Goal: Information Seeking & Learning: Learn about a topic

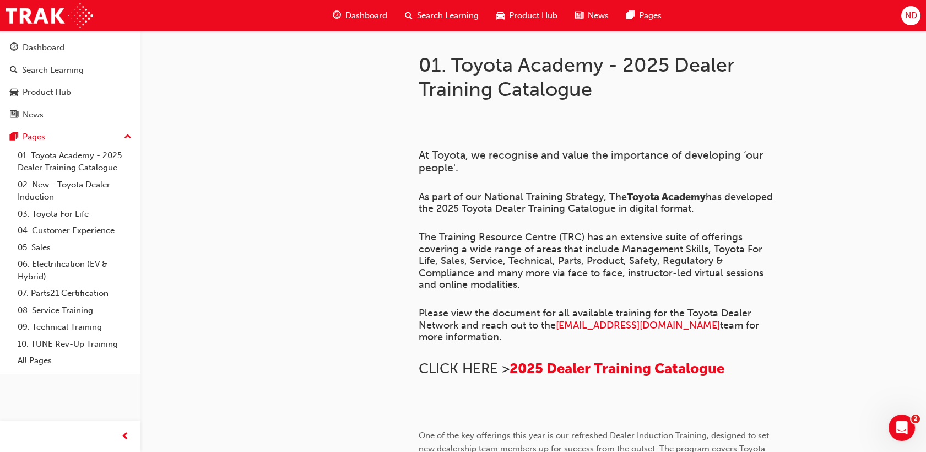
click at [365, 15] on span "Dashboard" at bounding box center [366, 15] width 42 height 13
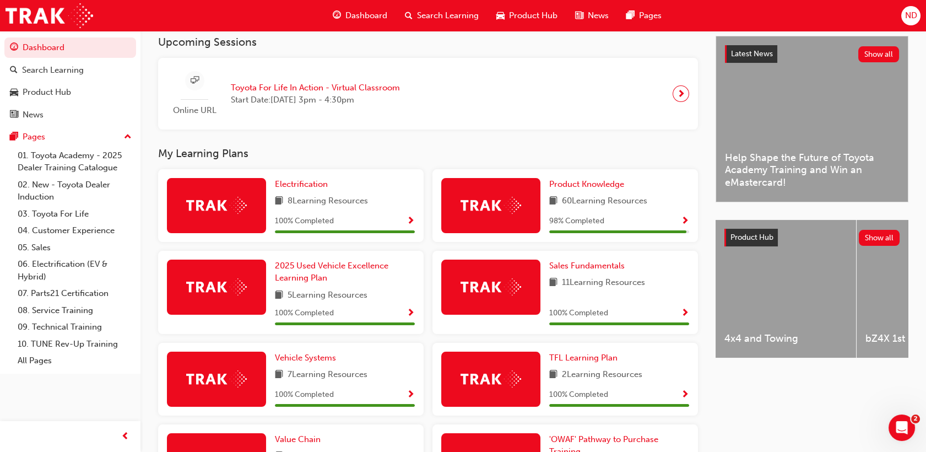
scroll to position [284, 0]
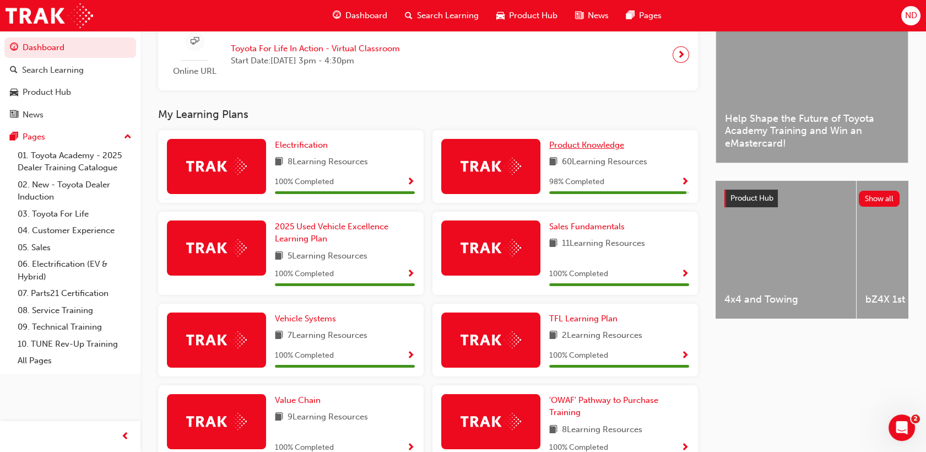
click at [570, 141] on span "Product Knowledge" at bounding box center [586, 145] width 75 height 10
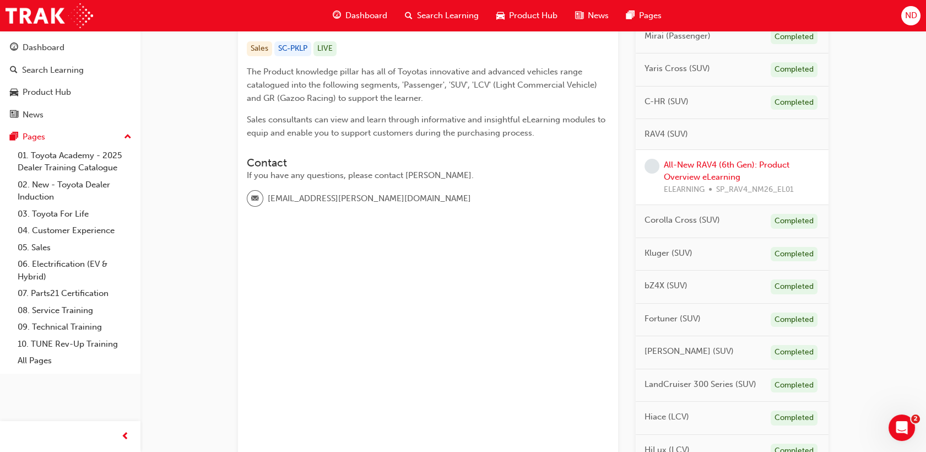
scroll to position [245, 0]
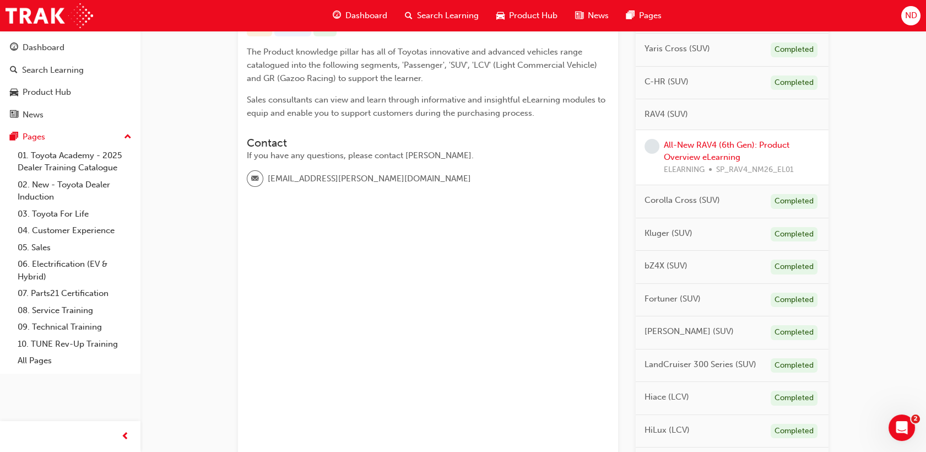
click at [731, 148] on div "All-New RAV4 (6th Gen): Product Overview eLearning ELEARNING SP_RAV4_NM26_EL01" at bounding box center [742, 157] width 156 height 37
click at [733, 144] on link "All-New RAV4 (6th Gen): Product Overview eLearning" at bounding box center [727, 151] width 126 height 23
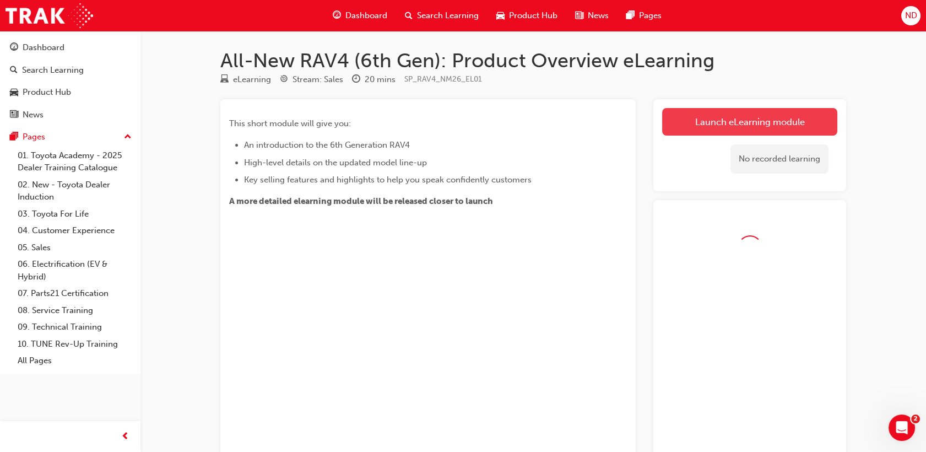
click at [712, 118] on link "Launch eLearning module" at bounding box center [749, 122] width 175 height 28
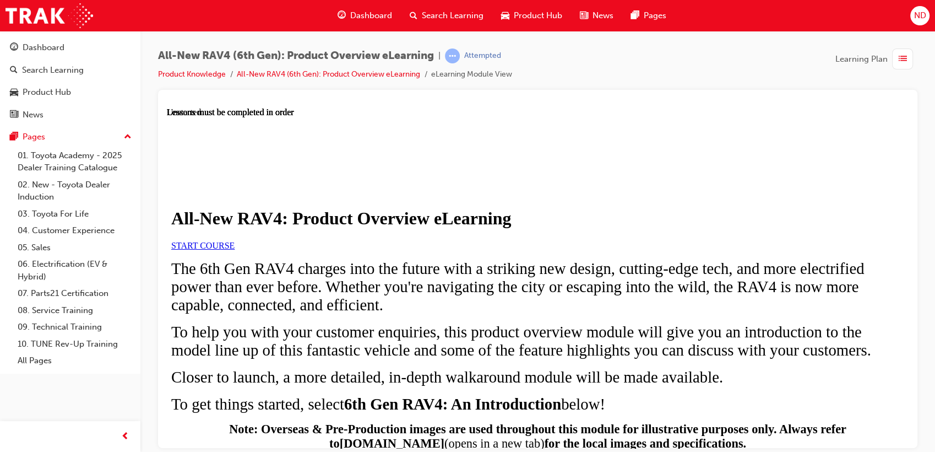
click at [235, 250] on span "START COURSE" at bounding box center [202, 244] width 63 height 9
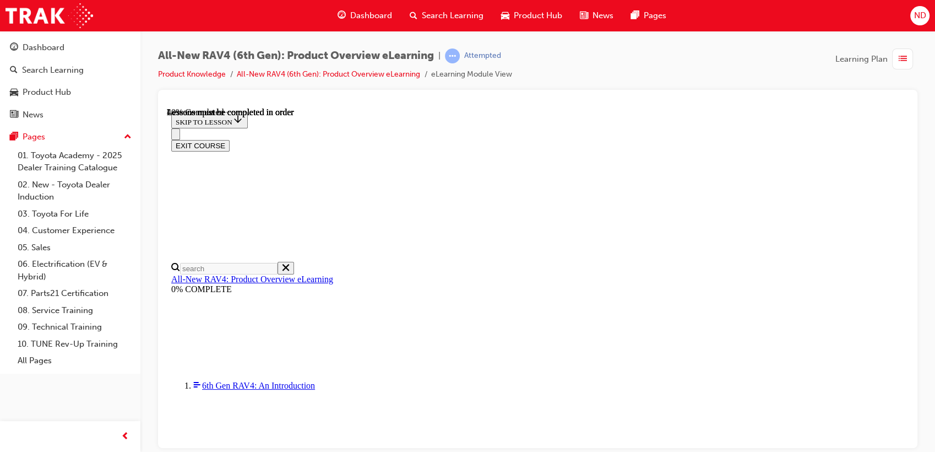
scroll to position [895, 0]
drag, startPoint x: 632, startPoint y: 342, endPoint x: 780, endPoint y: 328, distance: 148.3
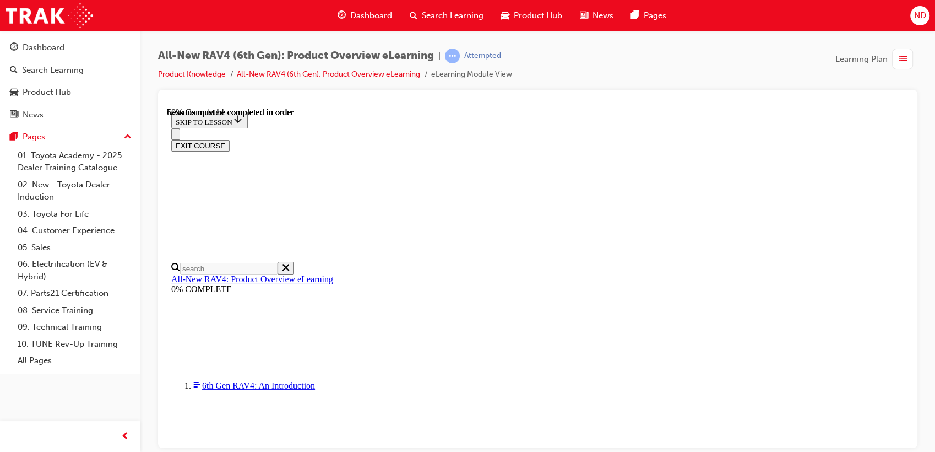
scroll to position [1121, 0]
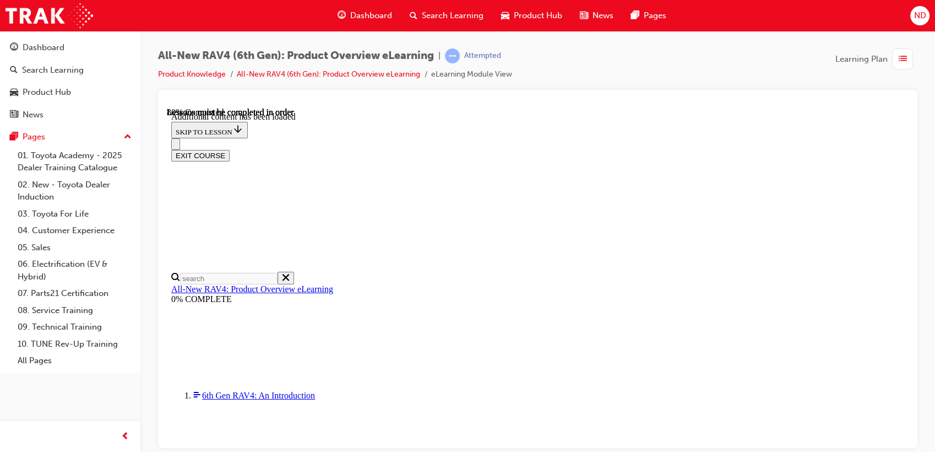
scroll to position [1529, 0]
drag, startPoint x: 893, startPoint y: 412, endPoint x: 874, endPoint y: 416, distance: 19.4
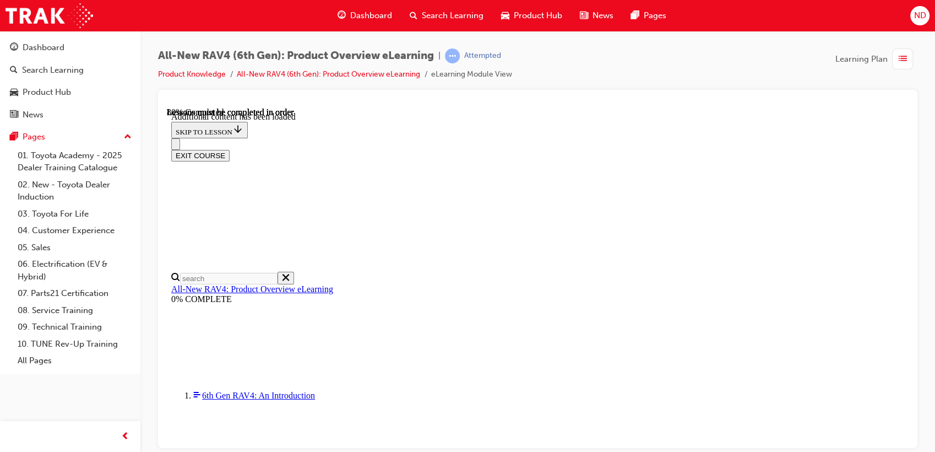
click at [646, 68] on div "All-New RAV4 (6th Gen): Product Overview eLearning | Attempted Product Knowledg…" at bounding box center [538, 68] width 760 height 41
drag, startPoint x: 875, startPoint y: 412, endPoint x: 898, endPoint y: 415, distance: 23.5
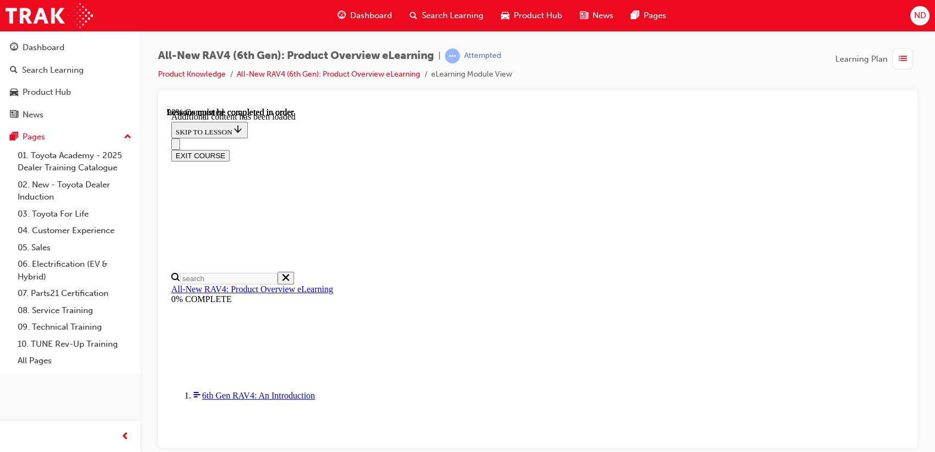
scroll to position [1600, 0]
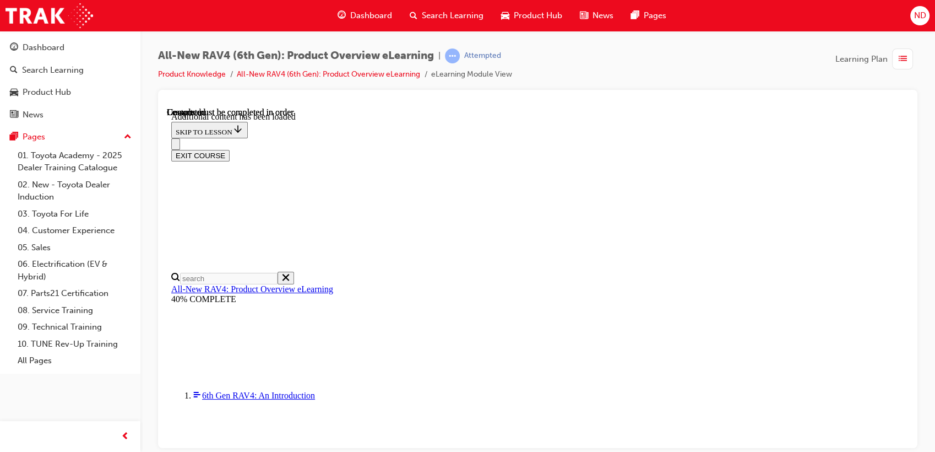
drag, startPoint x: 538, startPoint y: 432, endPoint x: 617, endPoint y: 412, distance: 81.9
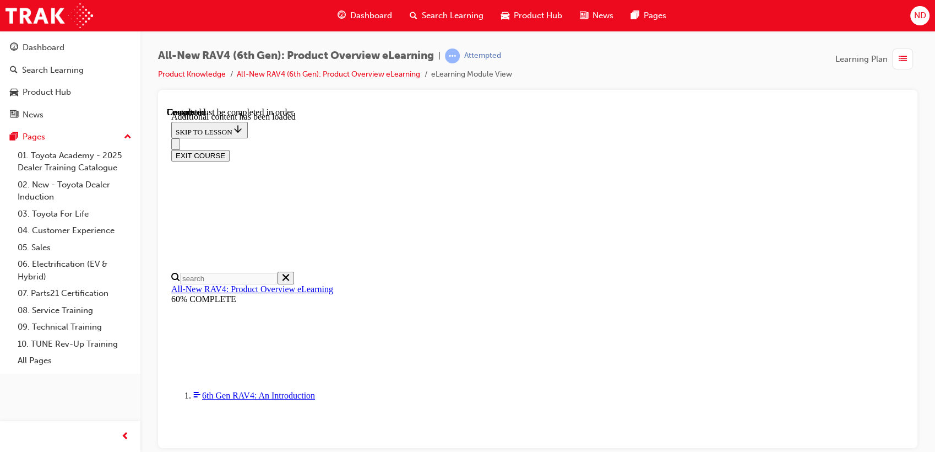
drag, startPoint x: 591, startPoint y: 424, endPoint x: 706, endPoint y: 397, distance: 117.7
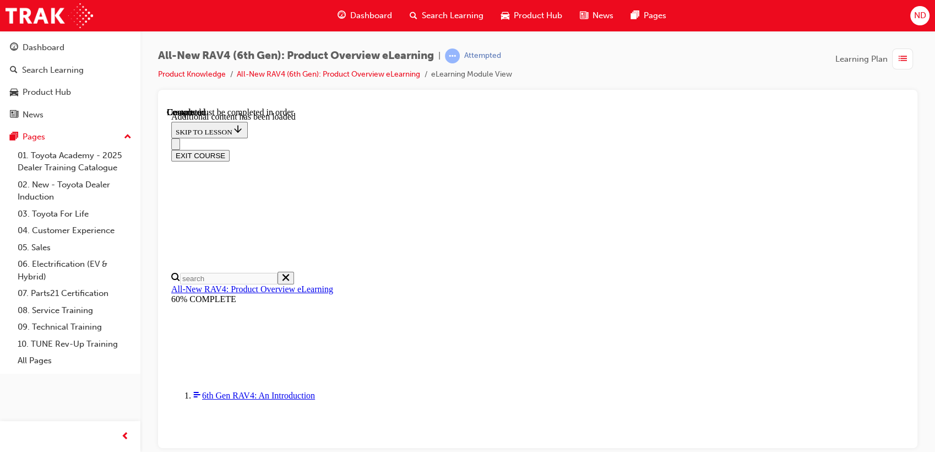
radio input "true"
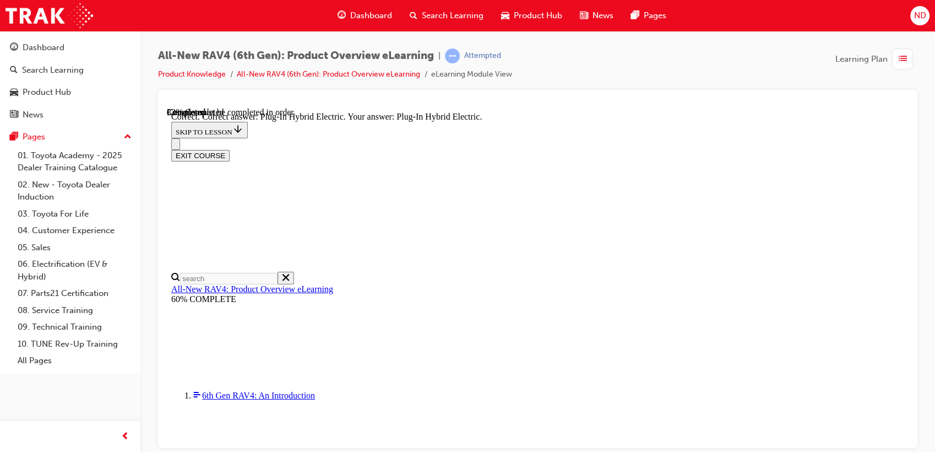
radio input "true"
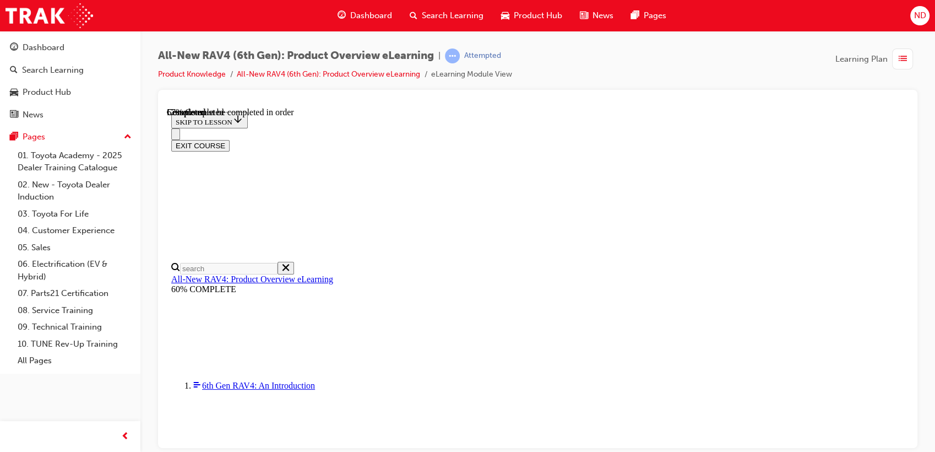
scroll to position [306, 0]
checkbox input "true"
drag, startPoint x: 454, startPoint y: 396, endPoint x: 464, endPoint y: 378, distance: 20.0
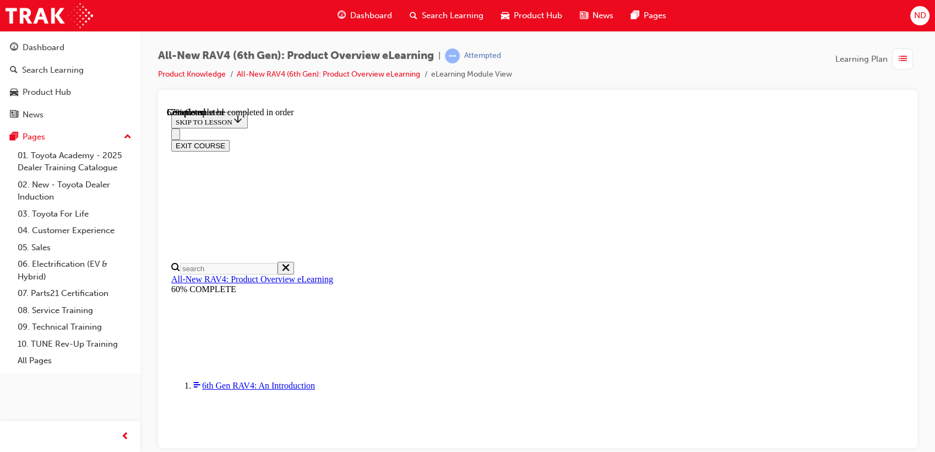
checkbox input "true"
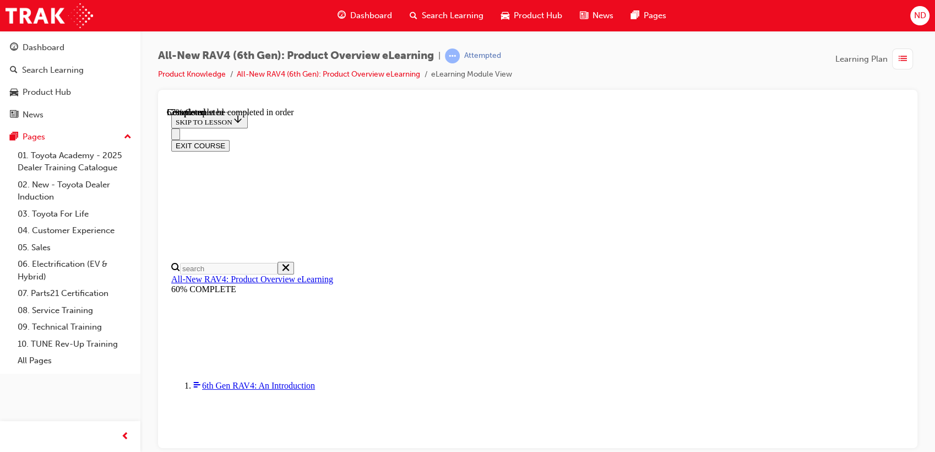
checkbox input "true"
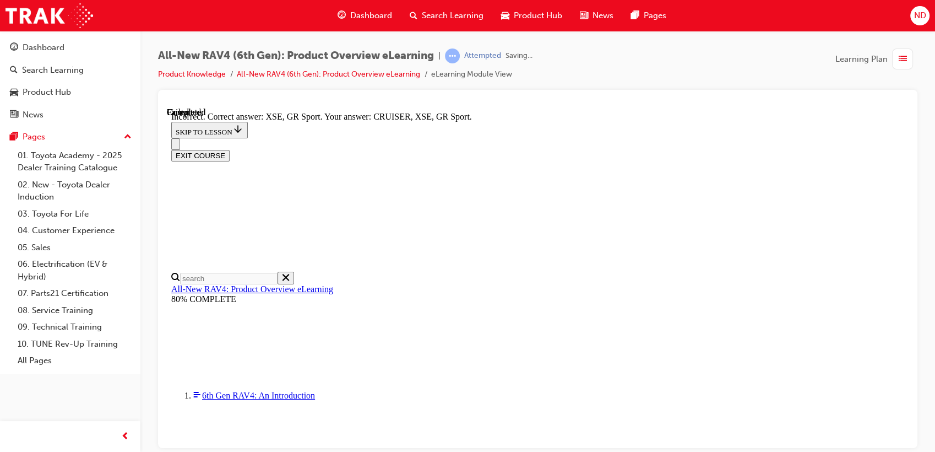
scroll to position [465, 0]
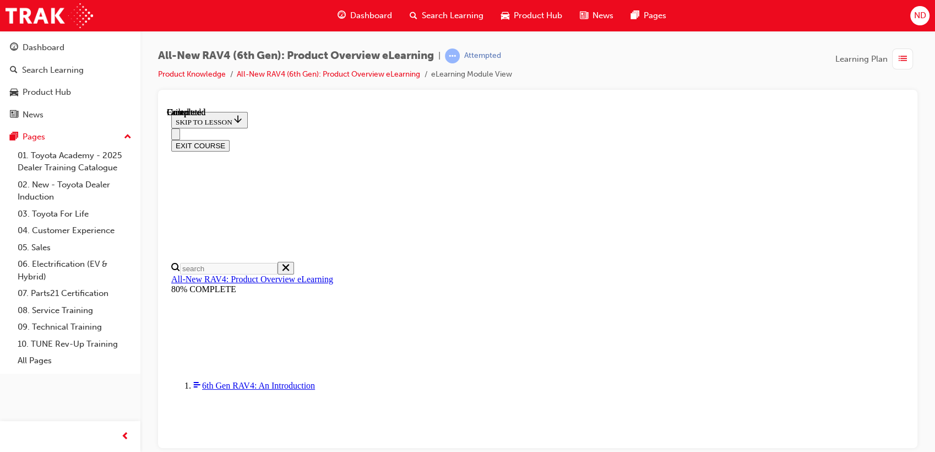
scroll to position [203, 0]
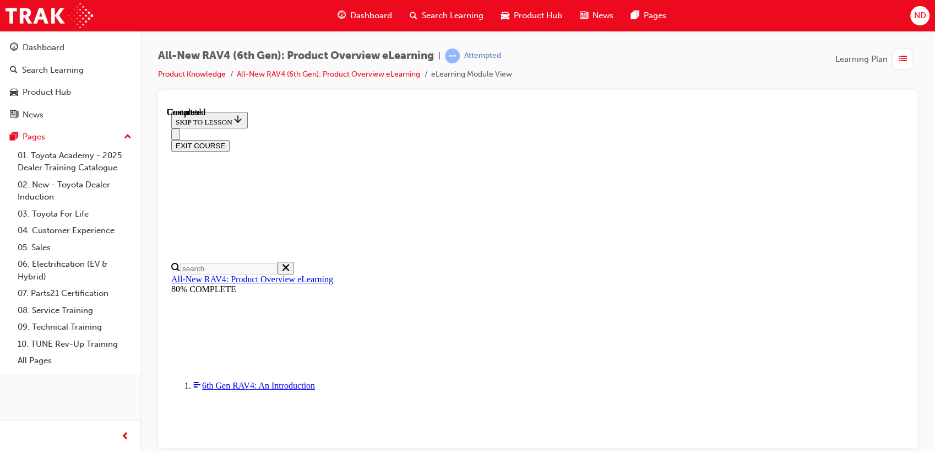
scroll to position [283, 0]
radio input "true"
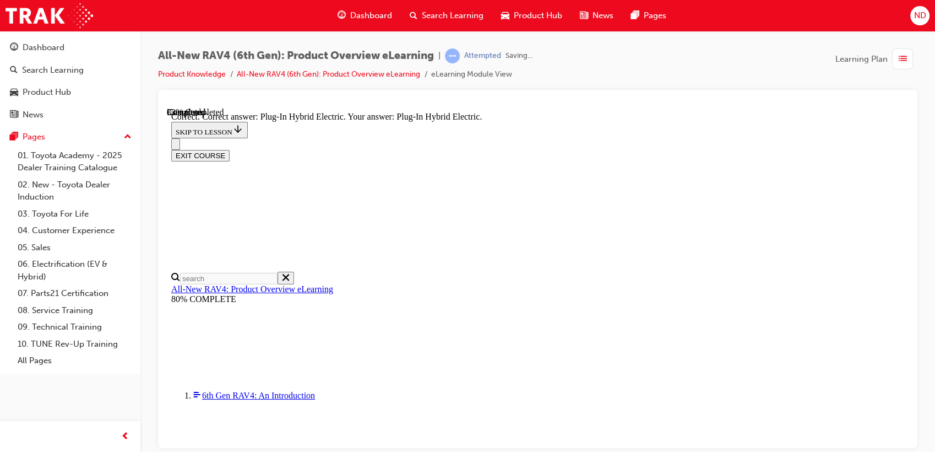
scroll to position [399, 0]
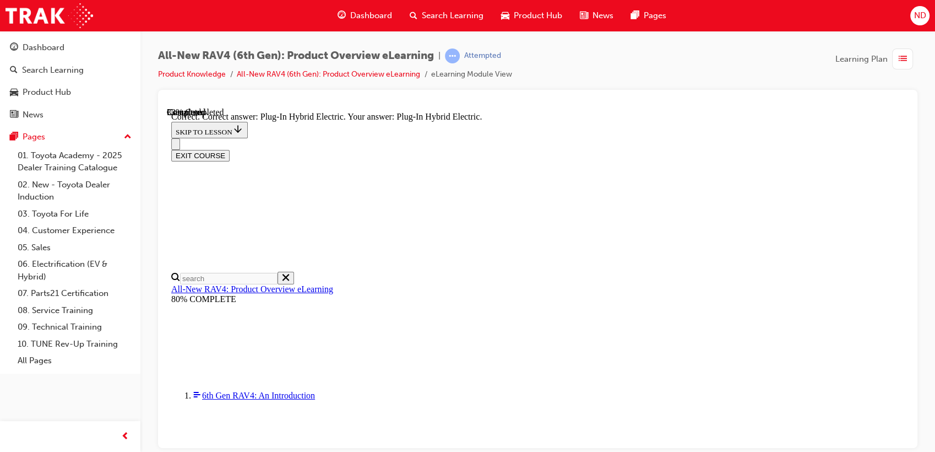
radio input "true"
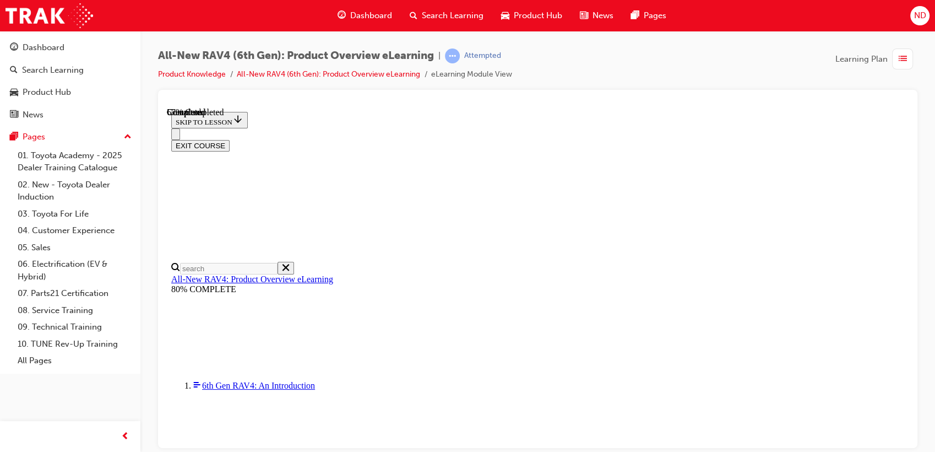
scroll to position [367, 0]
checkbox input "true"
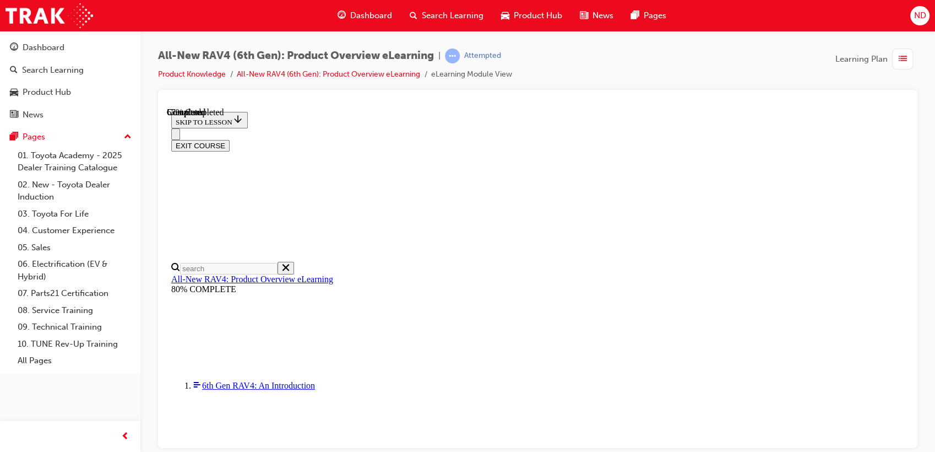
checkbox input "true"
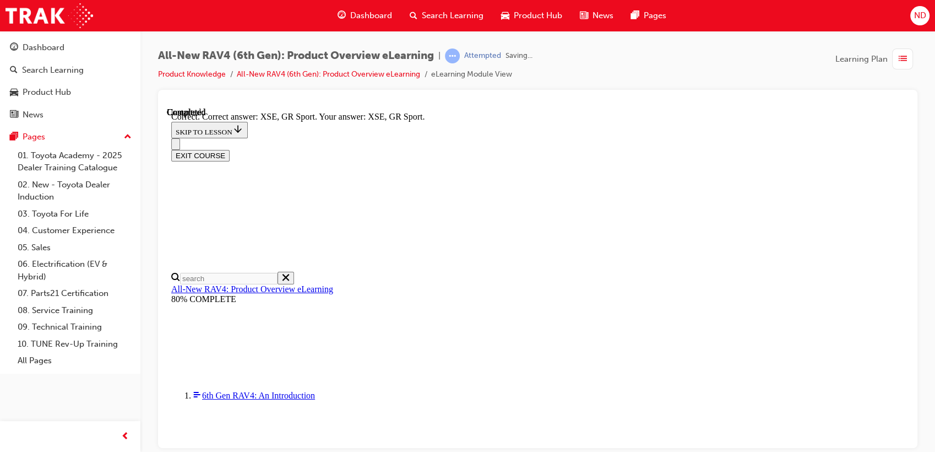
scroll to position [465, 0]
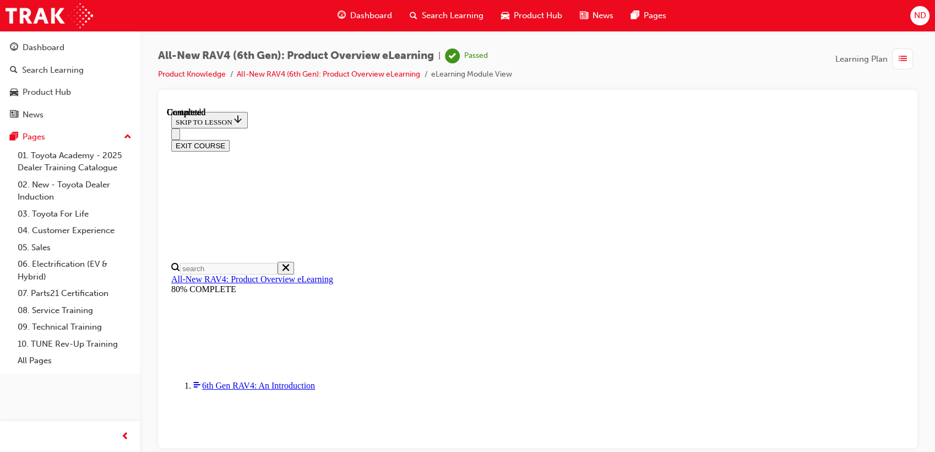
click at [230, 139] on button "EXIT COURSE" at bounding box center [200, 145] width 58 height 12
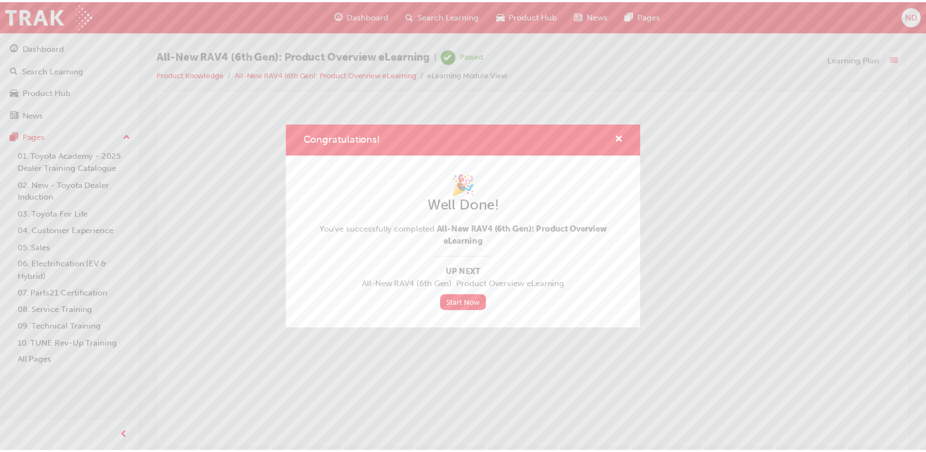
scroll to position [0, 0]
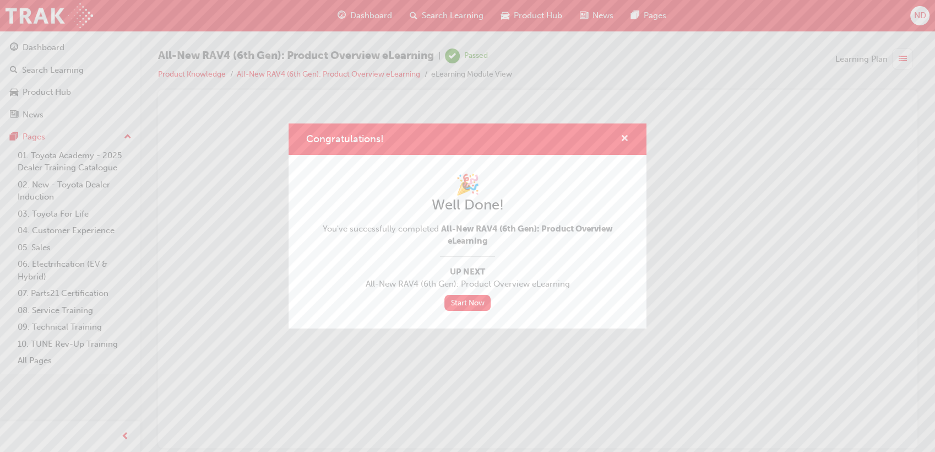
click at [630, 134] on div "Congratulations!" at bounding box center [468, 138] width 358 height 31
click at [622, 138] on span "cross-icon" at bounding box center [625, 139] width 8 height 10
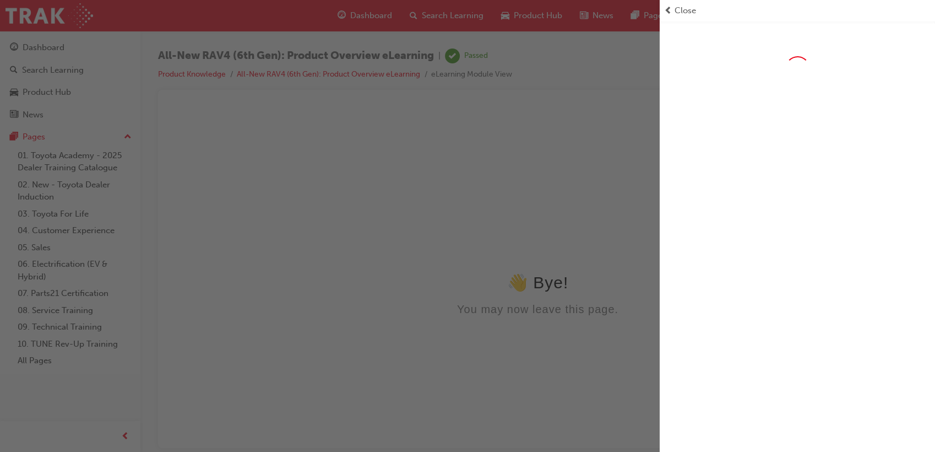
click at [674, 11] on div "Close" at bounding box center [797, 10] width 267 height 13
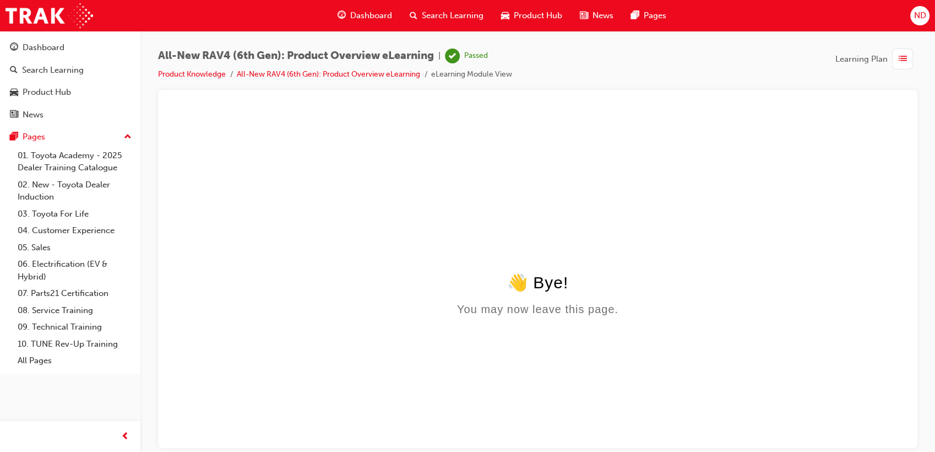
click at [379, 14] on span "Dashboard" at bounding box center [371, 15] width 42 height 13
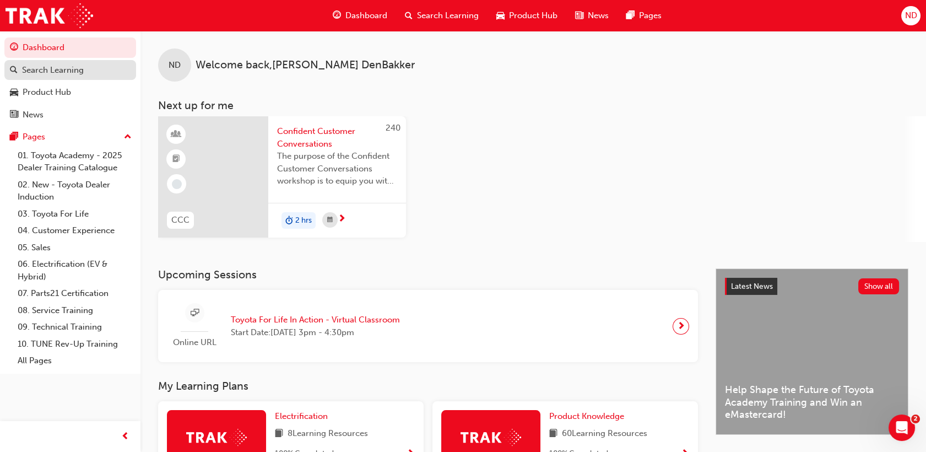
click at [73, 75] on div "Search Learning" at bounding box center [53, 70] width 62 height 13
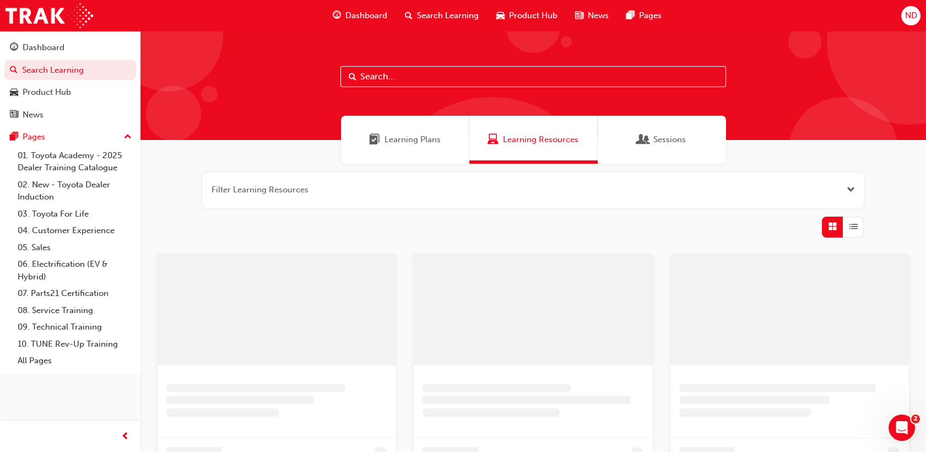
click at [388, 76] on input "text" at bounding box center [533, 76] width 386 height 21
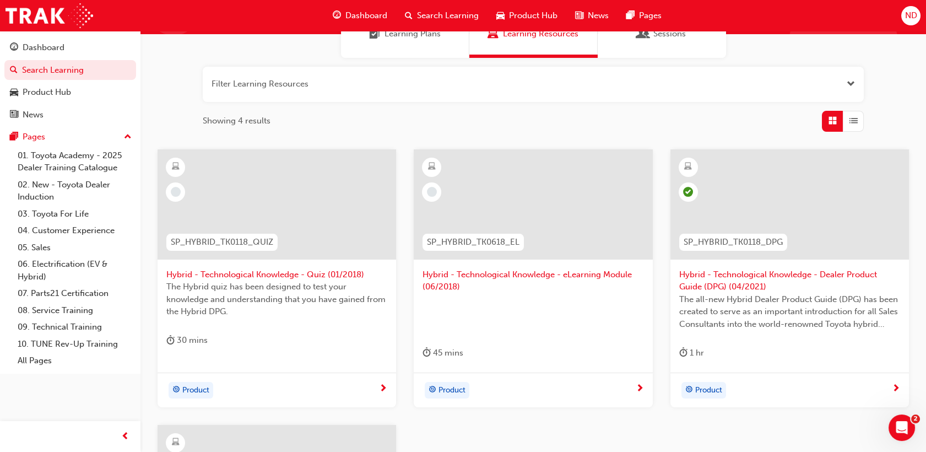
scroll to position [61, 0]
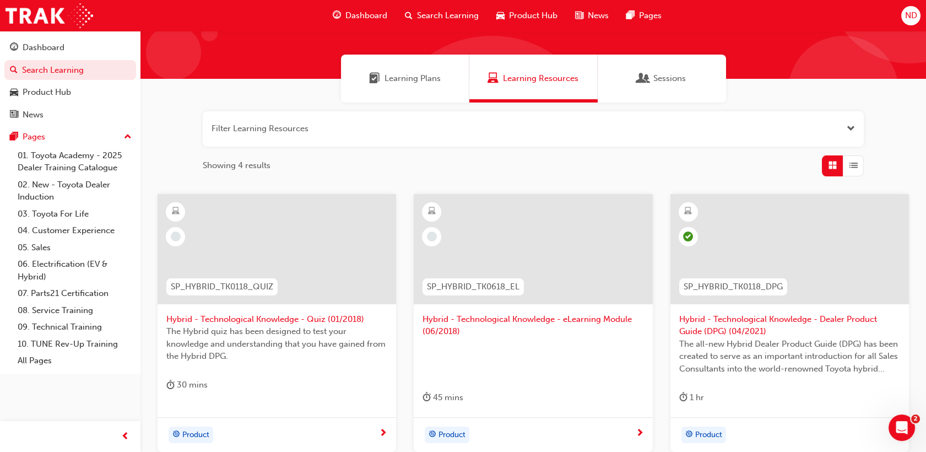
type input "sp_hybrid"
click at [263, 320] on span "Hybrid - Technological Knowledge - Quiz (01/2018)" at bounding box center [276, 319] width 221 height 13
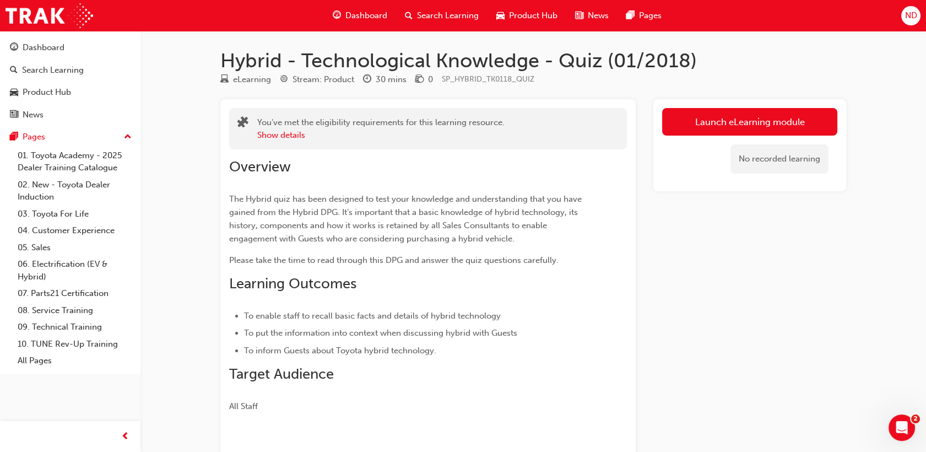
click at [722, 120] on link "Launch eLearning module" at bounding box center [749, 122] width 175 height 28
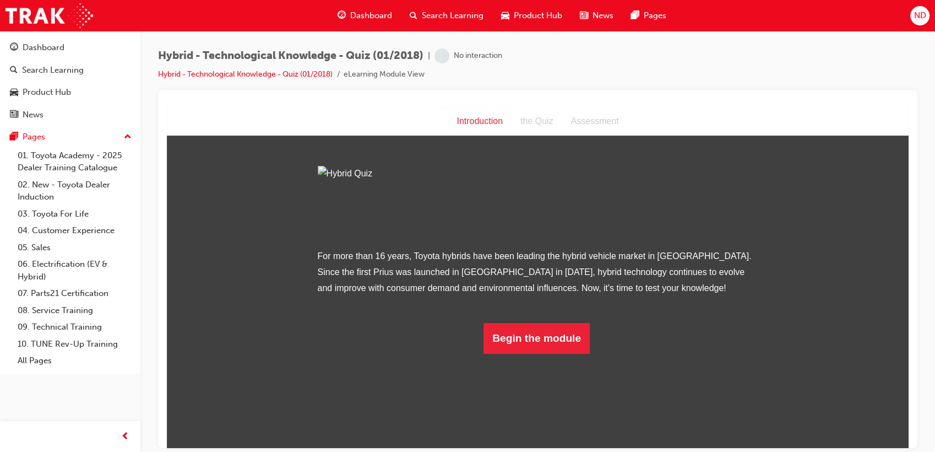
scroll to position [137, 0]
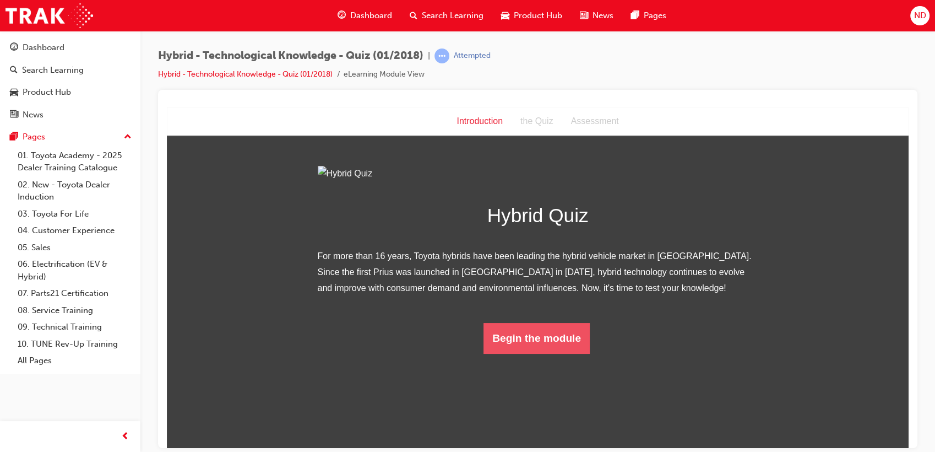
click at [529, 353] on button "Begin the module" at bounding box center [537, 337] width 106 height 31
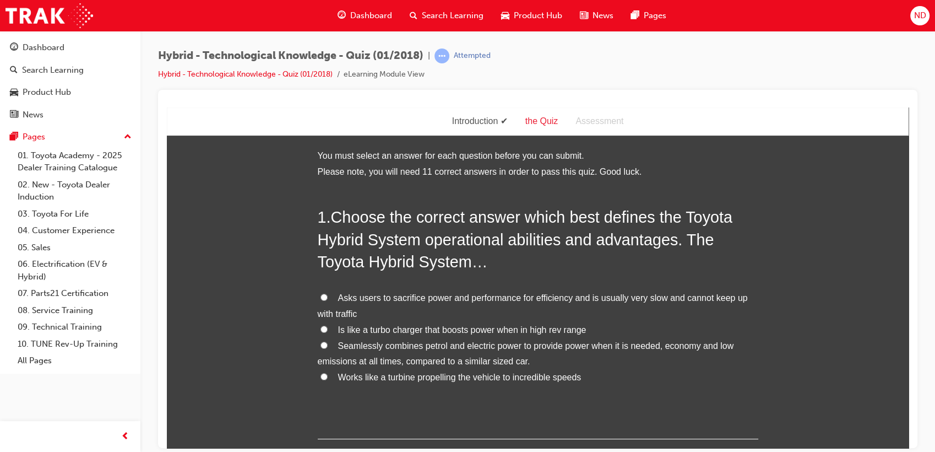
click at [322, 293] on label "Asks users to sacrifice power and performance for efficiency and is usually ver…" at bounding box center [538, 306] width 441 height 32
click at [322, 293] on input "Asks users to sacrifice power and performance for efficiency and is usually ver…" at bounding box center [324, 296] width 7 height 7
radio input "true"
click at [321, 345] on input "Seamlessly combines petrol and electric power to provide power when it is neede…" at bounding box center [324, 344] width 7 height 7
radio input "true"
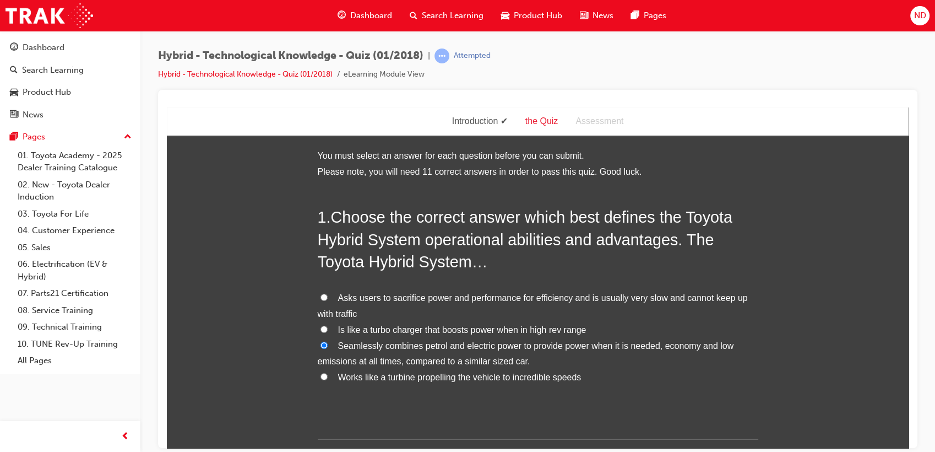
click at [322, 329] on input "Is like a turbo charger that boosts power when in high rev range" at bounding box center [324, 328] width 7 height 7
radio input "true"
click at [321, 345] on input "Seamlessly combines petrol and electric power to provide power when it is neede…" at bounding box center [324, 344] width 7 height 7
radio input "true"
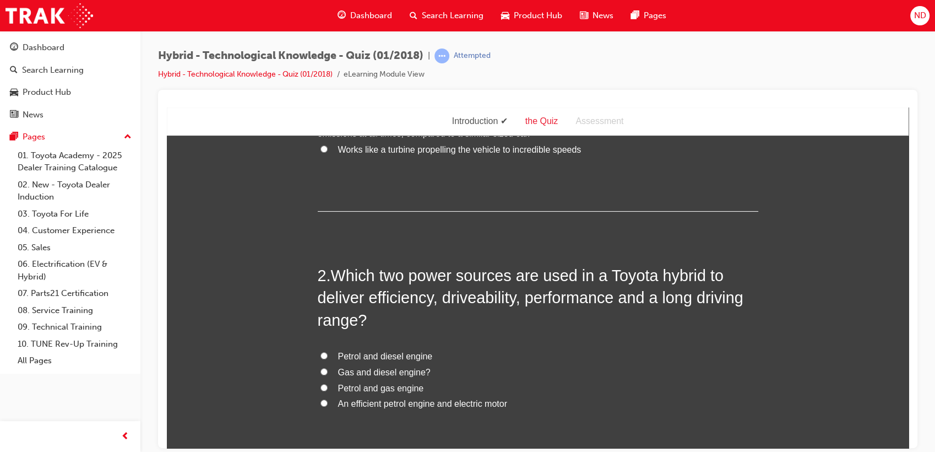
scroll to position [245, 0]
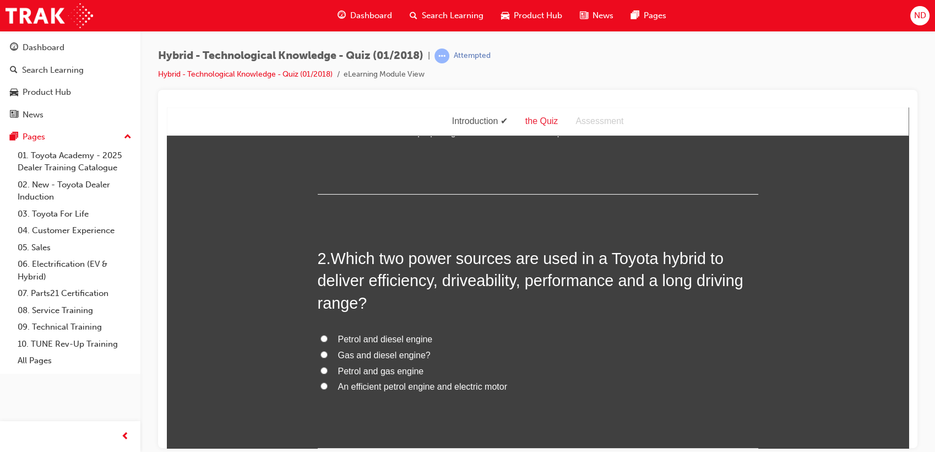
click at [322, 387] on input "An efficient petrol engine and electric motor" at bounding box center [324, 385] width 7 height 7
radio input "true"
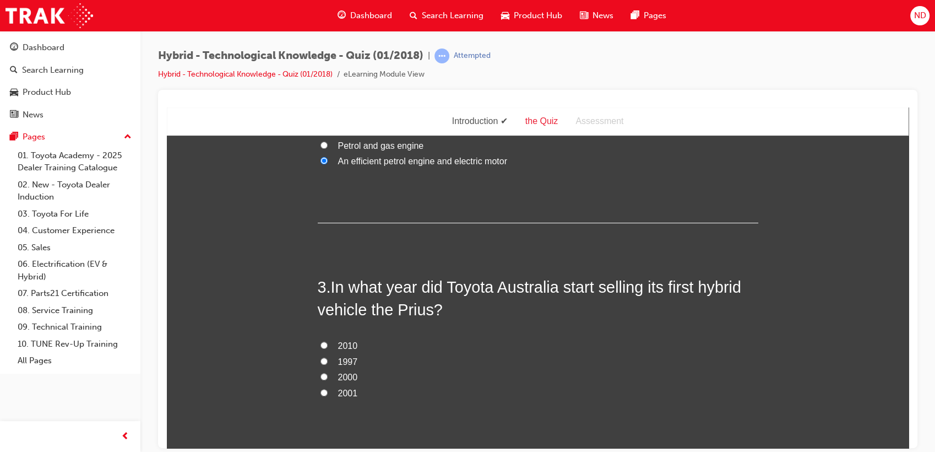
scroll to position [551, 0]
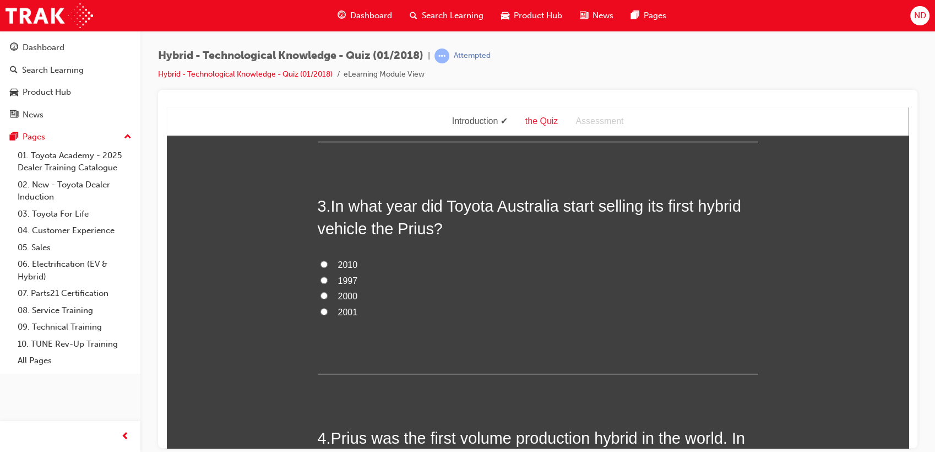
click at [318, 315] on label "2001" at bounding box center [538, 312] width 441 height 16
click at [321, 315] on input "2001" at bounding box center [324, 310] width 7 height 7
radio input "true"
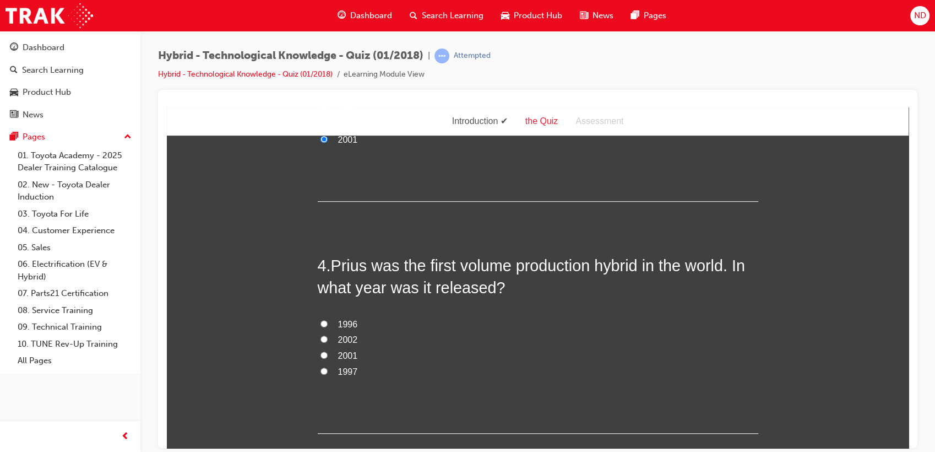
scroll to position [734, 0]
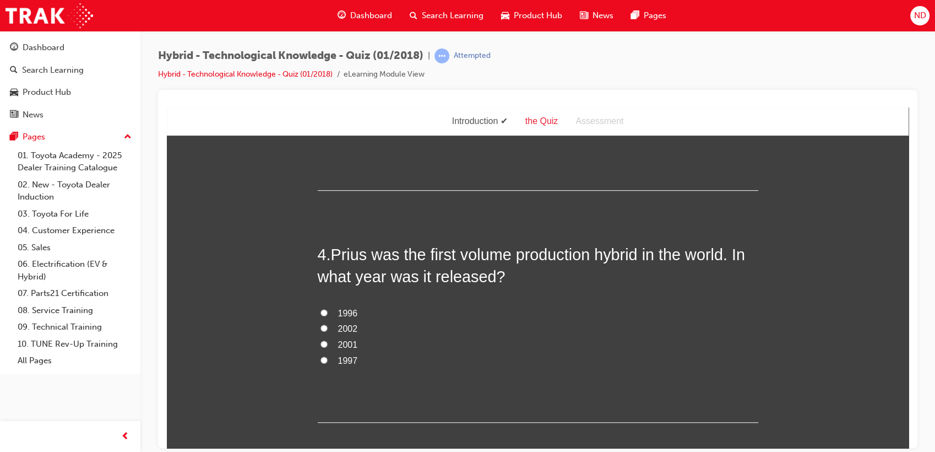
click at [321, 343] on input "2001" at bounding box center [324, 343] width 7 height 7
radio input "true"
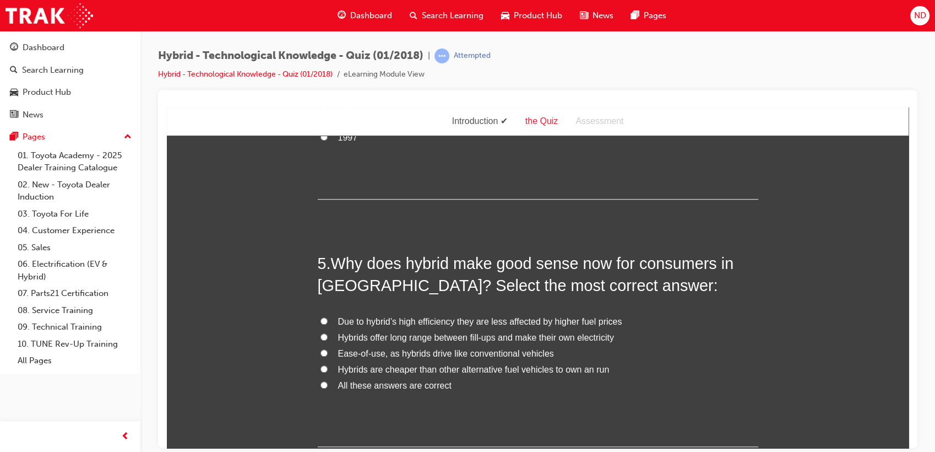
scroll to position [979, 0]
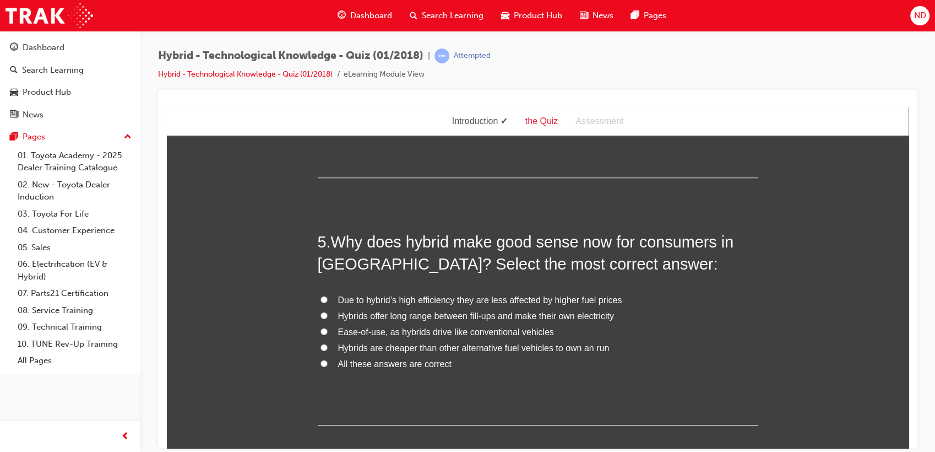
click at [321, 365] on input "All these answers are correct" at bounding box center [324, 362] width 7 height 7
radio input "true"
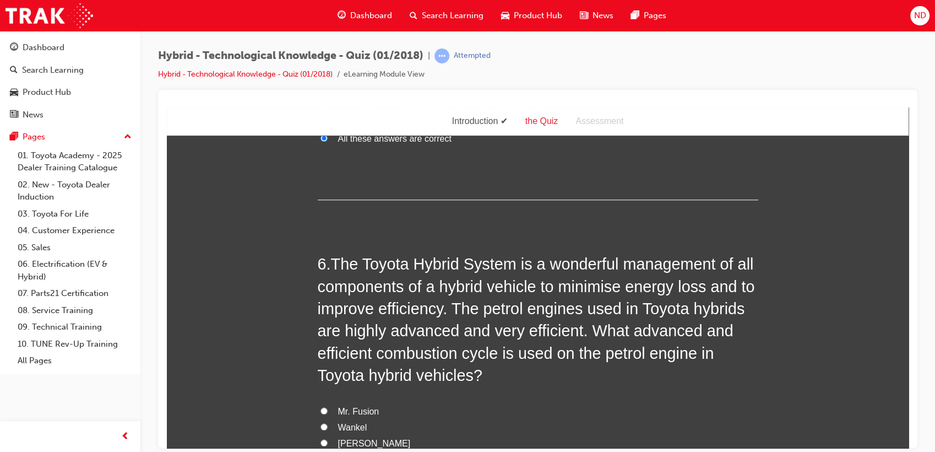
scroll to position [1285, 0]
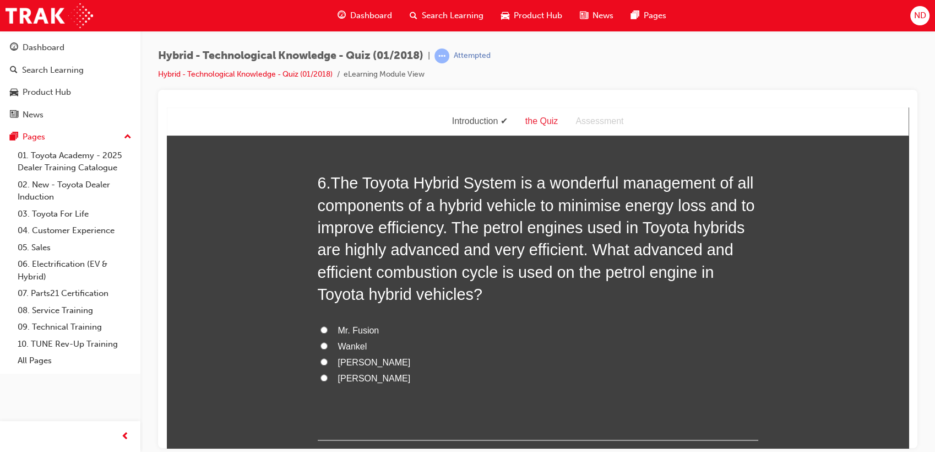
click at [321, 361] on input "[PERSON_NAME]" at bounding box center [324, 361] width 7 height 7
radio input "true"
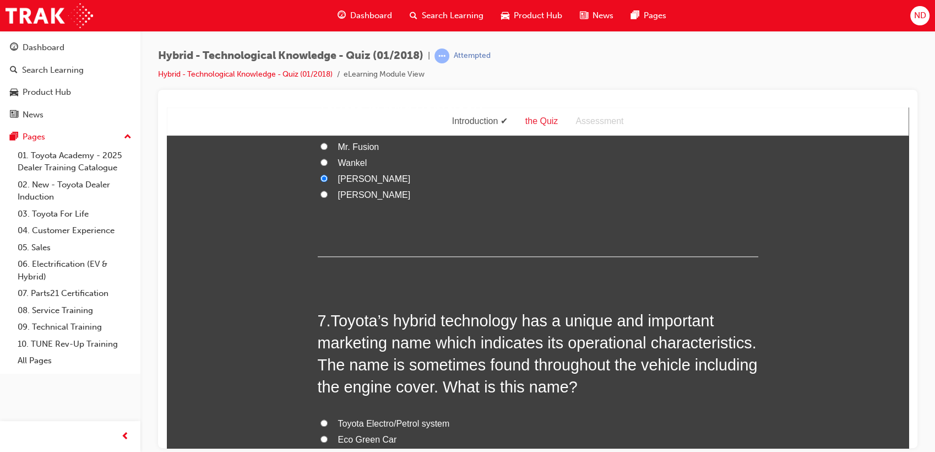
scroll to position [1591, 0]
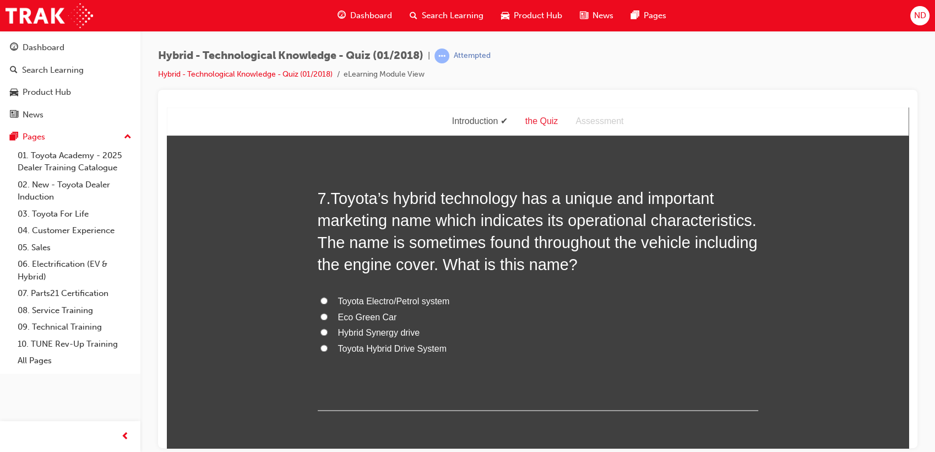
click at [321, 297] on input "Toyota Electro/Petrol system" at bounding box center [324, 299] width 7 height 7
radio input "true"
click at [321, 348] on input "Toyota Hybrid Drive System" at bounding box center [324, 347] width 7 height 7
radio input "true"
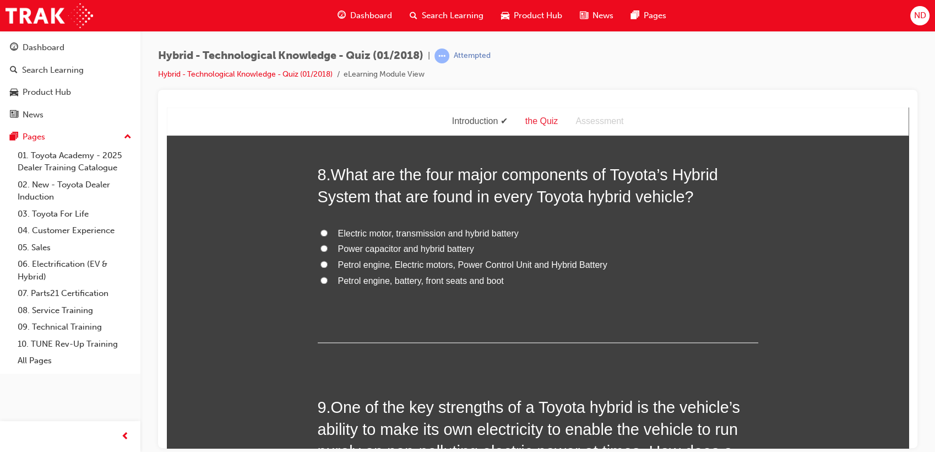
scroll to position [1897, 0]
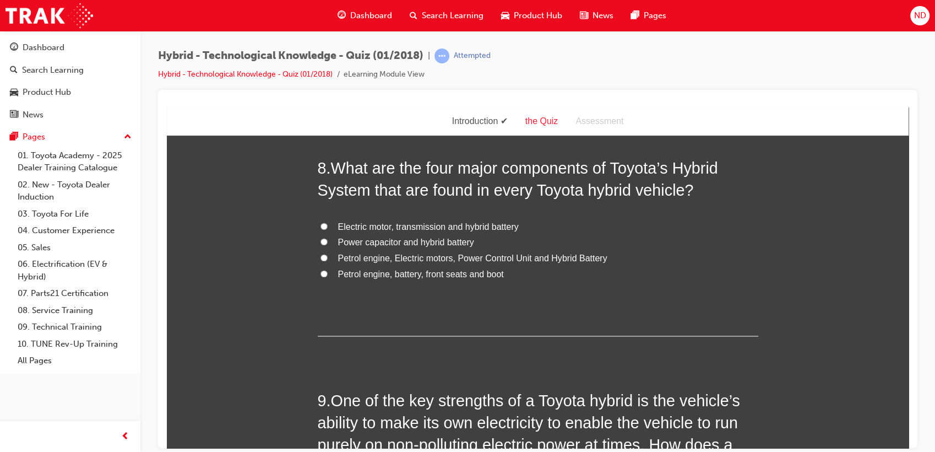
click at [321, 257] on input "Petrol engine, Electric motors, Power Control Unit and Hybrid Battery" at bounding box center [324, 256] width 7 height 7
radio input "true"
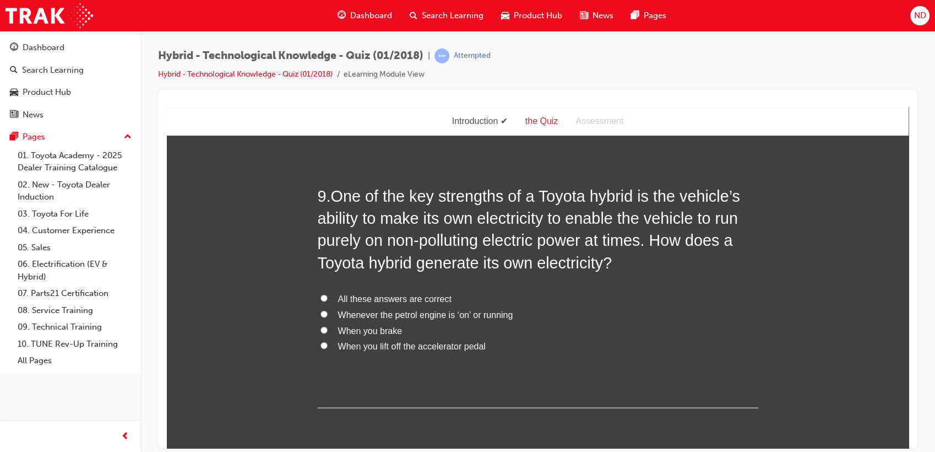
scroll to position [2081, 0]
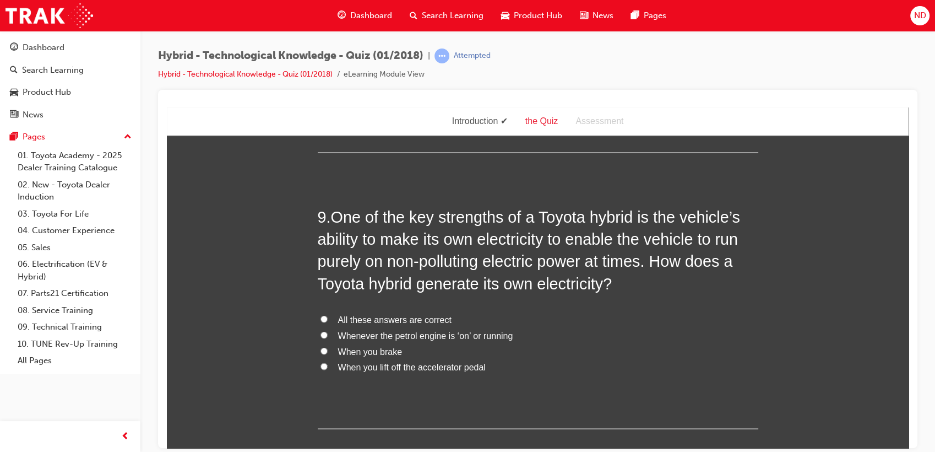
click at [321, 317] on input "All these answers are correct" at bounding box center [324, 318] width 7 height 7
radio input "true"
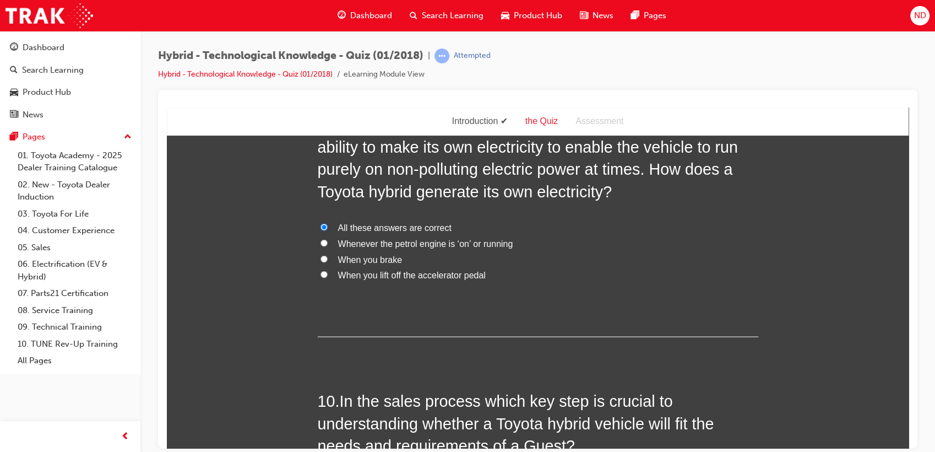
scroll to position [2326, 0]
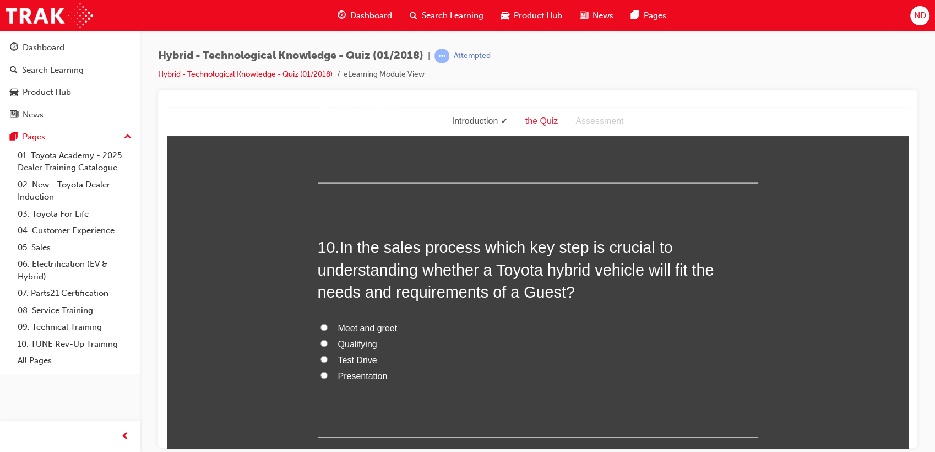
click at [321, 344] on input "Qualifying" at bounding box center [324, 342] width 7 height 7
radio input "true"
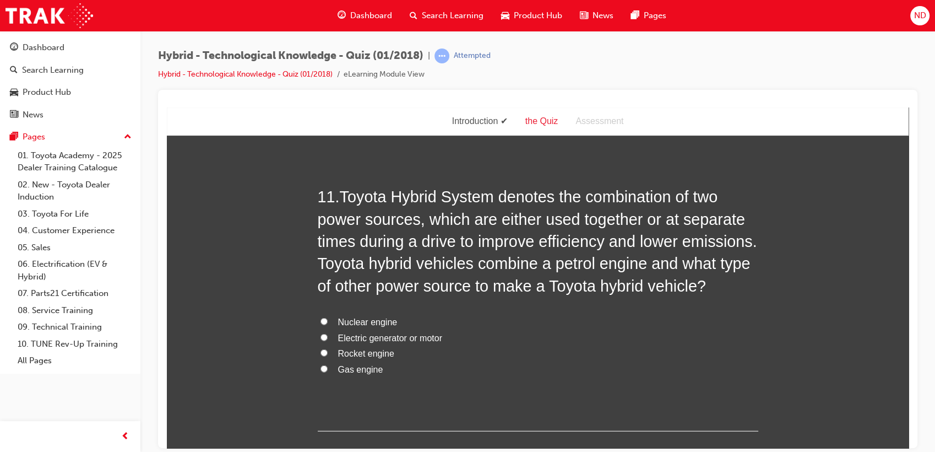
scroll to position [2632, 0]
click at [321, 332] on input "Electric generator or motor" at bounding box center [324, 335] width 7 height 7
radio input "true"
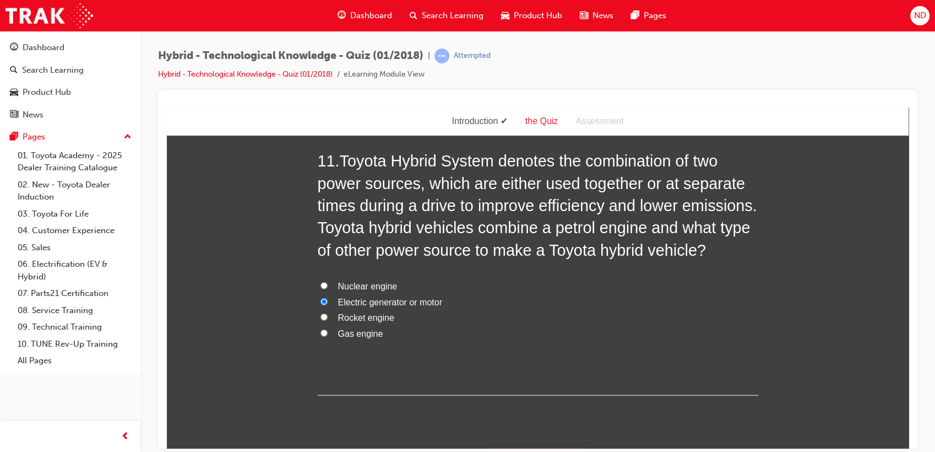
scroll to position [2697, 0]
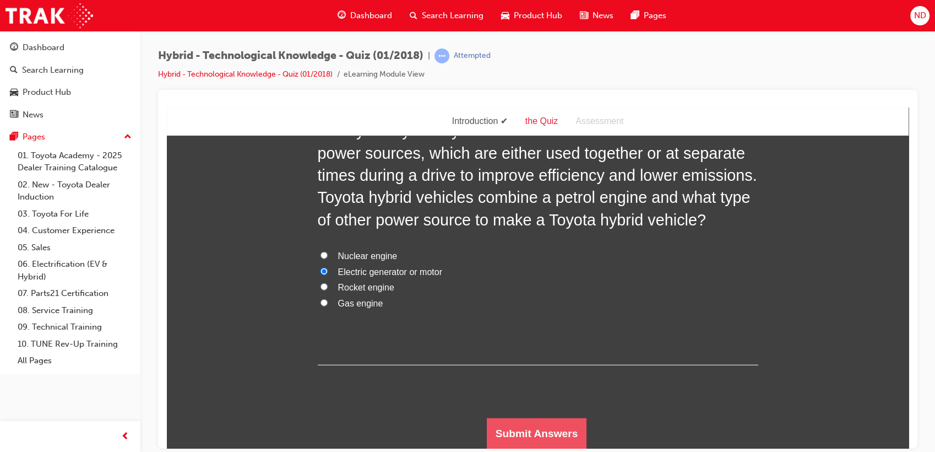
drag, startPoint x: 569, startPoint y: 430, endPoint x: 576, endPoint y: 416, distance: 14.8
click at [569, 428] on button "Submit Answers" at bounding box center [537, 433] width 100 height 31
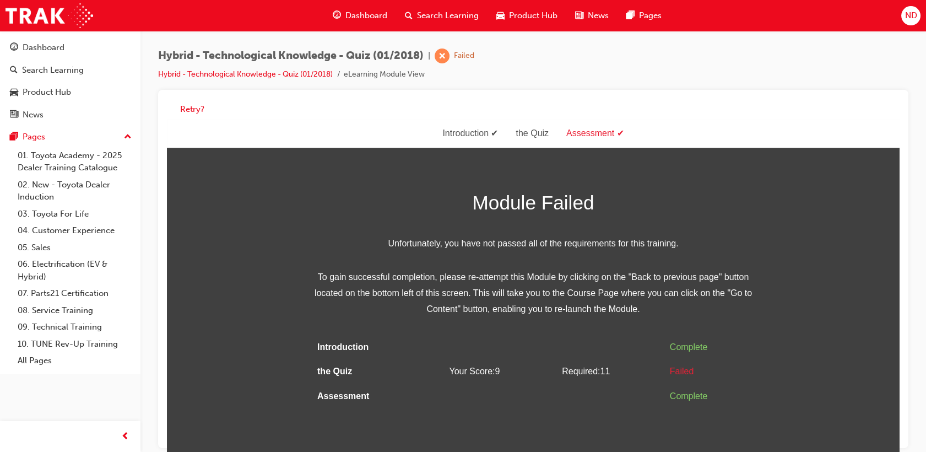
scroll to position [8, 0]
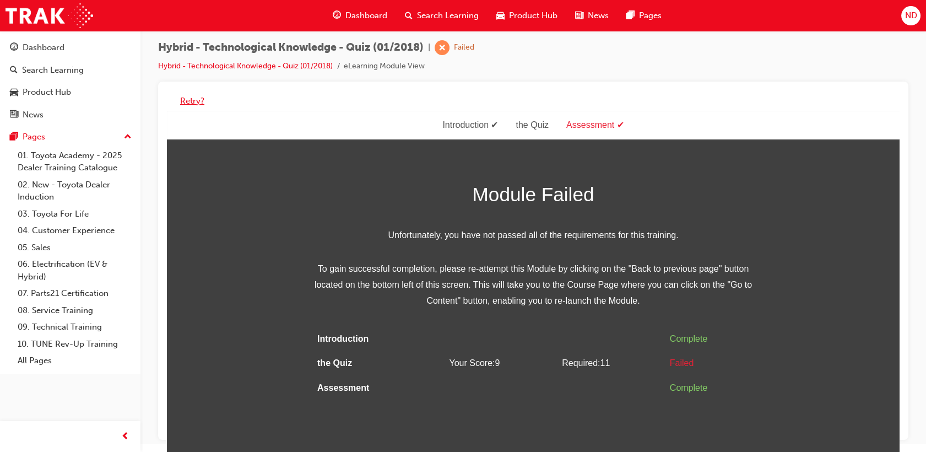
click at [197, 96] on button "Retry?" at bounding box center [192, 101] width 24 height 13
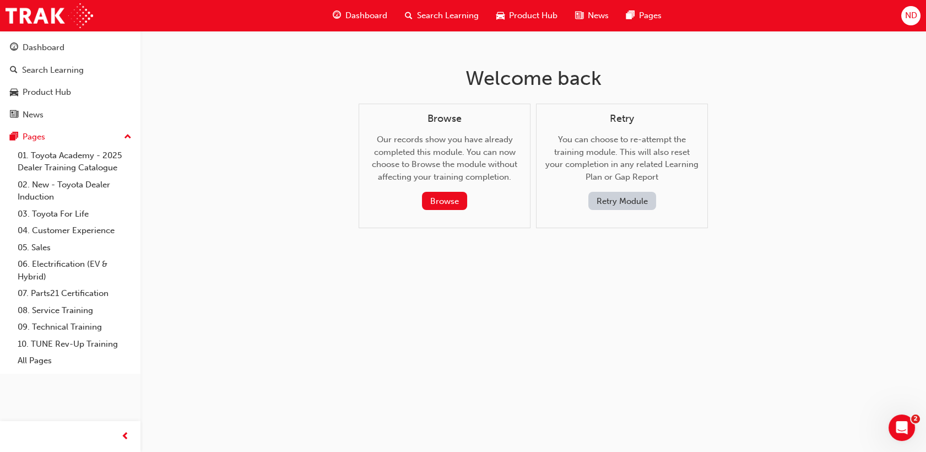
scroll to position [0, 0]
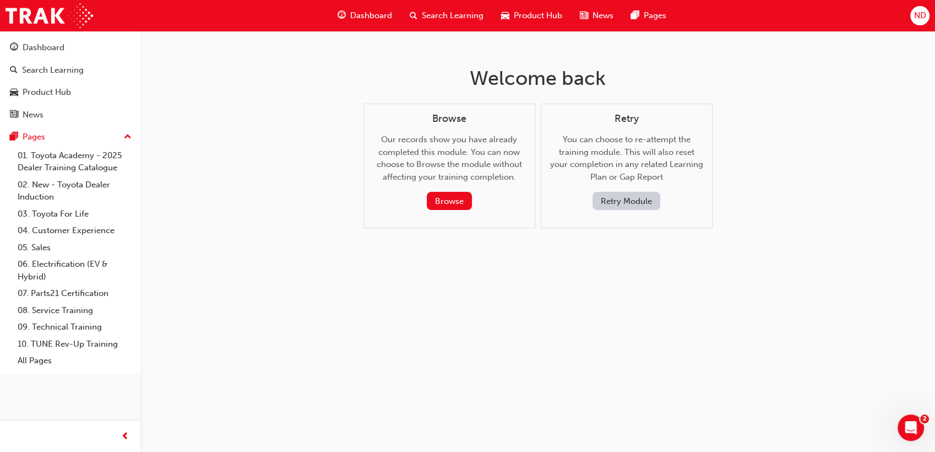
click at [627, 198] on button "Retry Module" at bounding box center [627, 201] width 68 height 18
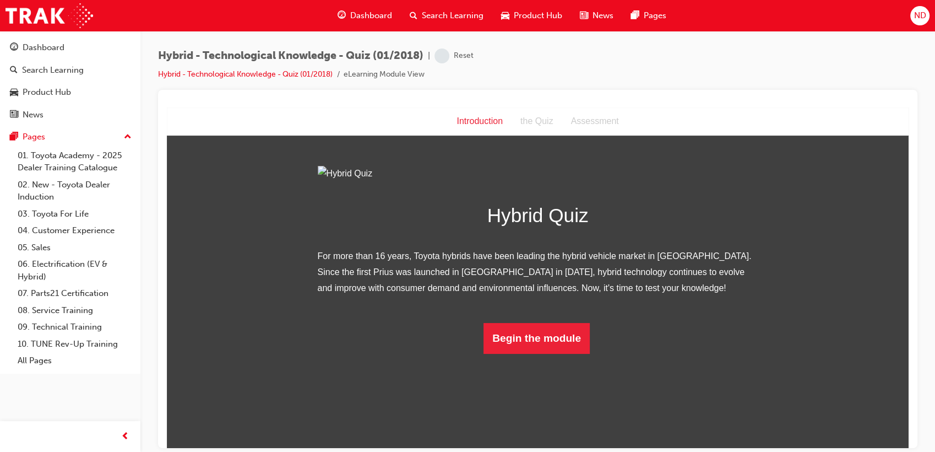
scroll to position [137, 0]
click at [512, 353] on button "Begin the module" at bounding box center [537, 337] width 106 height 31
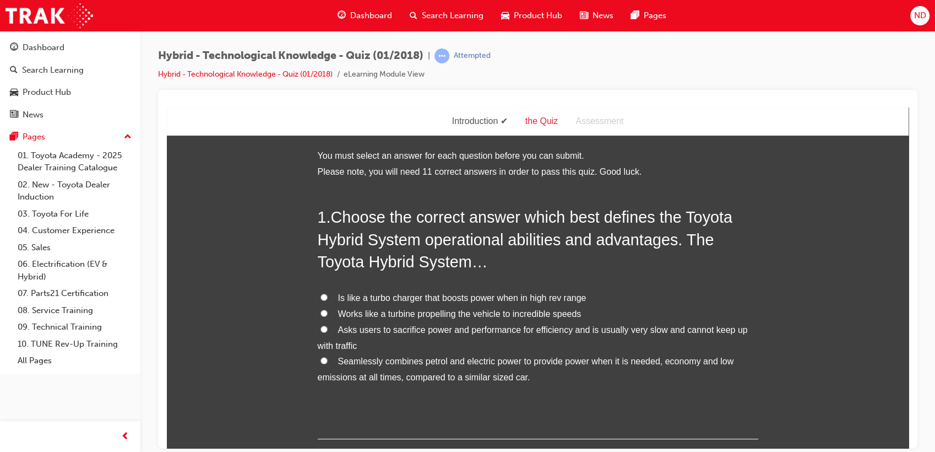
click at [321, 311] on input "Works like a turbine propelling the vehicle to incredible speeds" at bounding box center [324, 312] width 7 height 7
radio input "true"
click at [321, 329] on input "Asks users to sacrifice power and performance for efficiency and is usually ver…" at bounding box center [324, 328] width 7 height 7
radio input "true"
click at [322, 360] on input "Seamlessly combines petrol and electric power to provide power when it is neede…" at bounding box center [324, 359] width 7 height 7
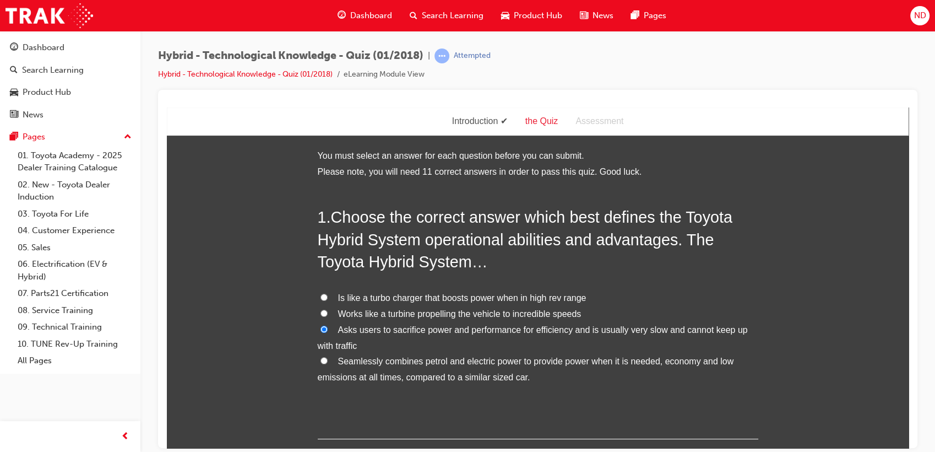
radio input "true"
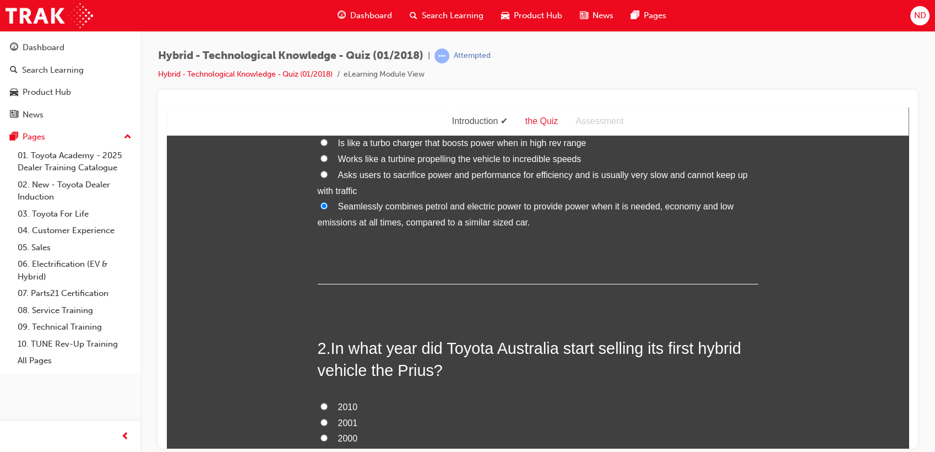
scroll to position [245, 0]
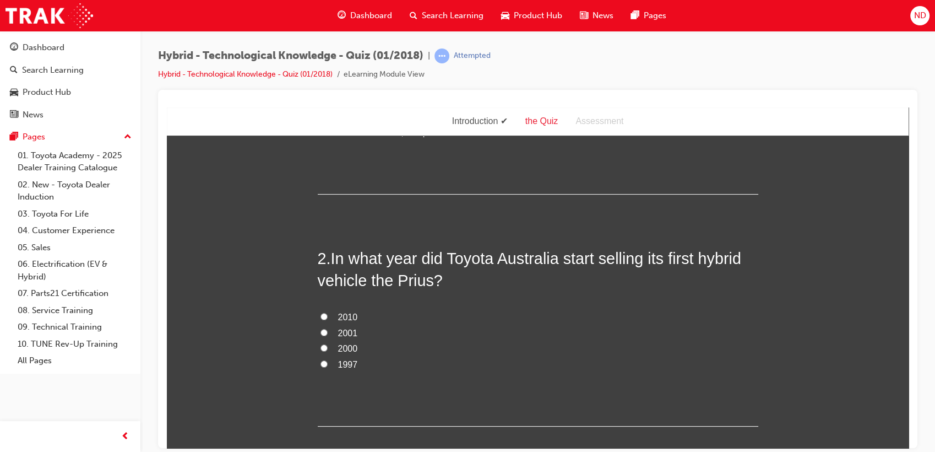
click at [321, 328] on input "2001" at bounding box center [324, 331] width 7 height 7
radio input "true"
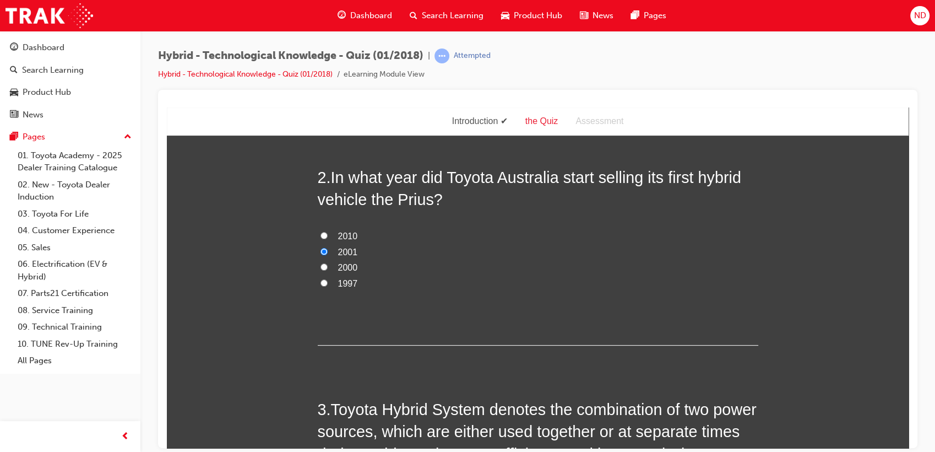
scroll to position [489, 0]
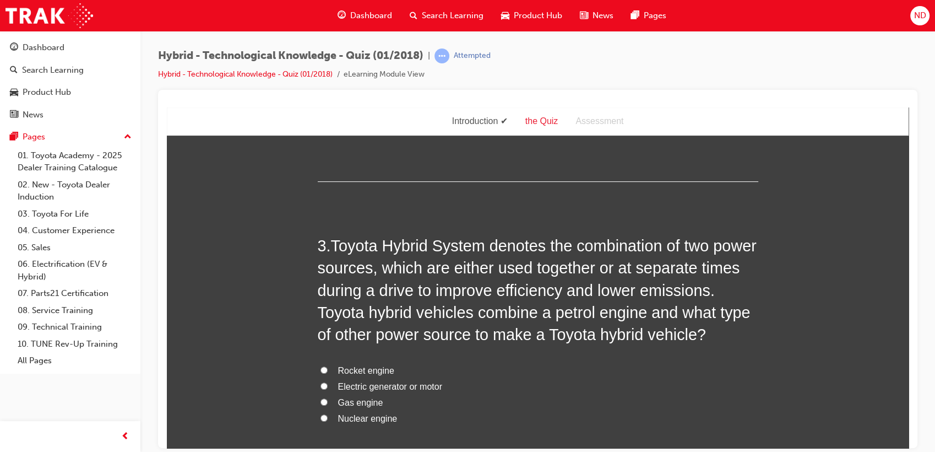
click at [321, 386] on input "Electric generator or motor" at bounding box center [324, 385] width 7 height 7
radio input "true"
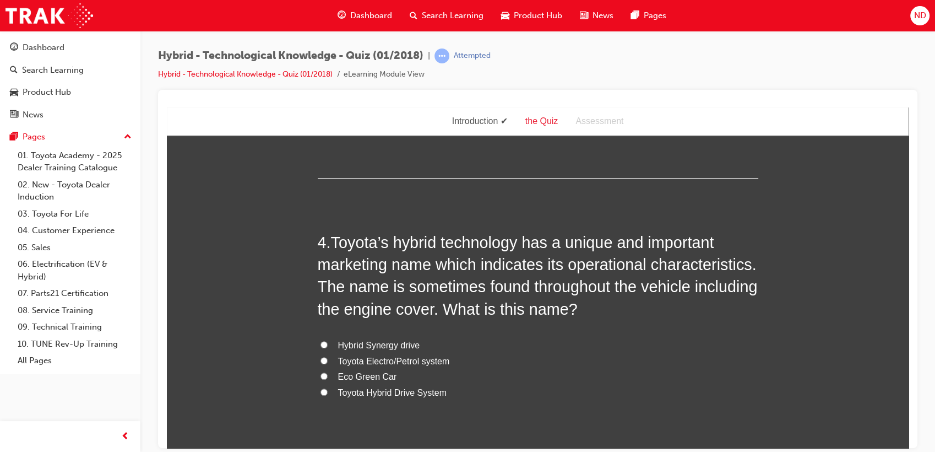
scroll to position [857, 0]
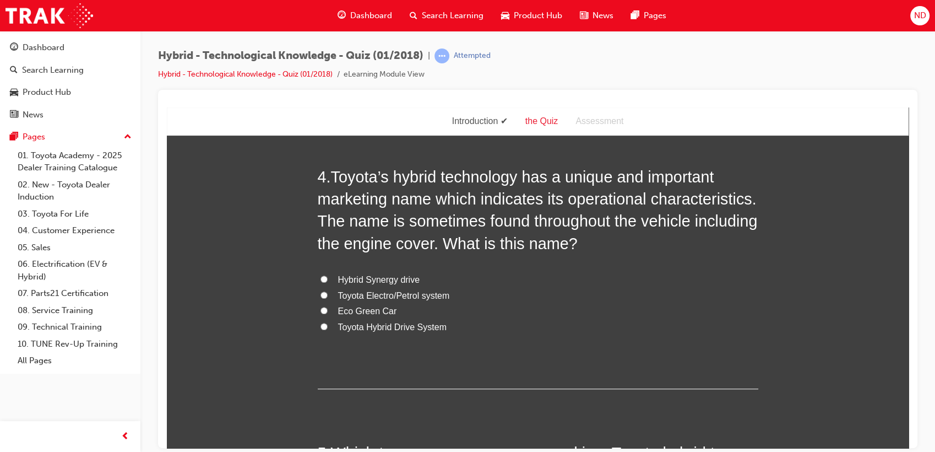
click at [321, 277] on input "Hybrid Synergy drive" at bounding box center [324, 278] width 7 height 7
radio input "true"
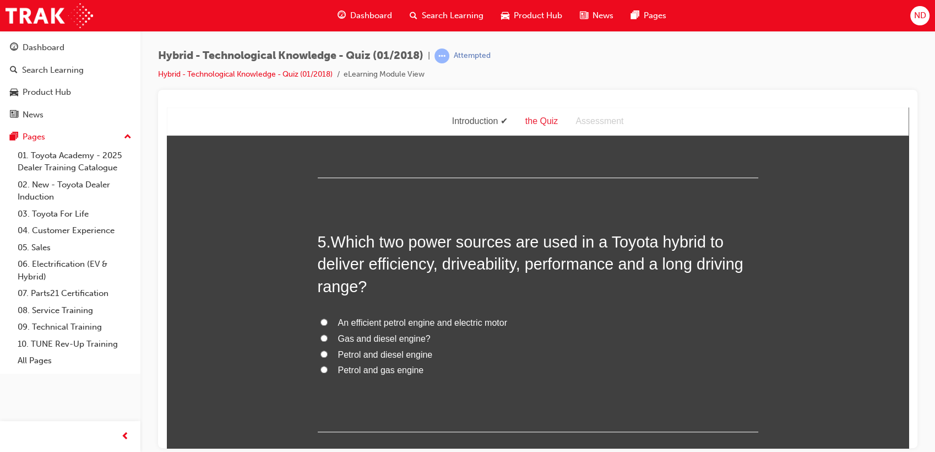
scroll to position [1102, 0]
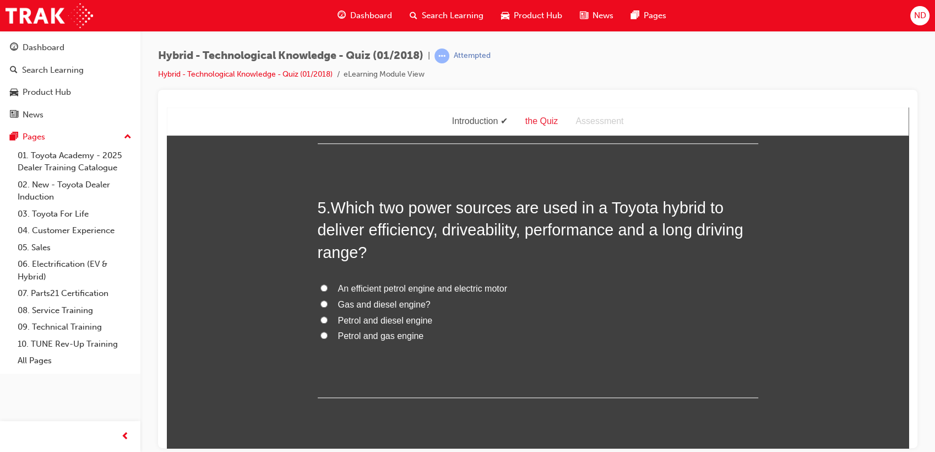
click at [399, 319] on span "Petrol and diesel engine" at bounding box center [385, 319] width 95 height 9
click at [321, 288] on input "An efficient petrol engine and electric motor" at bounding box center [324, 287] width 7 height 7
radio input "true"
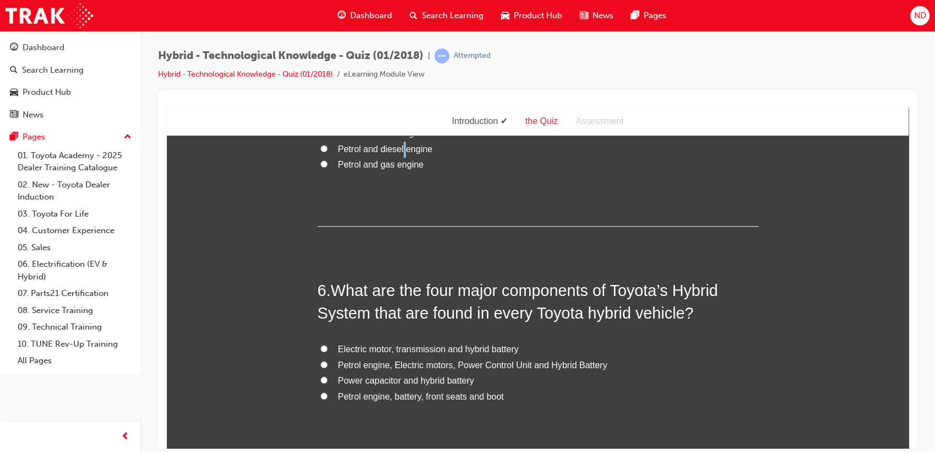
scroll to position [1346, 0]
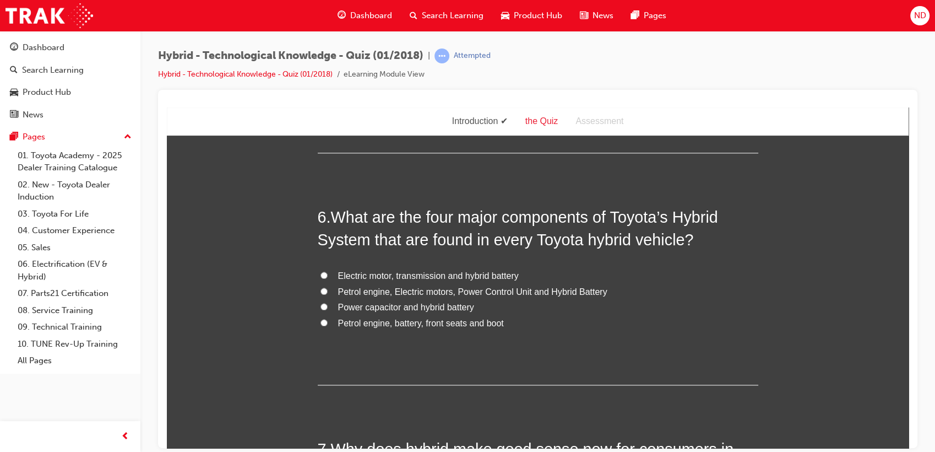
click at [325, 290] on label "Petrol engine, Electric motors, Power Control Unit and Hybrid Battery" at bounding box center [538, 292] width 441 height 16
click at [325, 290] on input "Petrol engine, Electric motors, Power Control Unit and Hybrid Battery" at bounding box center [324, 290] width 7 height 7
radio input "true"
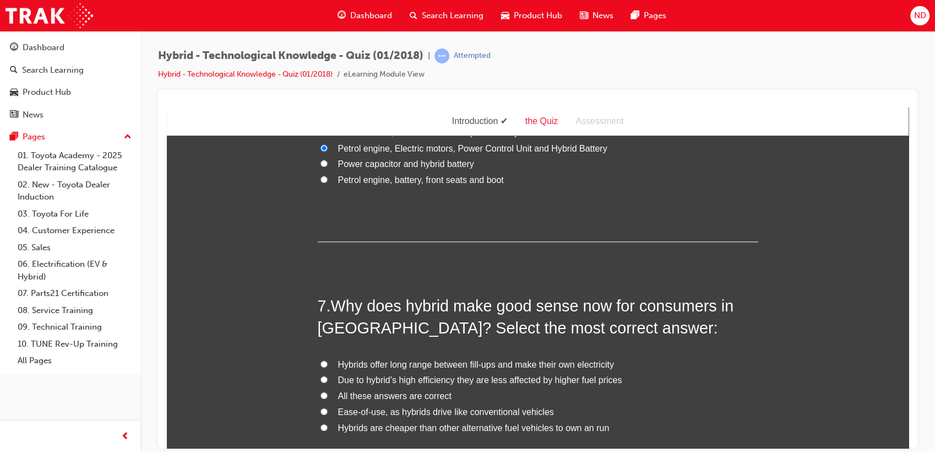
scroll to position [1653, 0]
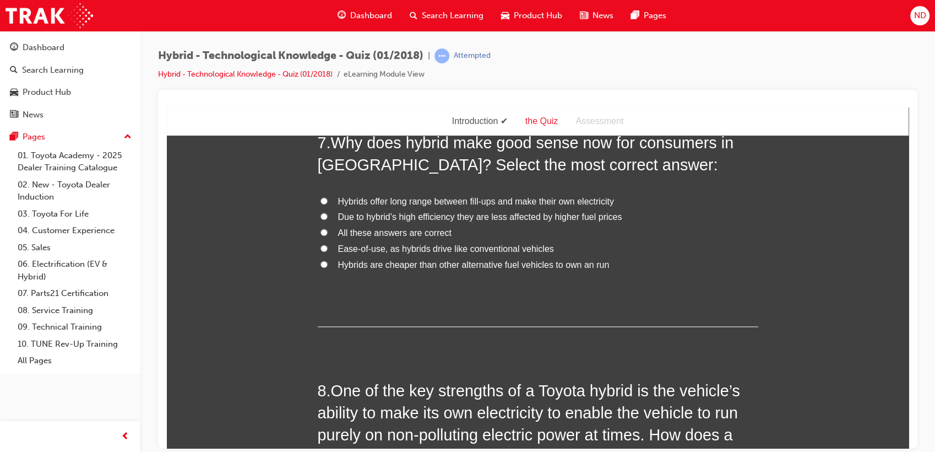
click at [321, 231] on input "All these answers are correct" at bounding box center [324, 231] width 7 height 7
radio input "true"
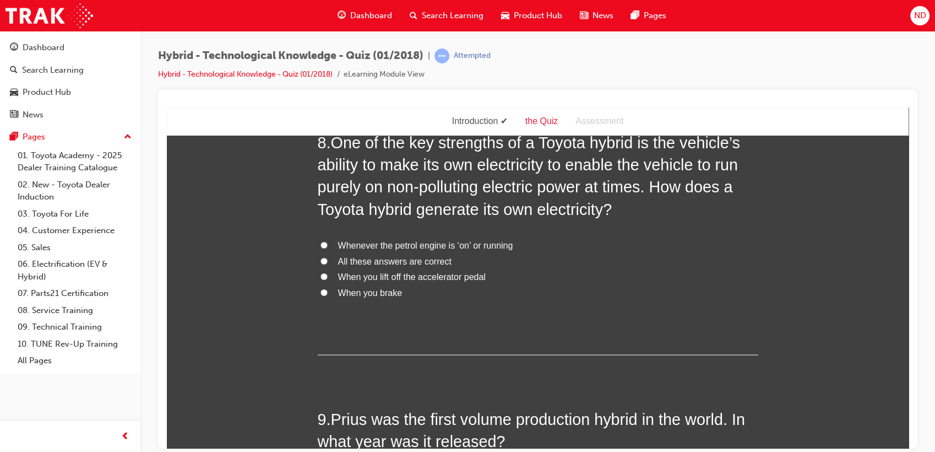
scroll to position [1836, 0]
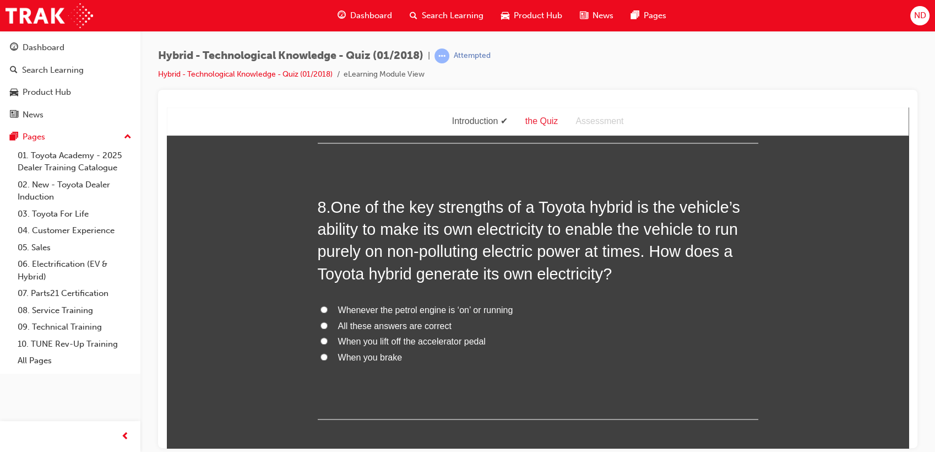
click at [318, 326] on label "All these answers are correct" at bounding box center [538, 326] width 441 height 16
click at [321, 326] on input "All these answers are correct" at bounding box center [324, 324] width 7 height 7
radio input "true"
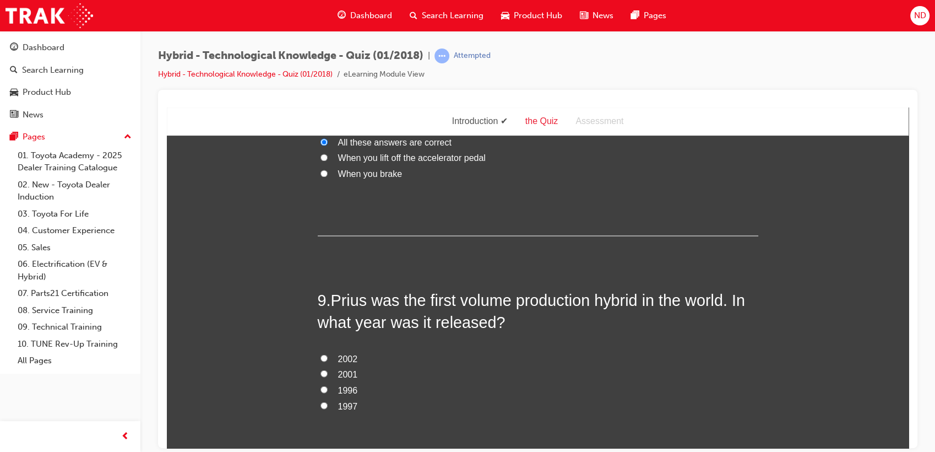
scroll to position [2081, 0]
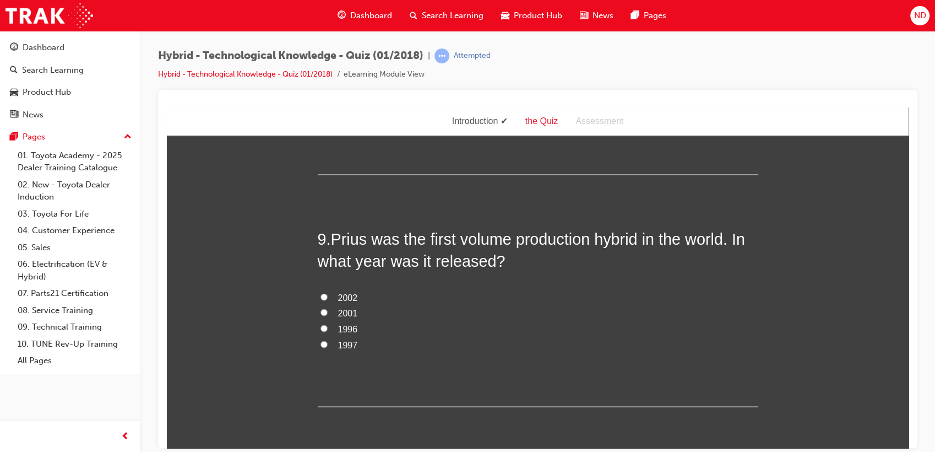
click at [321, 342] on input "1997" at bounding box center [324, 343] width 7 height 7
radio input "true"
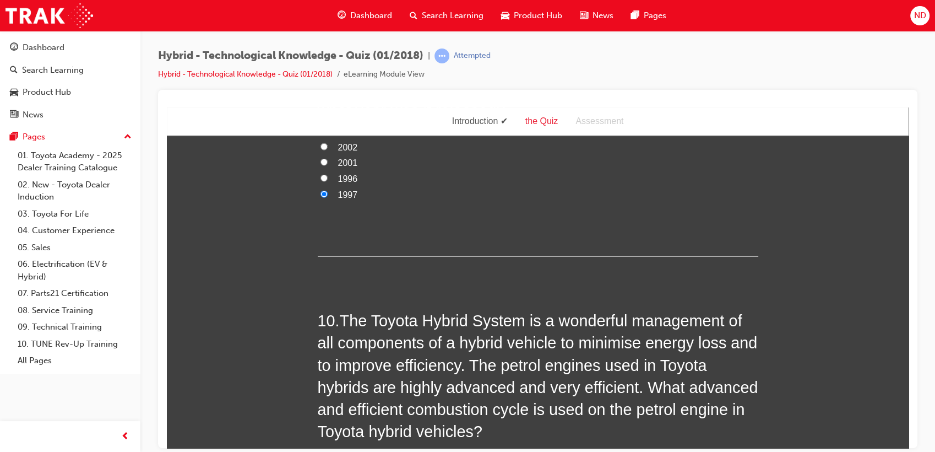
scroll to position [2387, 0]
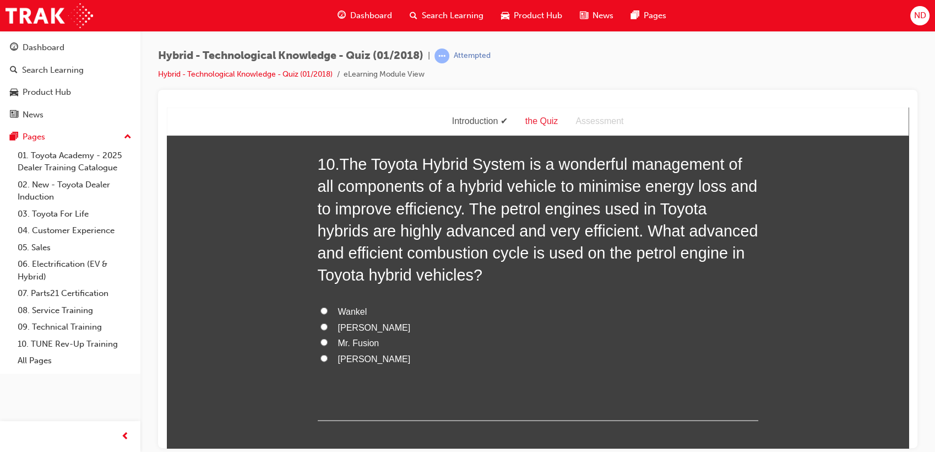
click at [322, 358] on input "[PERSON_NAME]" at bounding box center [324, 357] width 7 height 7
radio input "true"
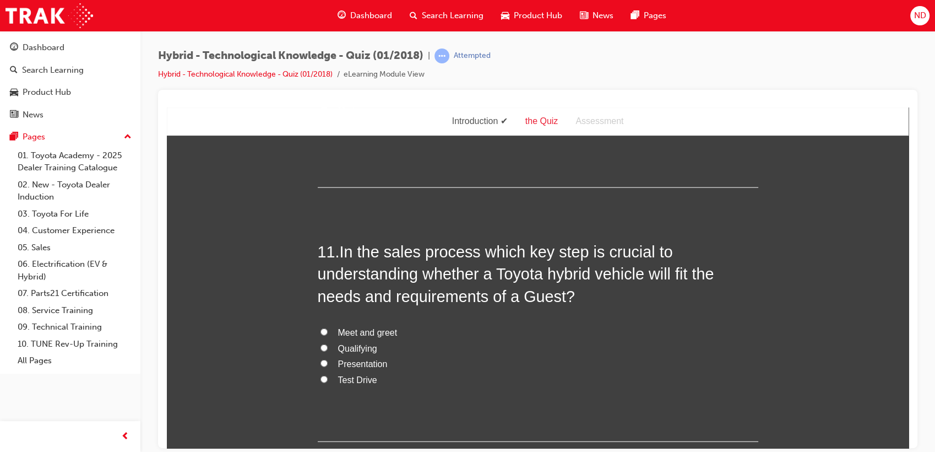
scroll to position [2693, 0]
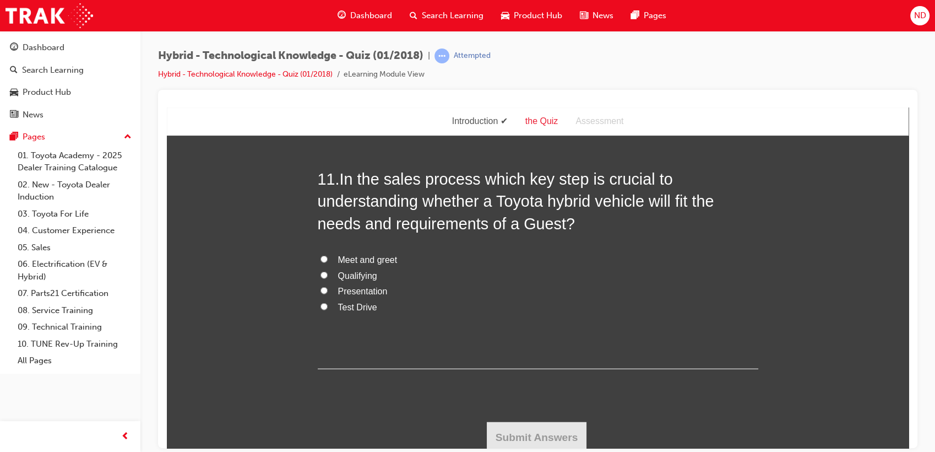
click at [321, 304] on input "Test Drive" at bounding box center [324, 305] width 7 height 7
radio input "true"
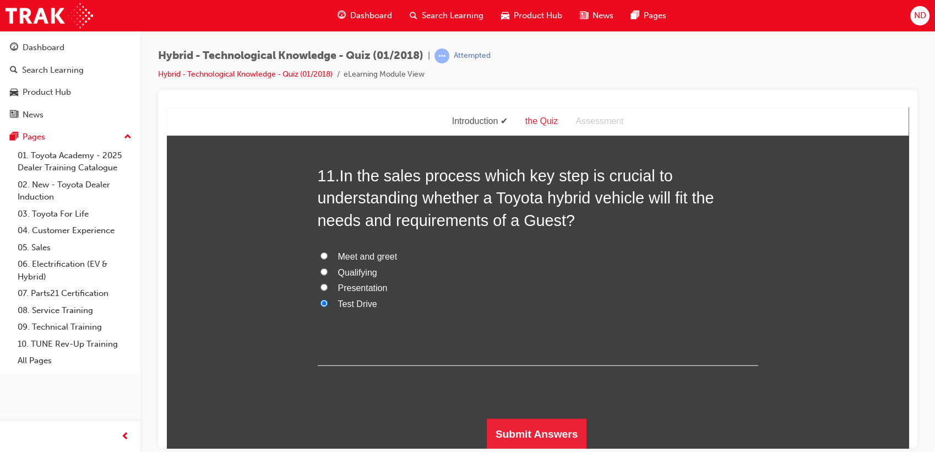
scroll to position [2697, 0]
click at [549, 429] on button "Submit Answers" at bounding box center [537, 433] width 100 height 31
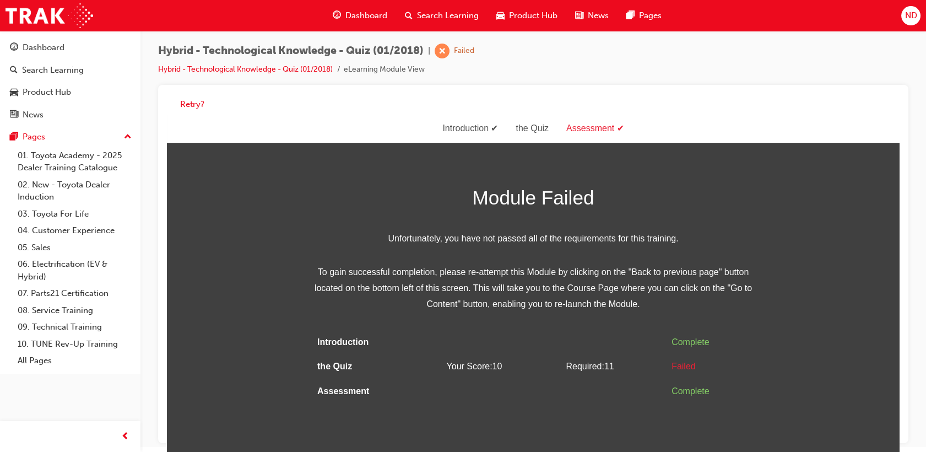
scroll to position [8, 0]
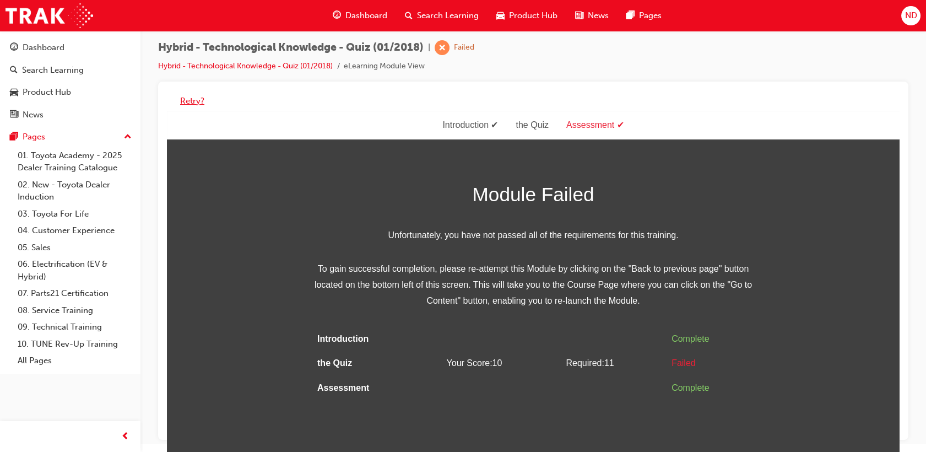
click at [186, 103] on button "Retry?" at bounding box center [192, 101] width 24 height 13
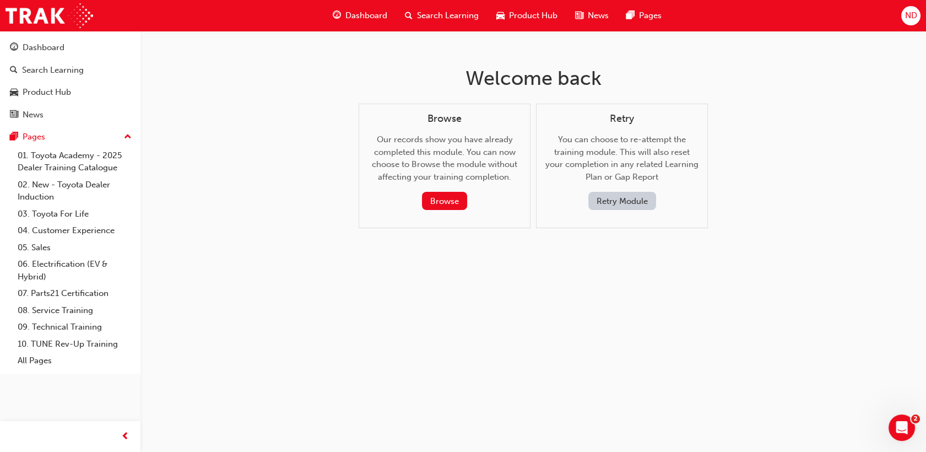
scroll to position [0, 0]
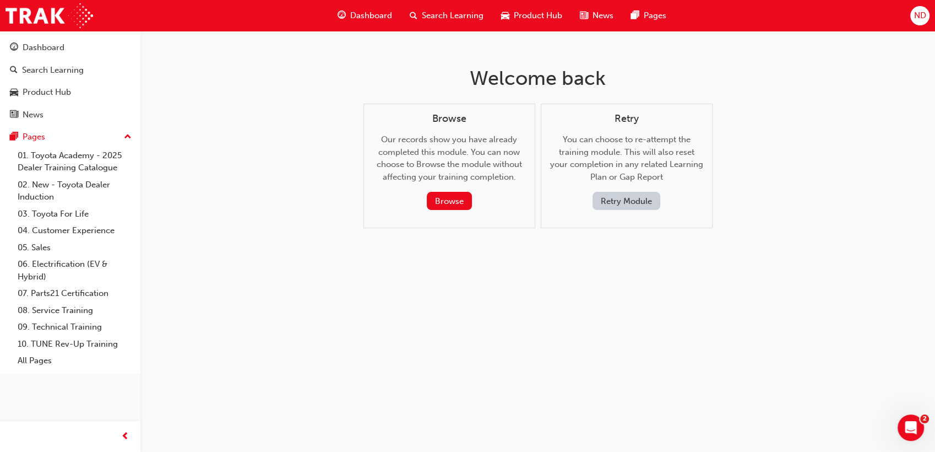
click at [607, 205] on button "Retry Module" at bounding box center [627, 201] width 68 height 18
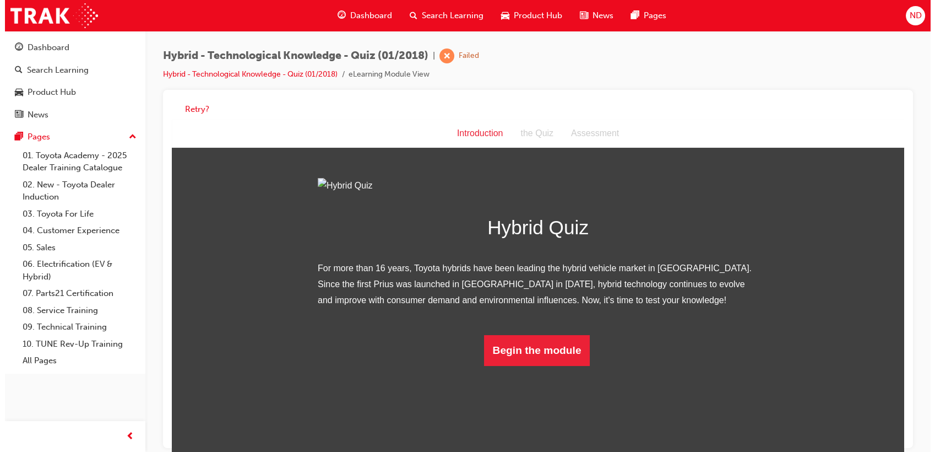
scroll to position [137, 0]
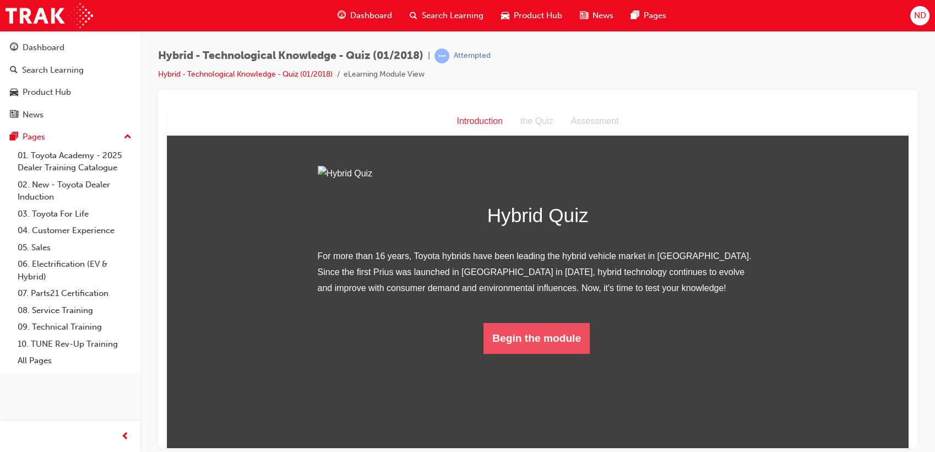
click at [543, 447] on html "Introduction Introduction the Quiz Assessment Hybrid Quiz For more than 16 year…" at bounding box center [538, 277] width 742 height 340
click at [540, 353] on button "Begin the module" at bounding box center [537, 337] width 106 height 31
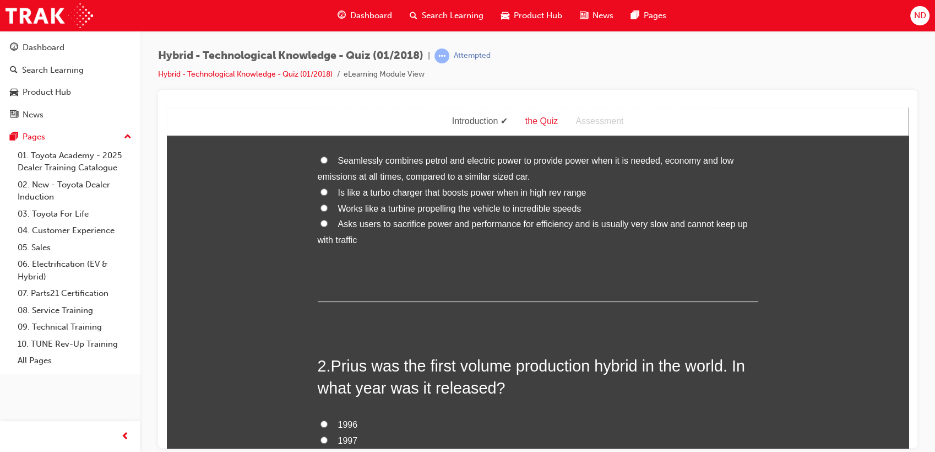
scroll to position [0, 0]
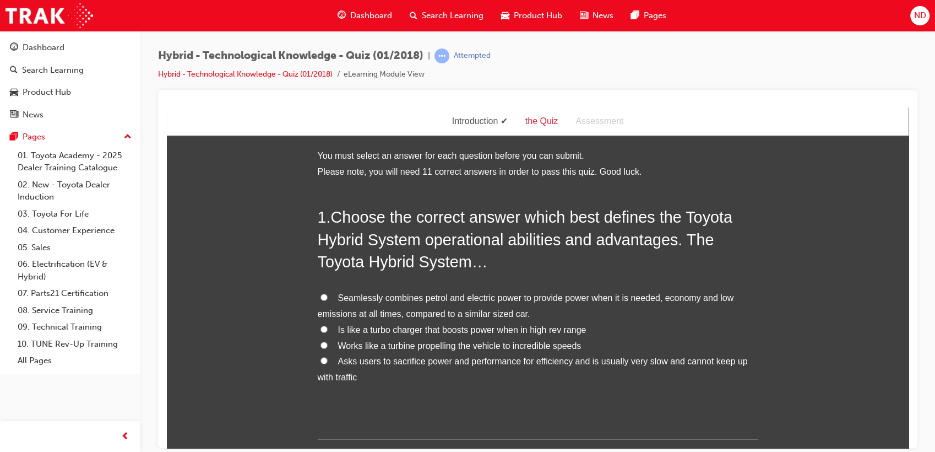
click at [326, 296] on label "Seamlessly combines petrol and electric power to provide power when it is neede…" at bounding box center [538, 306] width 441 height 32
click at [326, 296] on input "Seamlessly combines petrol and electric power to provide power when it is neede…" at bounding box center [324, 296] width 7 height 7
radio input "true"
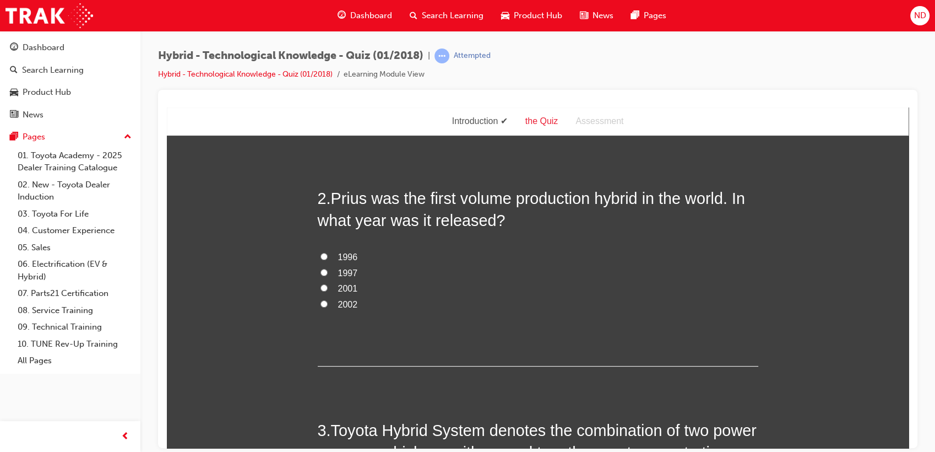
scroll to position [306, 0]
click at [321, 269] on input "1997" at bounding box center [324, 270] width 7 height 7
radio input "true"
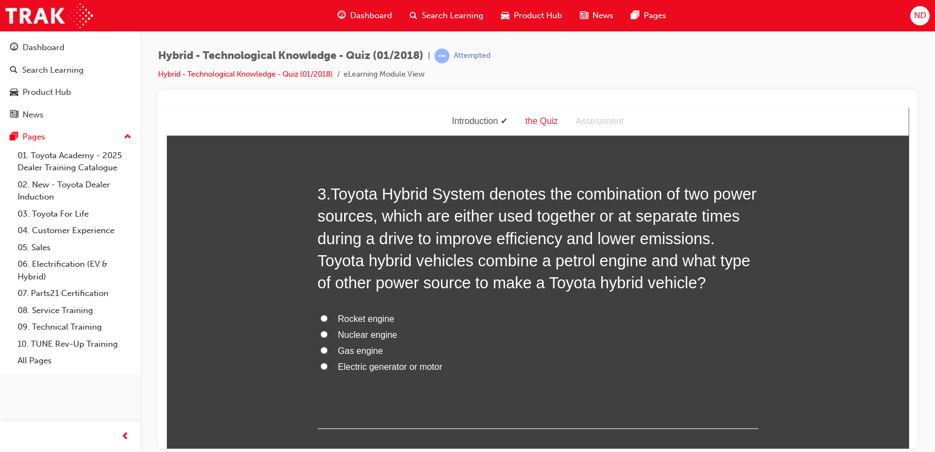
scroll to position [612, 0]
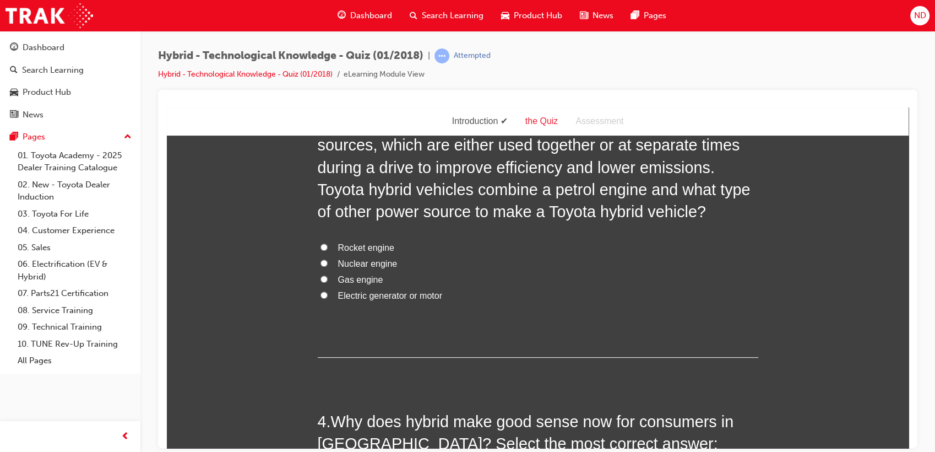
click at [321, 295] on input "Electric generator or motor" at bounding box center [324, 294] width 7 height 7
radio input "true"
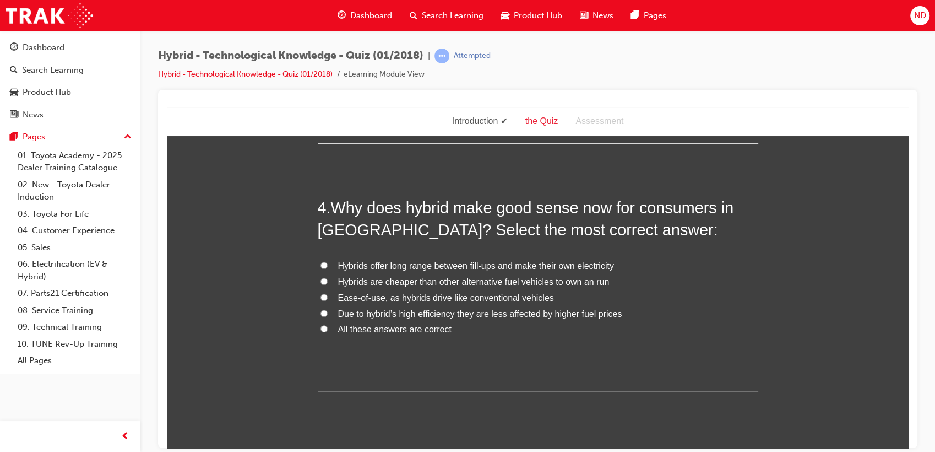
scroll to position [857, 0]
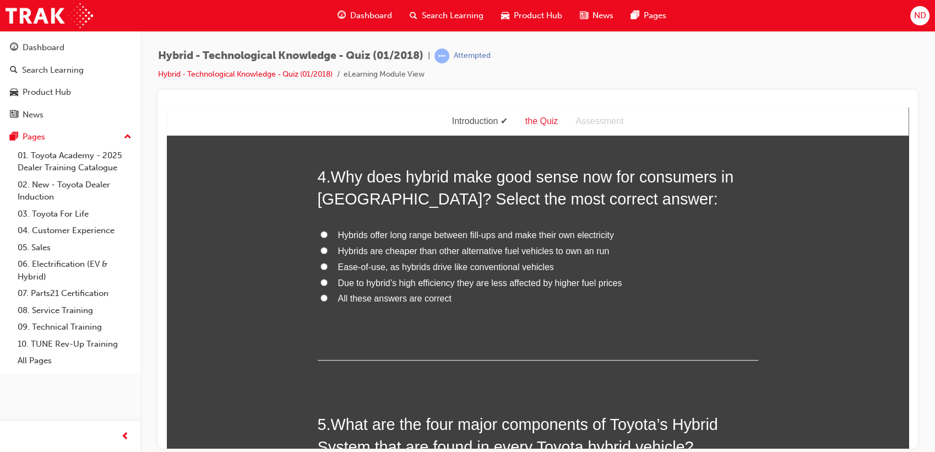
click at [322, 297] on input "All these answers are correct" at bounding box center [324, 297] width 7 height 7
radio input "true"
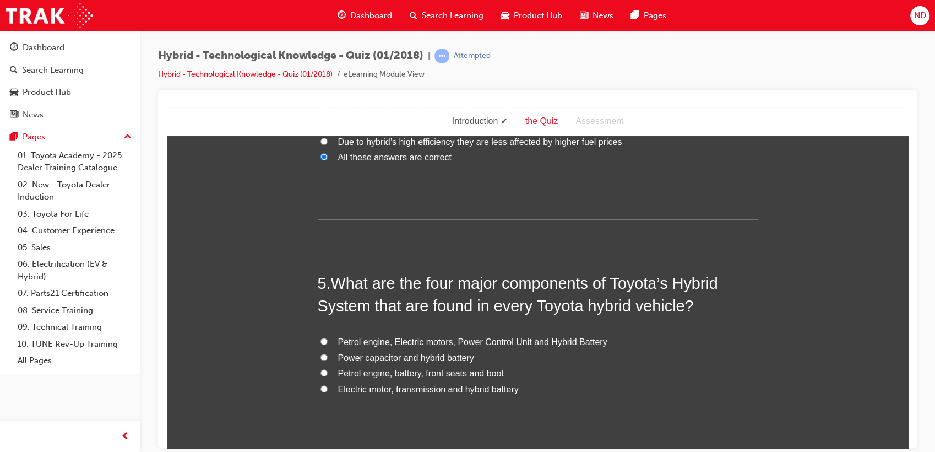
scroll to position [1102, 0]
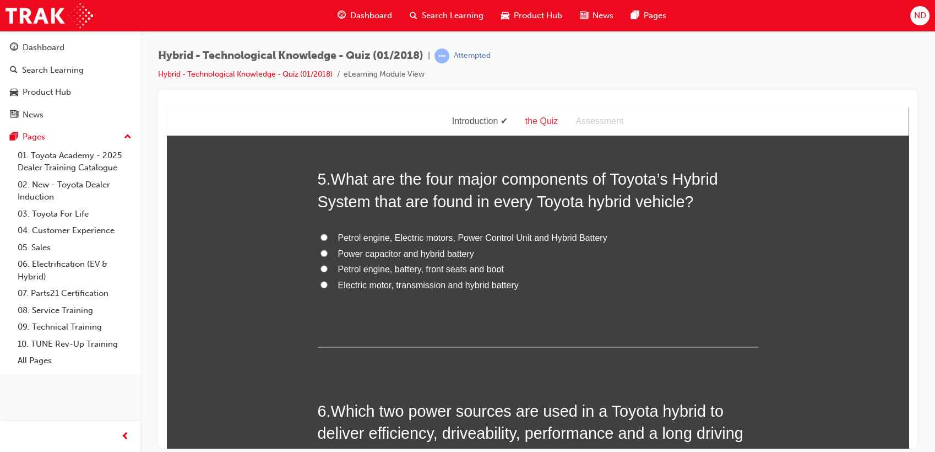
click at [322, 237] on input "Petrol engine, Electric motors, Power Control Unit and Hybrid Battery" at bounding box center [324, 236] width 7 height 7
radio input "true"
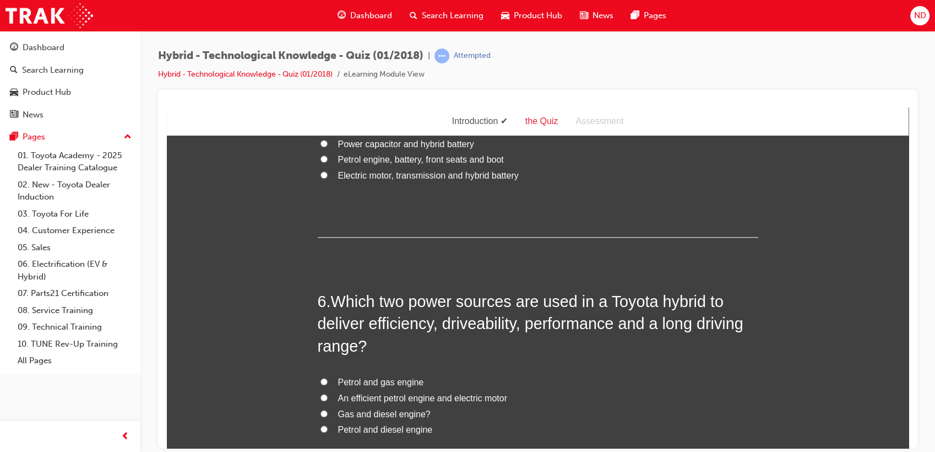
scroll to position [1285, 0]
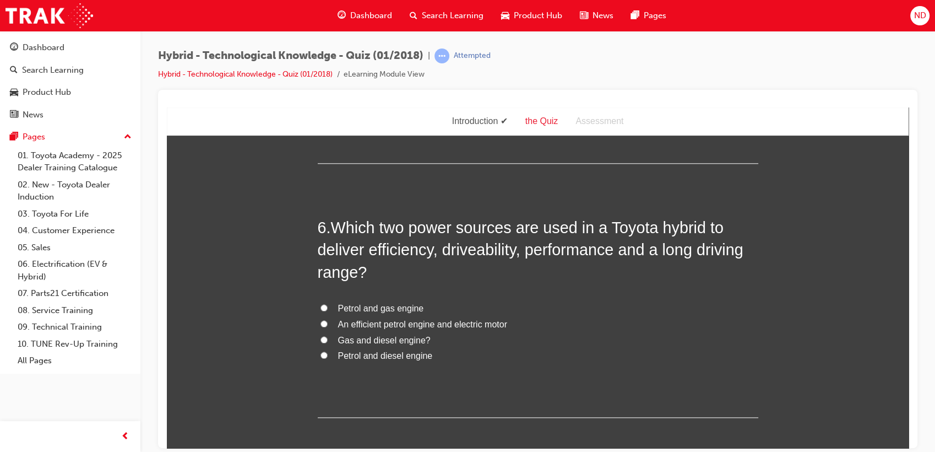
click at [321, 323] on input "An efficient petrol engine and electric motor" at bounding box center [324, 323] width 7 height 7
radio input "true"
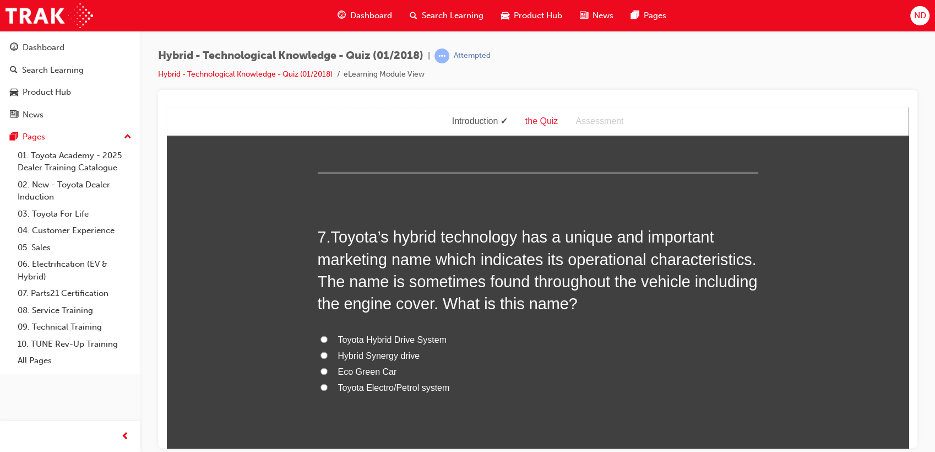
scroll to position [1591, 0]
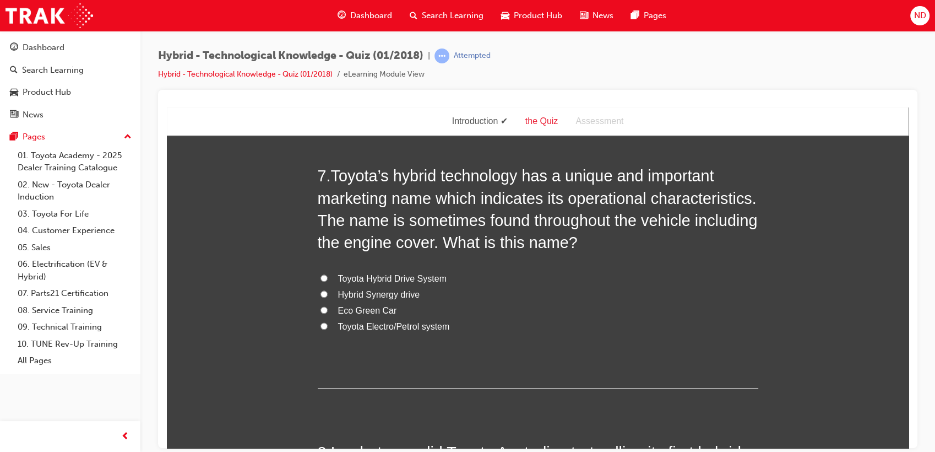
click at [322, 293] on input "Hybrid Synergy drive" at bounding box center [324, 293] width 7 height 7
radio input "true"
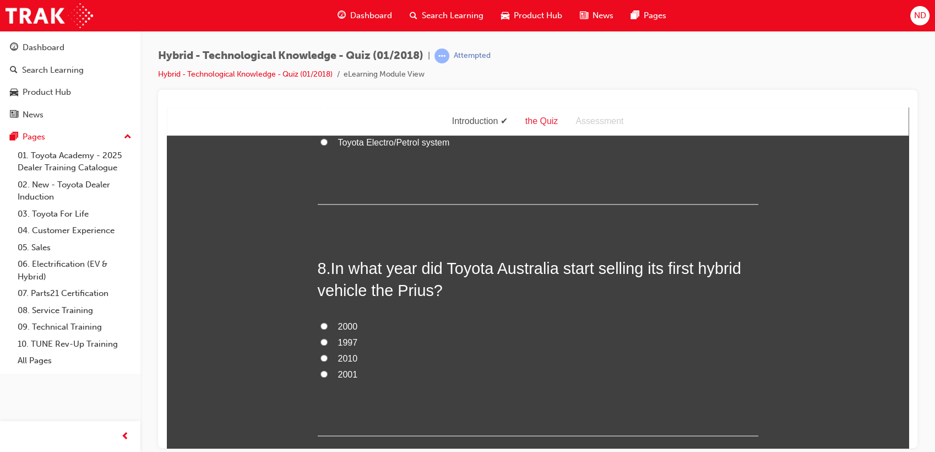
scroll to position [1836, 0]
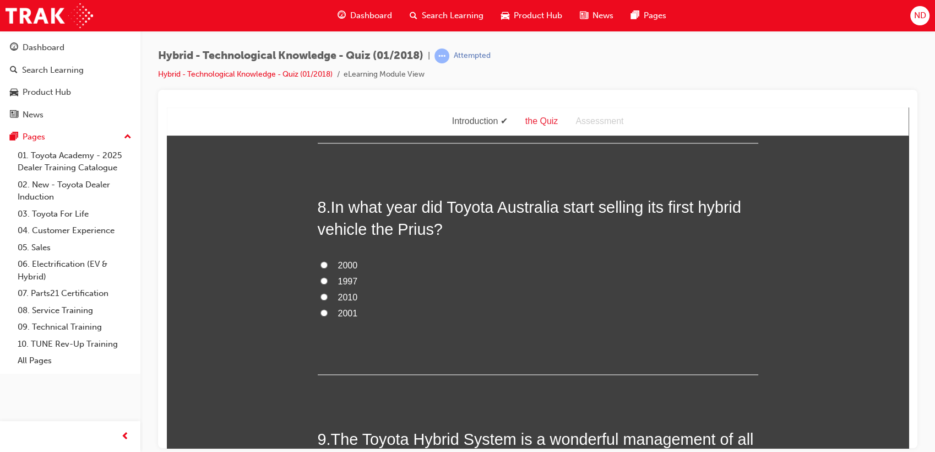
click at [321, 312] on input "2001" at bounding box center [324, 311] width 7 height 7
radio input "true"
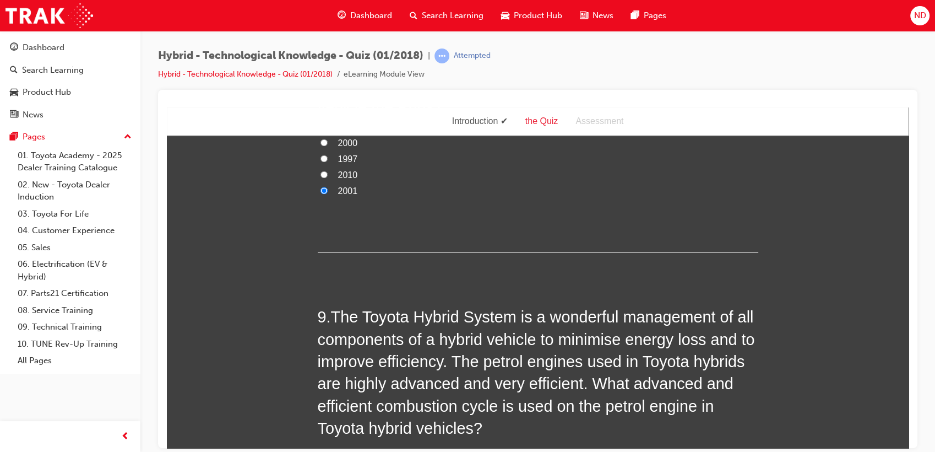
scroll to position [2081, 0]
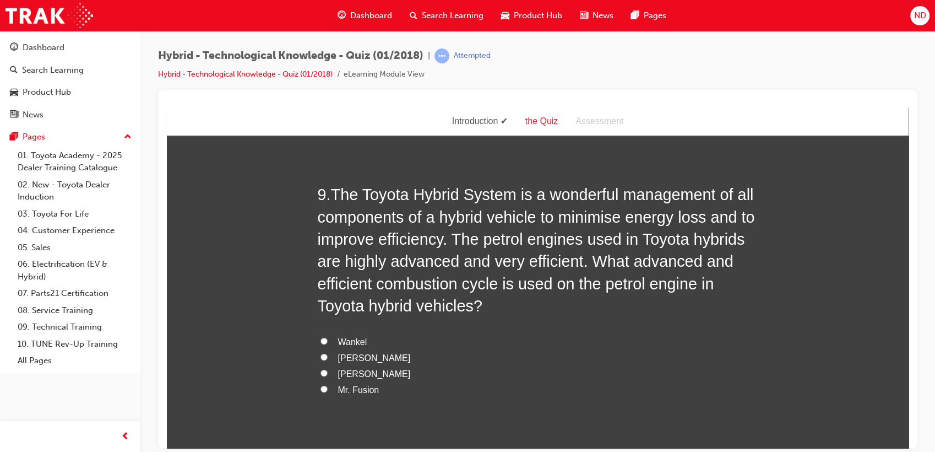
drag, startPoint x: 322, startPoint y: 374, endPoint x: 321, endPoint y: 369, distance: 5.6
click at [321, 371] on input "[PERSON_NAME]" at bounding box center [324, 372] width 7 height 7
radio input "true"
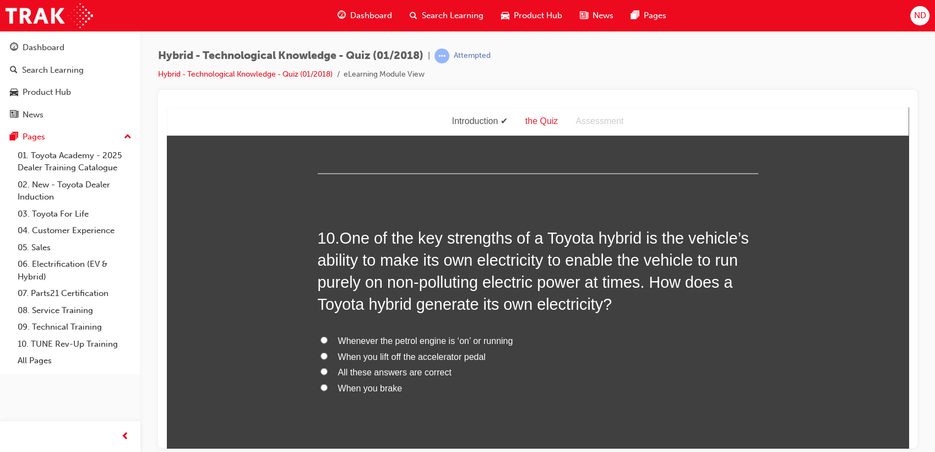
scroll to position [2387, 0]
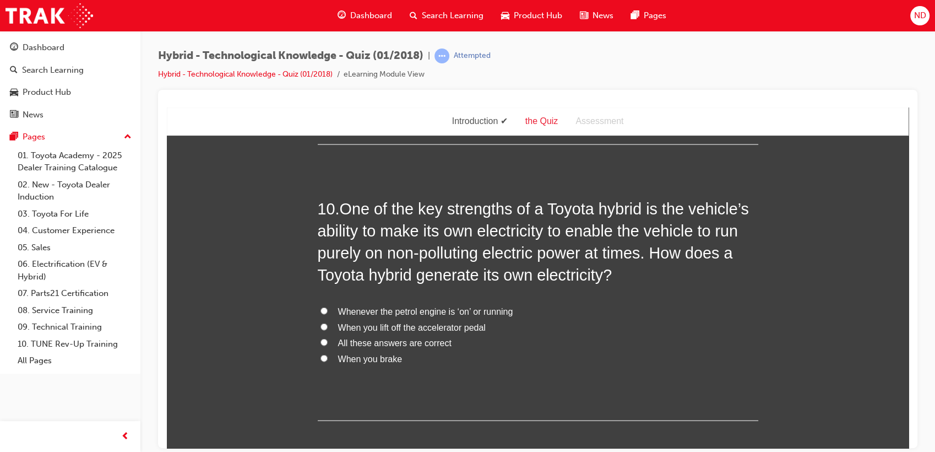
click at [324, 339] on label "All these answers are correct" at bounding box center [538, 343] width 441 height 16
click at [324, 339] on input "All these answers are correct" at bounding box center [324, 341] width 7 height 7
radio input "true"
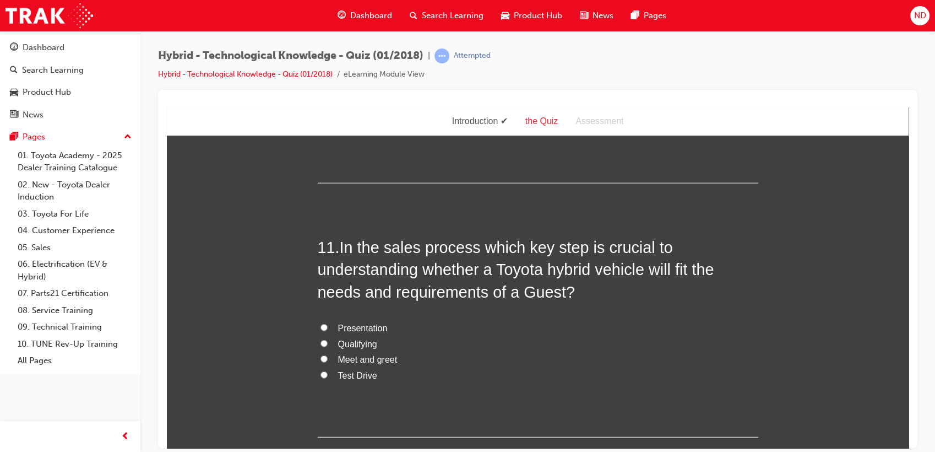
scroll to position [2632, 0]
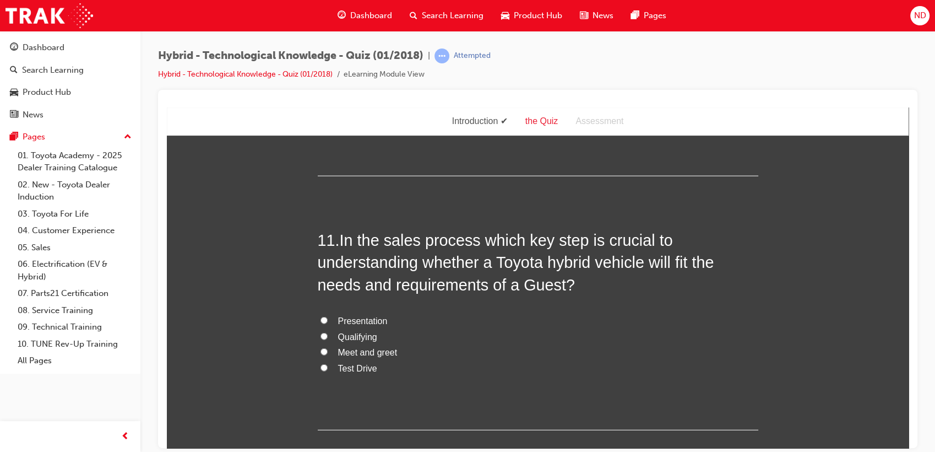
click at [321, 335] on input "Qualifying" at bounding box center [324, 335] width 7 height 7
radio input "true"
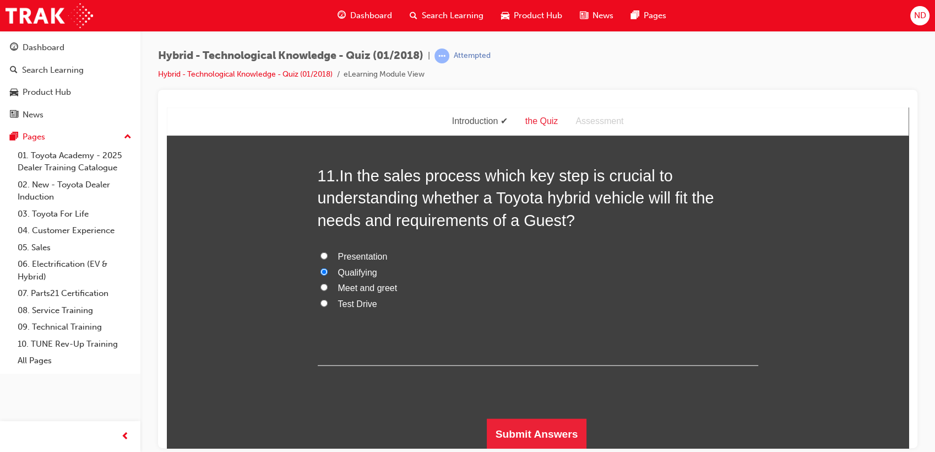
scroll to position [2697, 0]
click at [532, 424] on button "Submit Answers" at bounding box center [537, 433] width 100 height 31
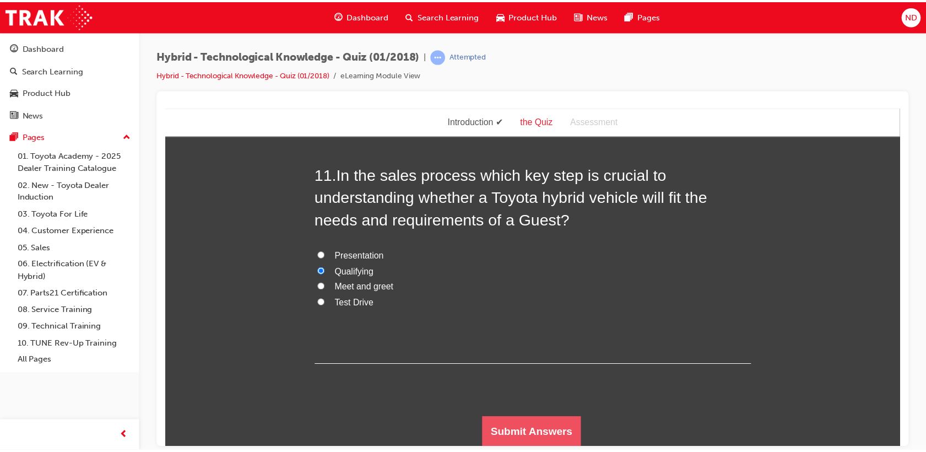
scroll to position [0, 0]
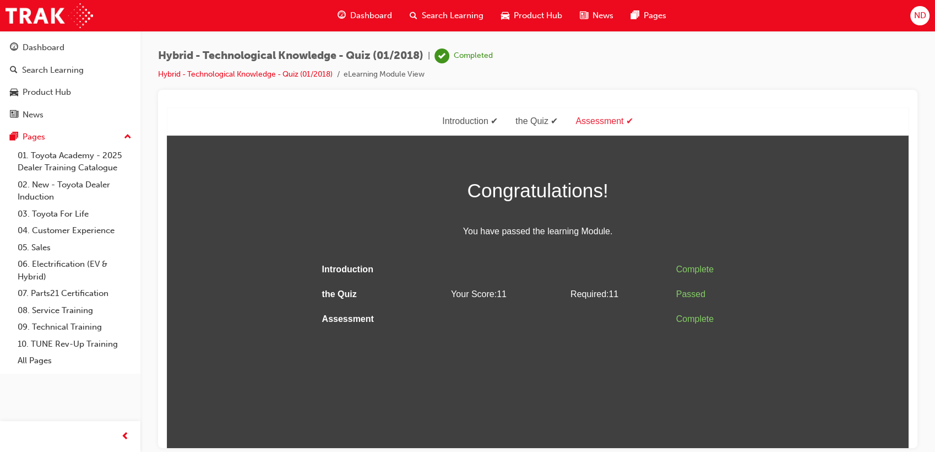
click at [441, 17] on span "Search Learning" at bounding box center [453, 15] width 62 height 13
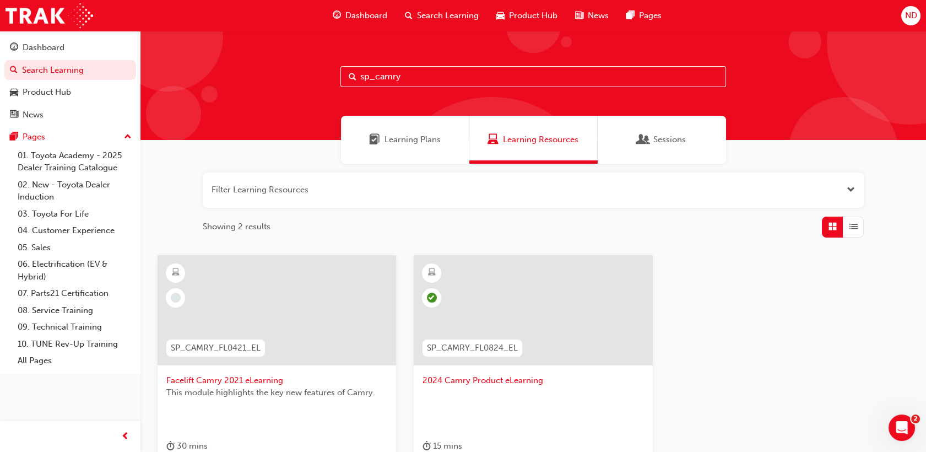
type input "sp_camry"
click at [225, 377] on span "Facelift Camry 2021 eLearning" at bounding box center [276, 380] width 221 height 13
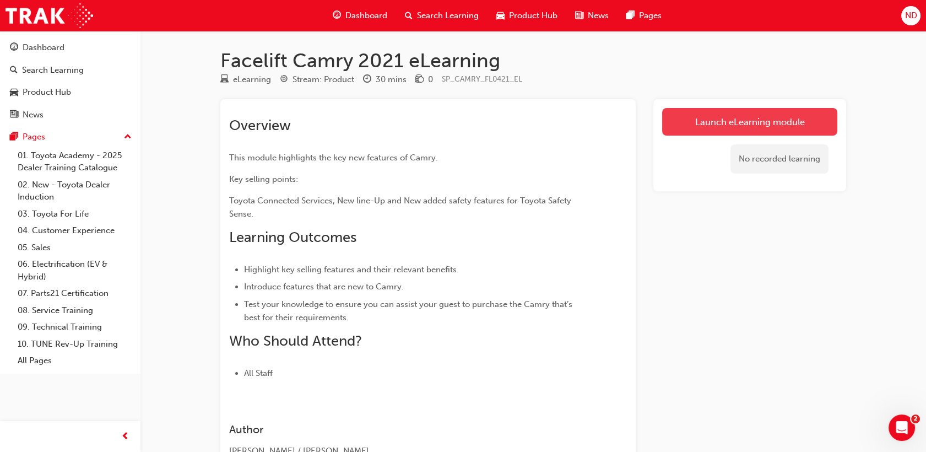
click at [732, 110] on link "Launch eLearning module" at bounding box center [749, 122] width 175 height 28
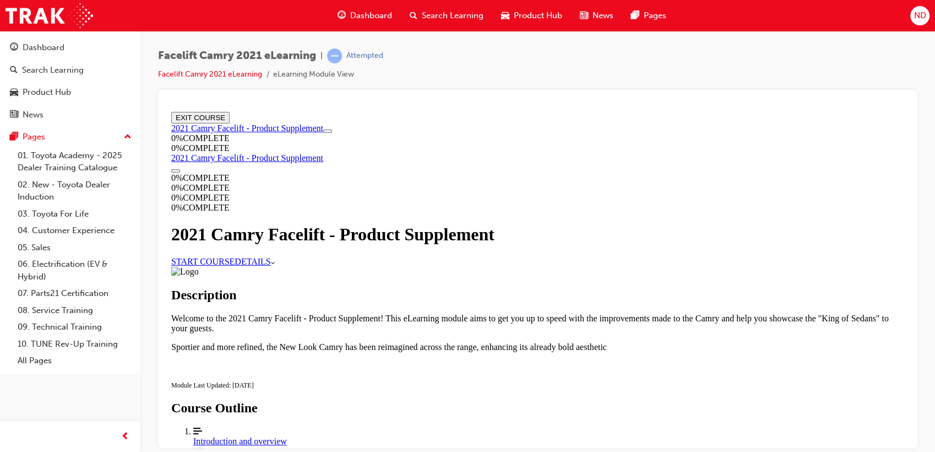
click at [235, 266] on link "START COURSE" at bounding box center [202, 260] width 63 height 9
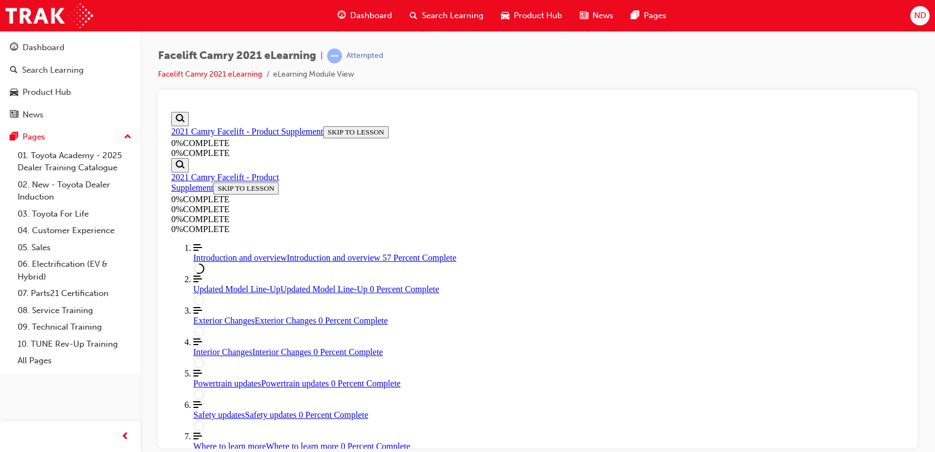
scroll to position [895, 0]
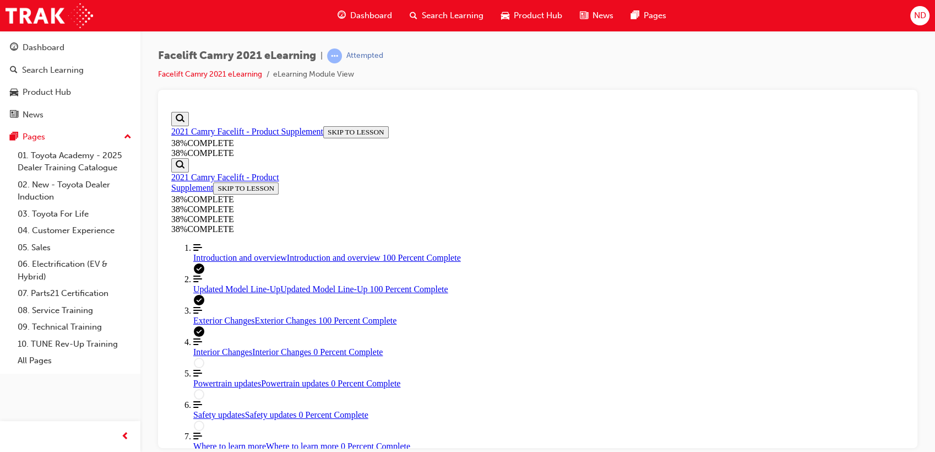
scroll to position [0, 0]
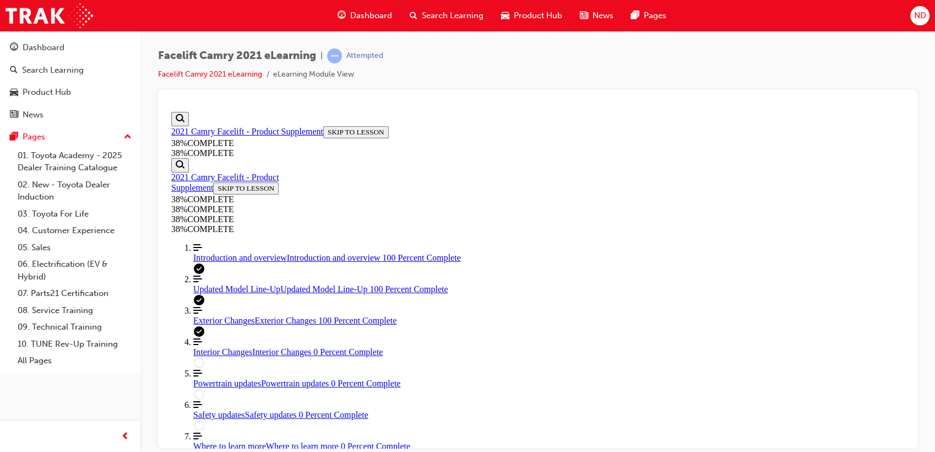
scroll to position [1752, 0]
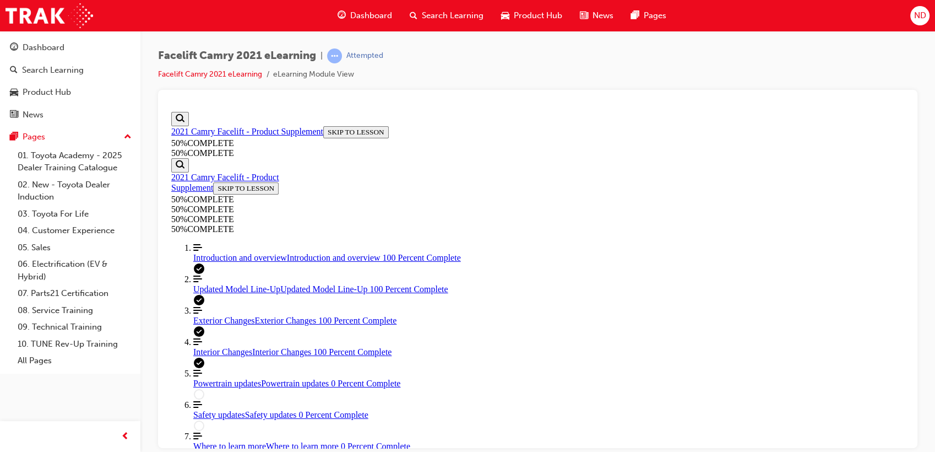
drag, startPoint x: 803, startPoint y: 145, endPoint x: 798, endPoint y: 155, distance: 11.8
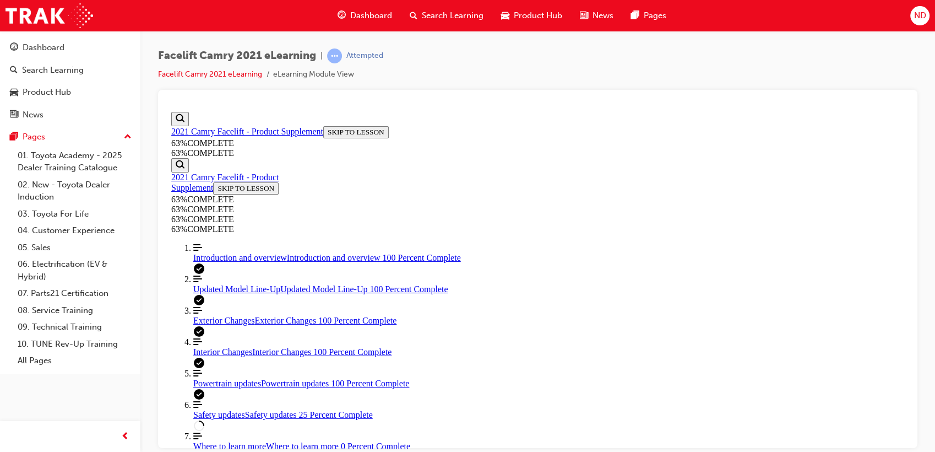
scroll to position [546, 0]
drag, startPoint x: 852, startPoint y: 253, endPoint x: 845, endPoint y: 258, distance: 8.7
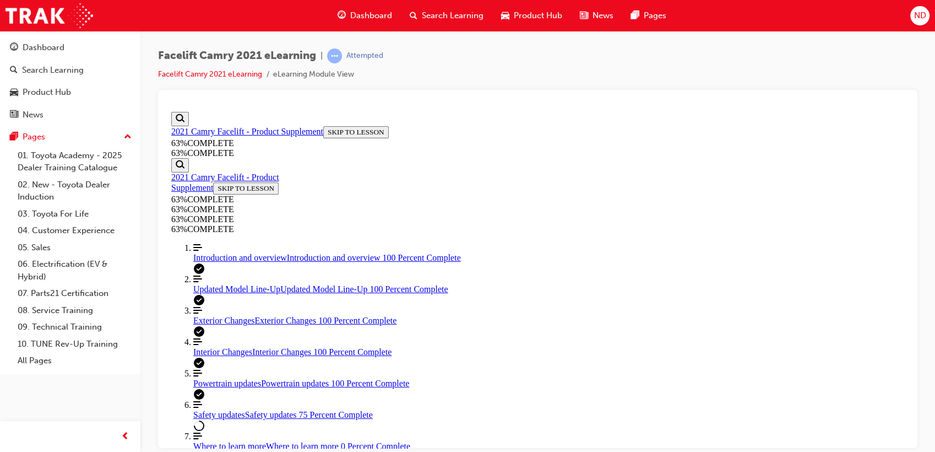
scroll to position [1036, 0]
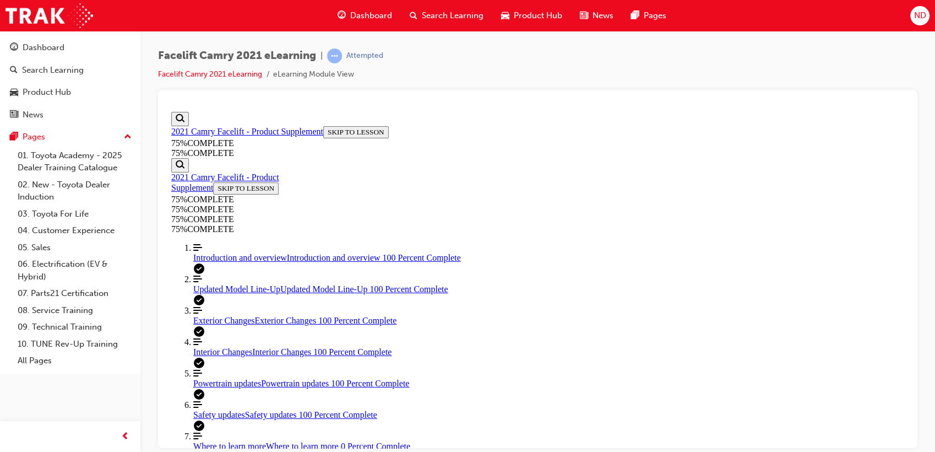
scroll to position [1484, 0]
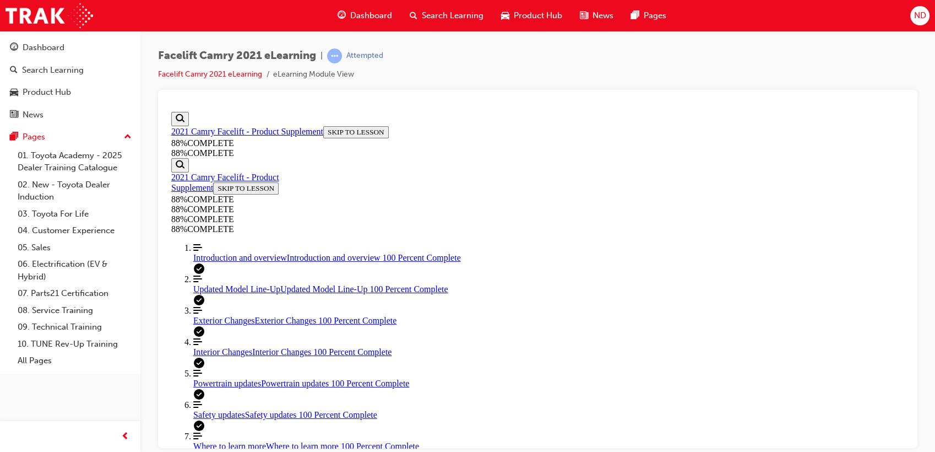
drag, startPoint x: 452, startPoint y: 341, endPoint x: 455, endPoint y: 329, distance: 12.4
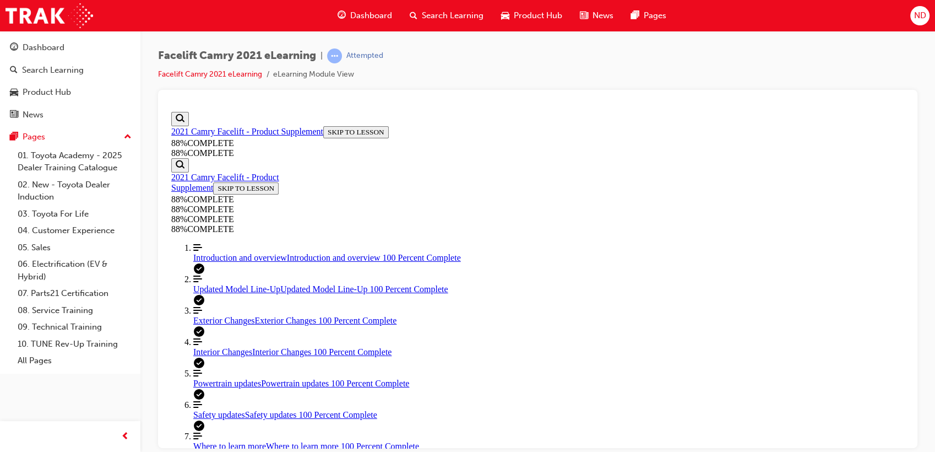
scroll to position [306, 0]
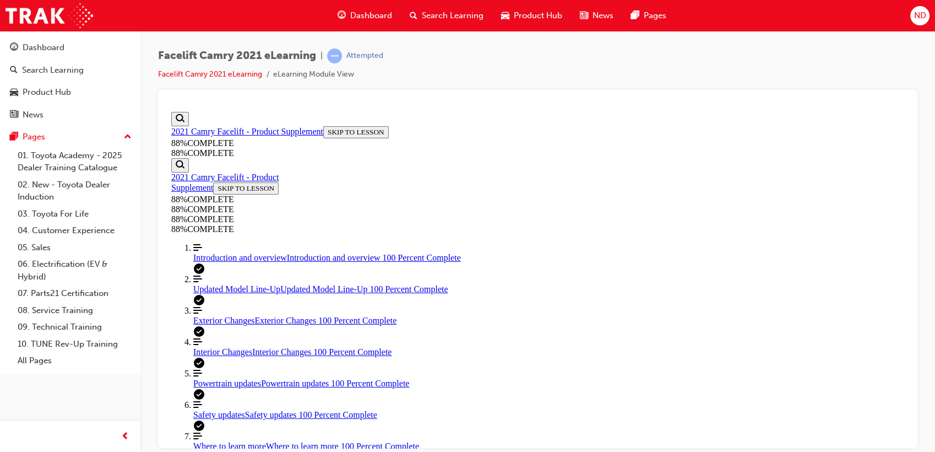
scroll to position [261, 0]
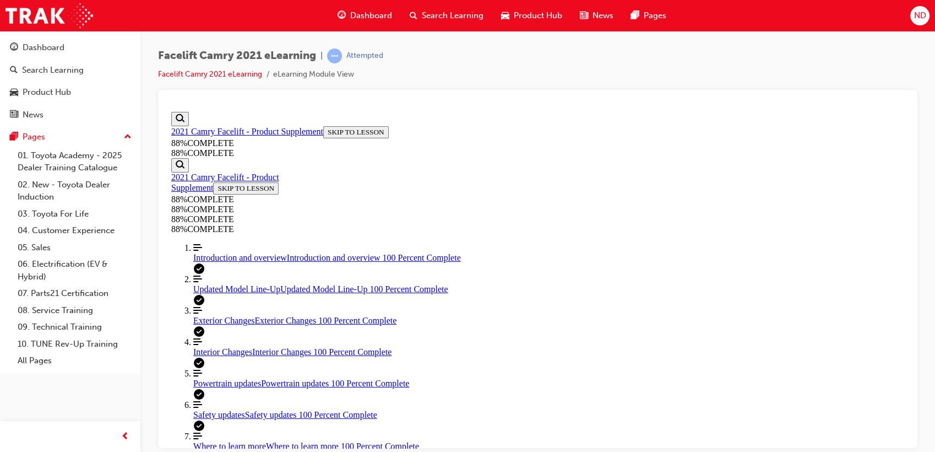
drag, startPoint x: 599, startPoint y: 386, endPoint x: 594, endPoint y: 380, distance: 7.4
drag, startPoint x: 600, startPoint y: 393, endPoint x: 596, endPoint y: 388, distance: 7.4
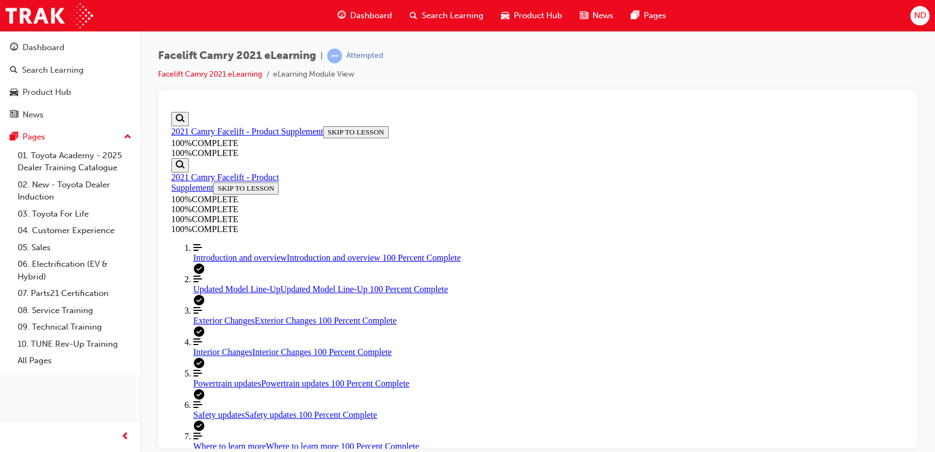
scroll to position [224, 0]
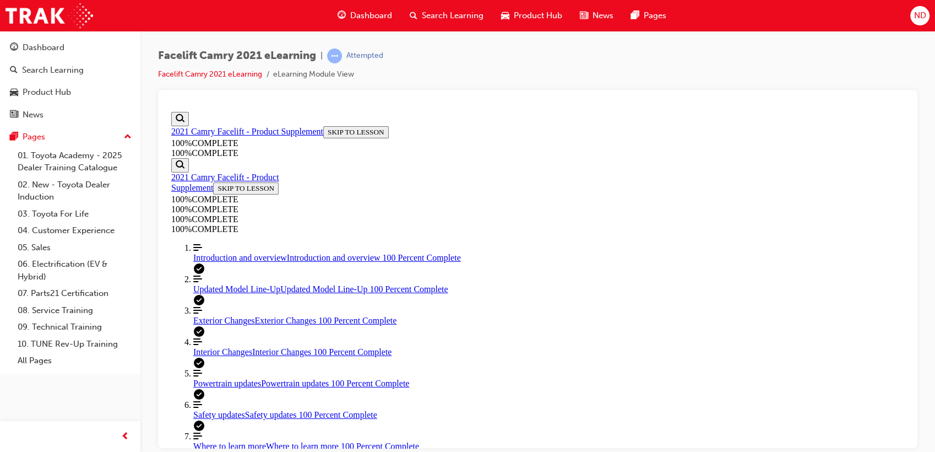
scroll to position [294, 0]
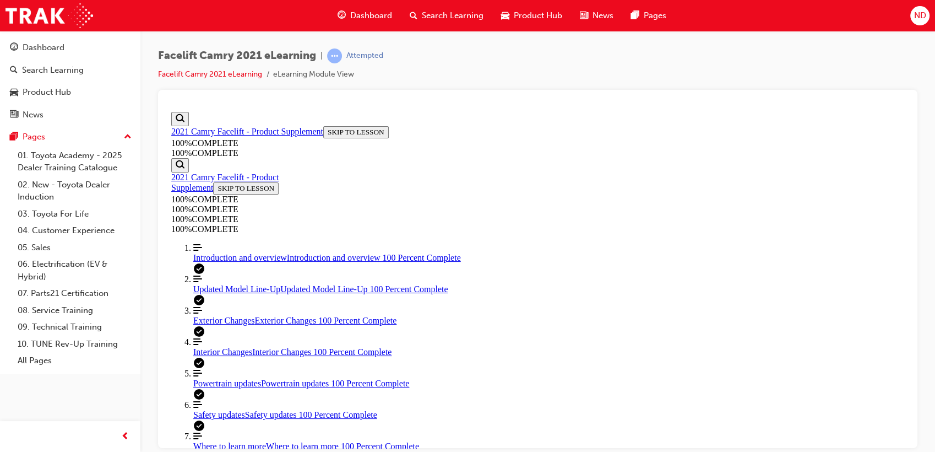
drag, startPoint x: 582, startPoint y: 393, endPoint x: 577, endPoint y: 397, distance: 5.9
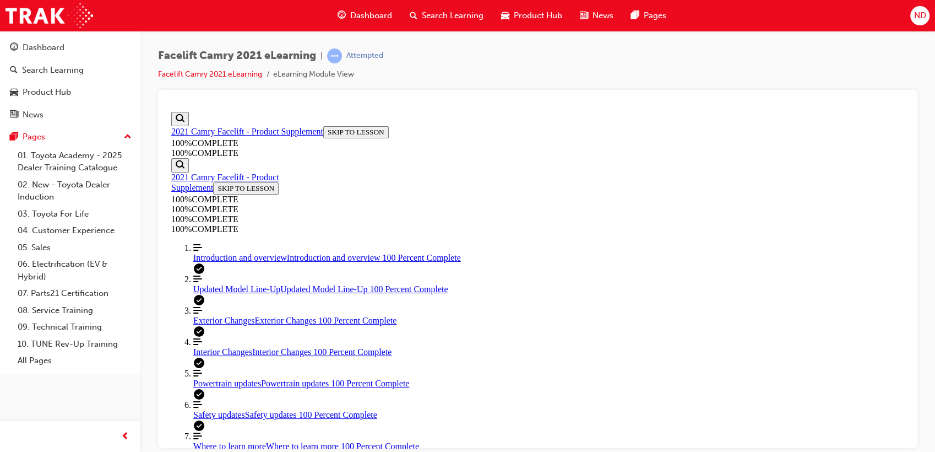
scroll to position [413, 0]
drag, startPoint x: 632, startPoint y: 384, endPoint x: 640, endPoint y: 376, distance: 11.7
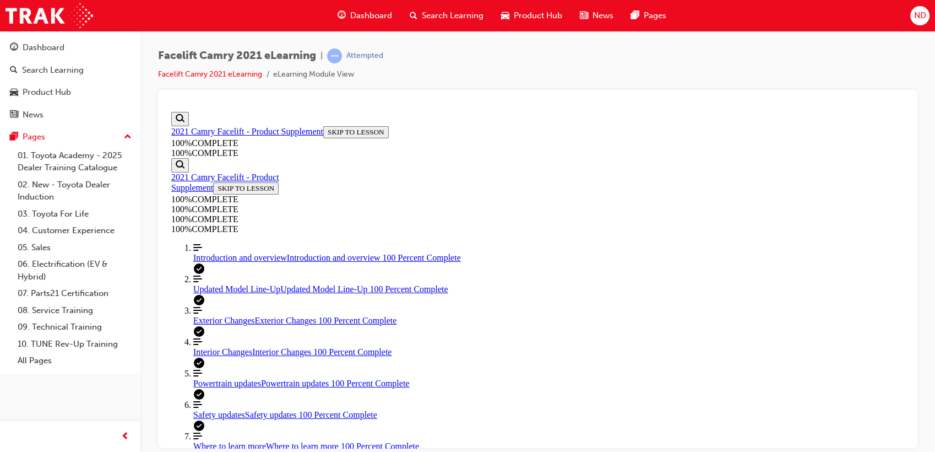
drag, startPoint x: 451, startPoint y: 364, endPoint x: 445, endPoint y: 362, distance: 5.8
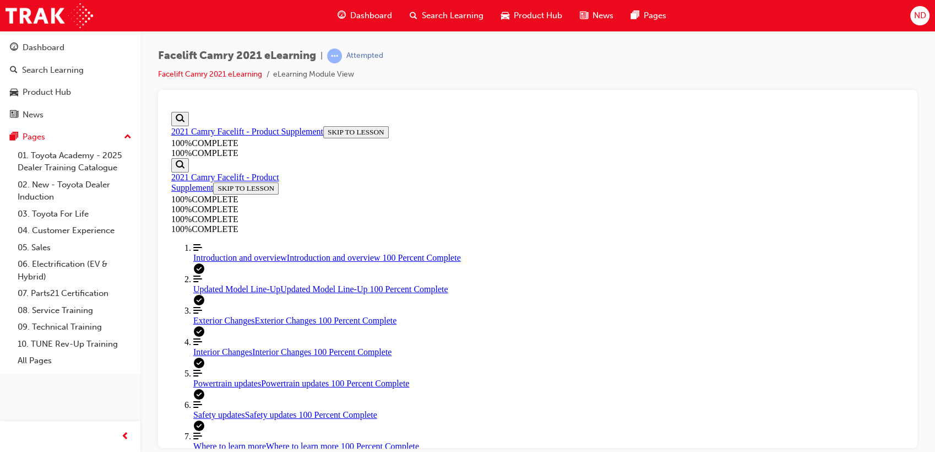
scroll to position [256, 0]
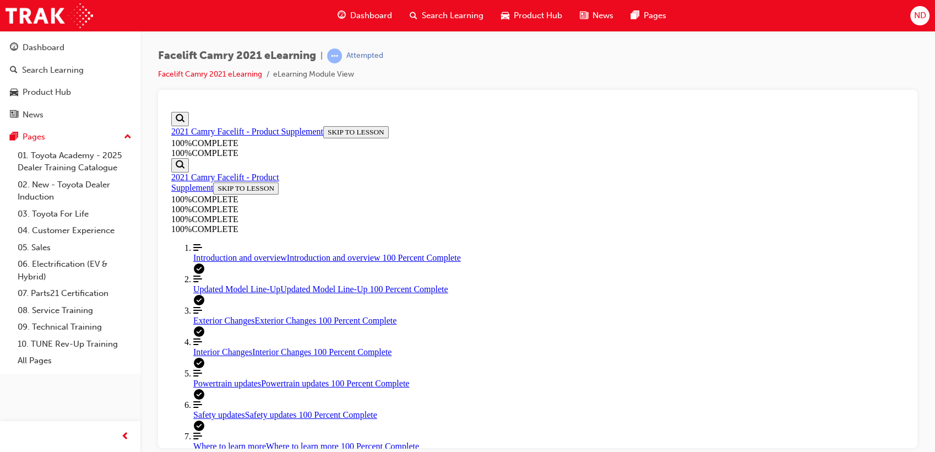
scroll to position [346, 0]
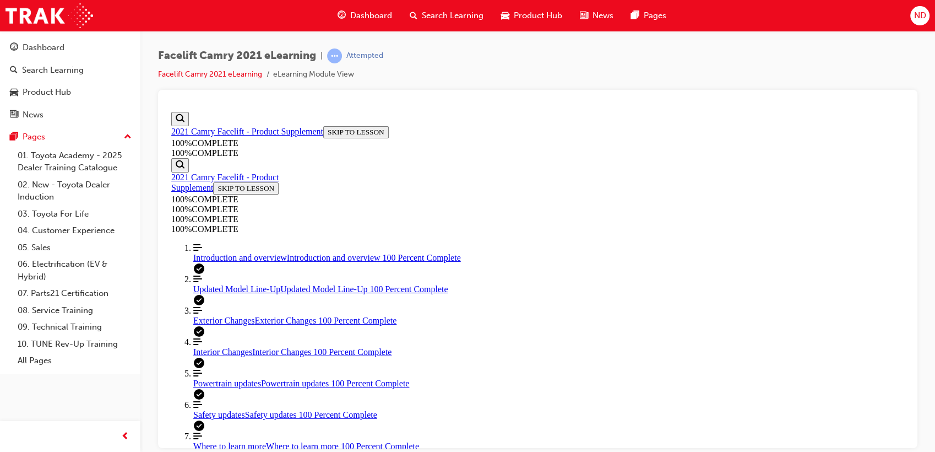
drag, startPoint x: 616, startPoint y: 377, endPoint x: 611, endPoint y: 378, distance: 5.6
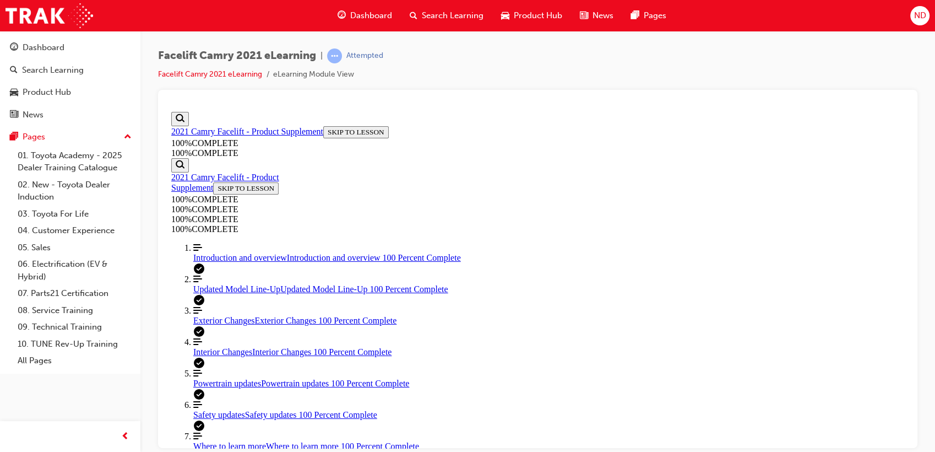
click at [215, 431] on link "Align left Three vertical lines aligned to the left Where to learn more Where t…" at bounding box center [548, 441] width 711 height 20
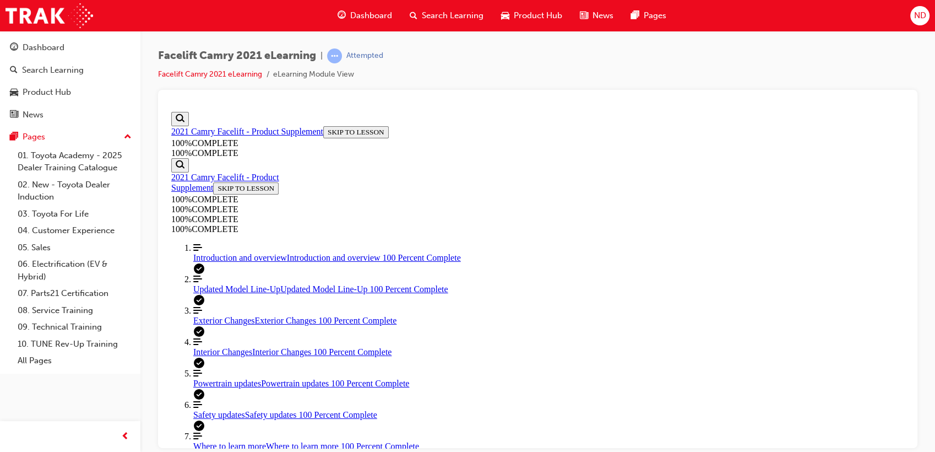
scroll to position [123, 0]
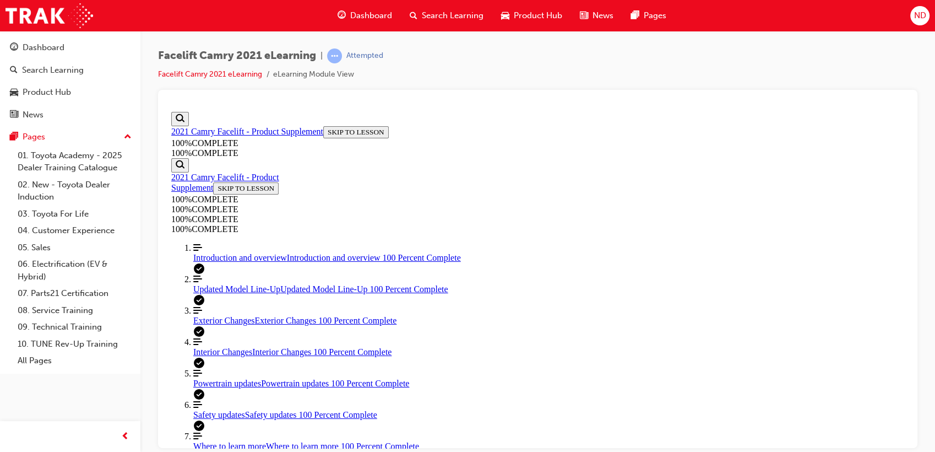
drag, startPoint x: 459, startPoint y: 352, endPoint x: 450, endPoint y: 356, distance: 9.9
drag, startPoint x: 463, startPoint y: 269, endPoint x: 447, endPoint y: 290, distance: 26.7
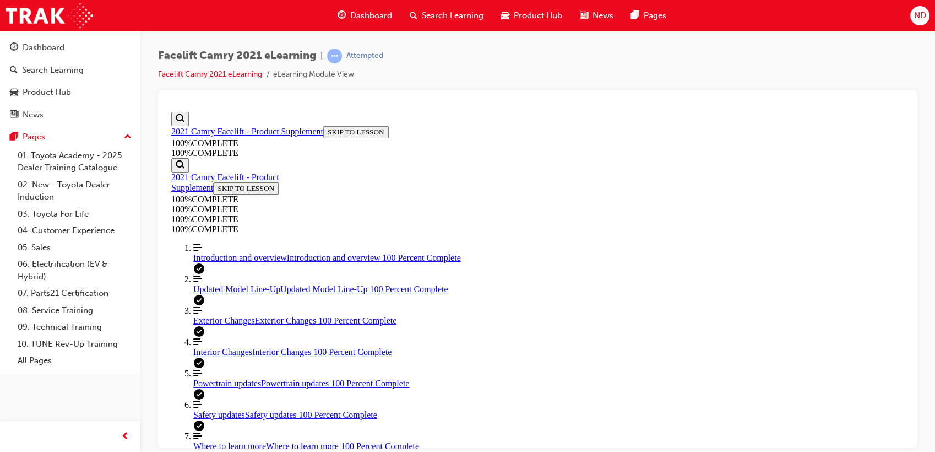
drag, startPoint x: 593, startPoint y: 405, endPoint x: 588, endPoint y: 399, distance: 8.6
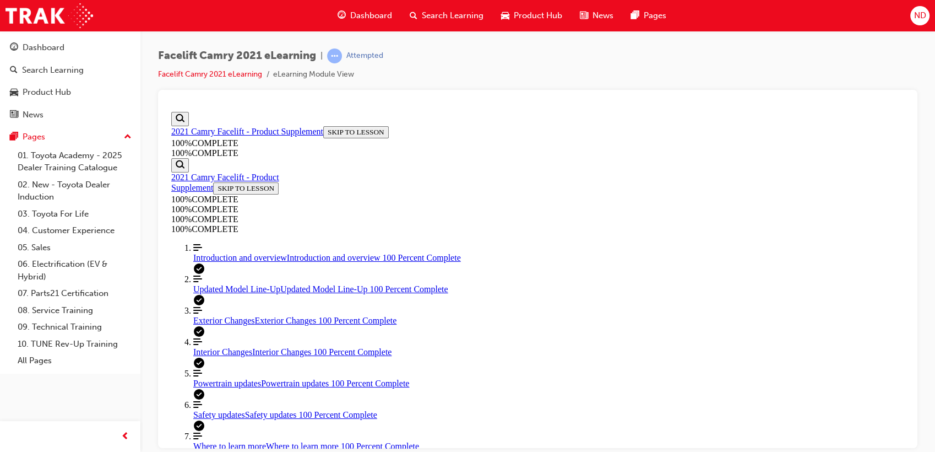
scroll to position [285, 0]
drag, startPoint x: 450, startPoint y: 199, endPoint x: 450, endPoint y: 207, distance: 7.7
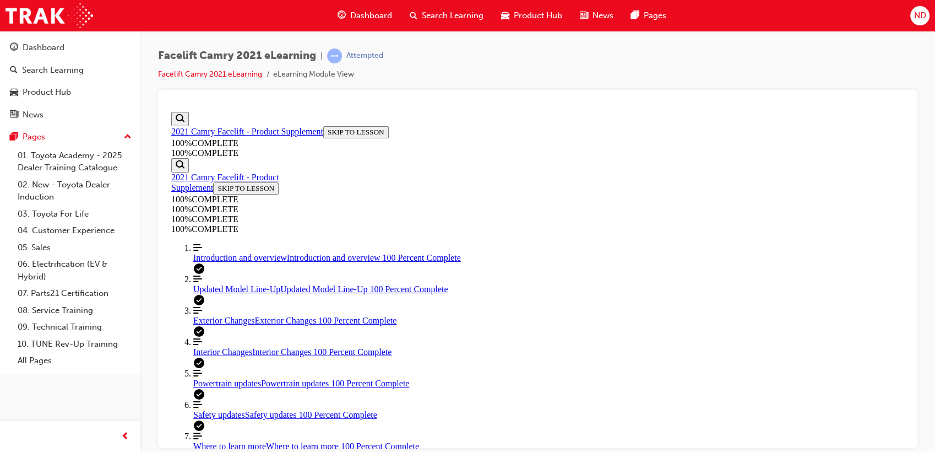
scroll to position [285, 0]
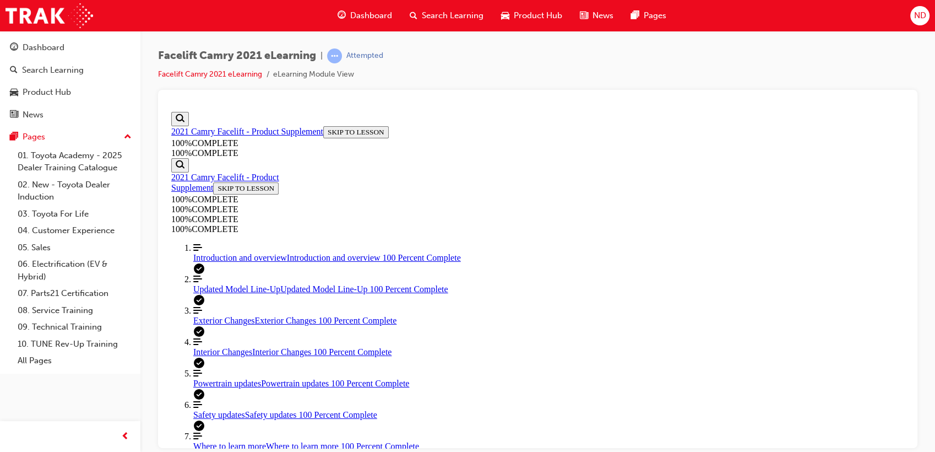
drag, startPoint x: 593, startPoint y: 385, endPoint x: 589, endPoint y: 376, distance: 9.4
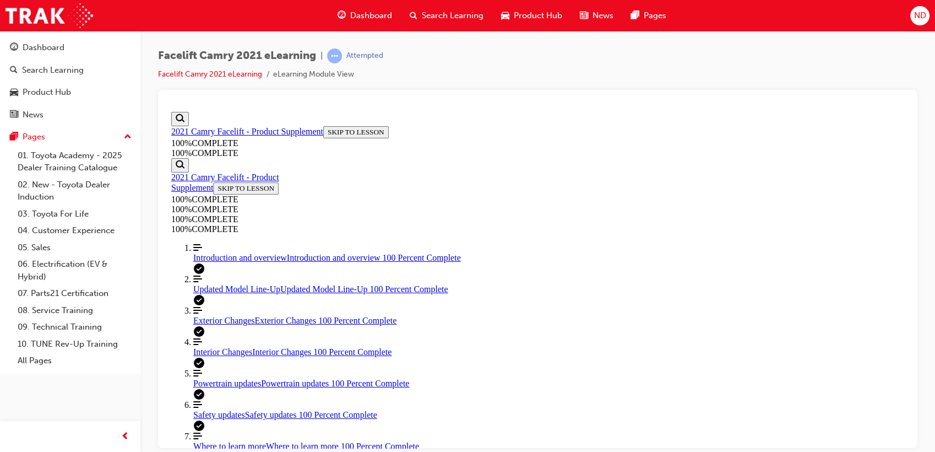
drag, startPoint x: 582, startPoint y: 399, endPoint x: 578, endPoint y: 393, distance: 7.5
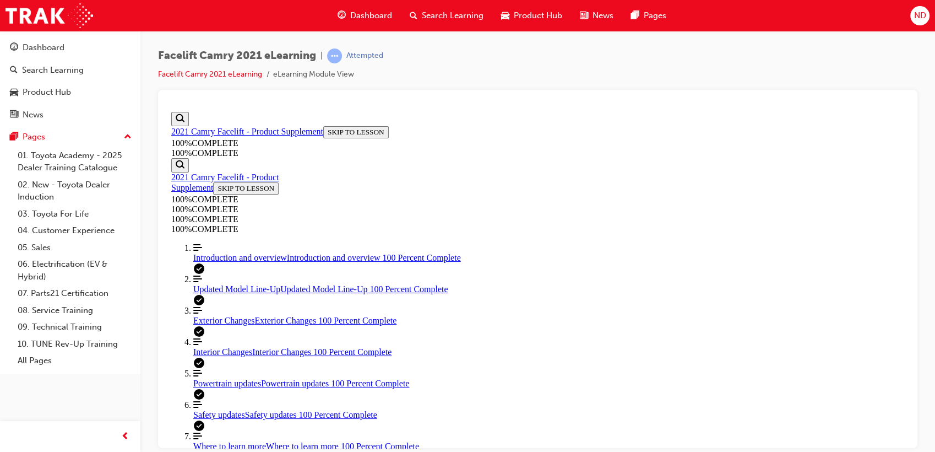
scroll to position [389, 0]
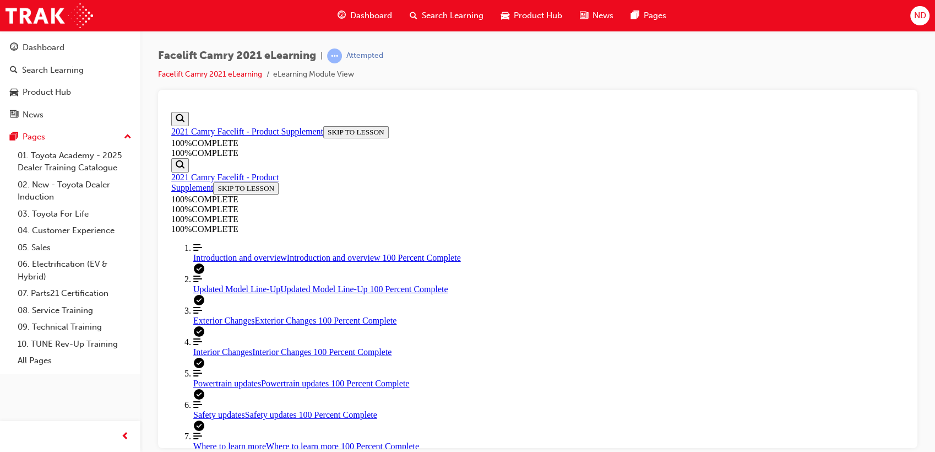
drag, startPoint x: 451, startPoint y: 347, endPoint x: 561, endPoint y: 393, distance: 119.2
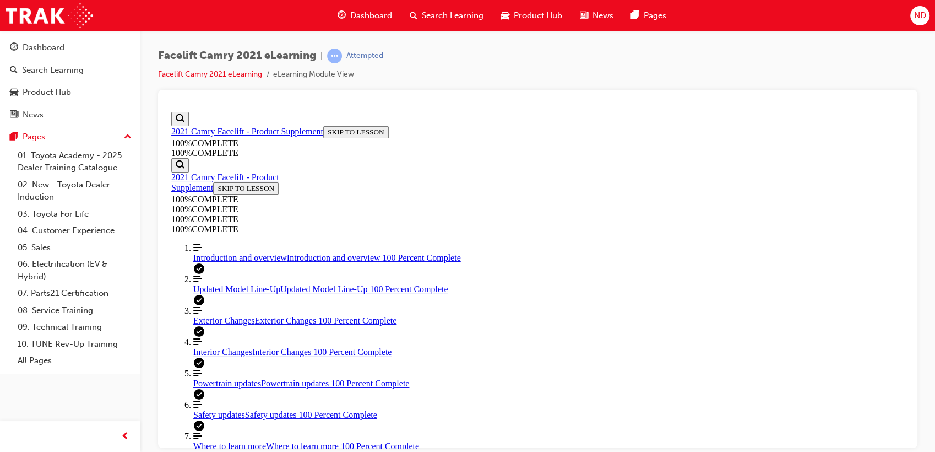
scroll to position [350, 0]
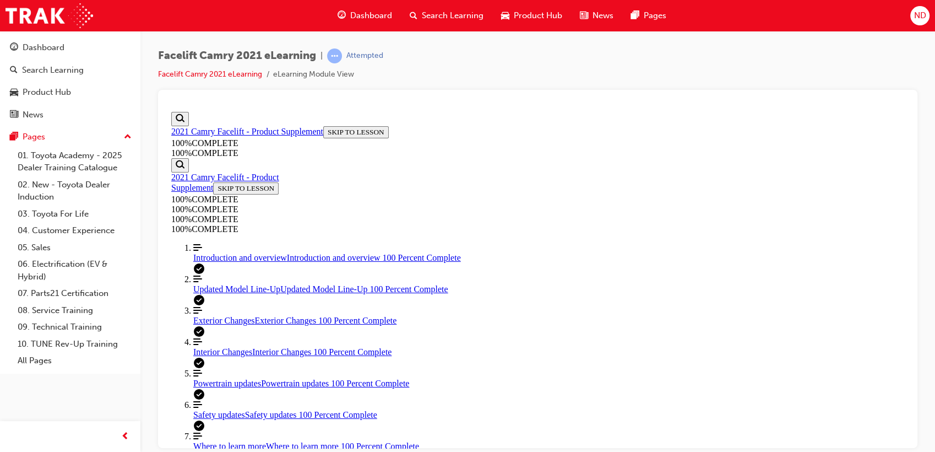
scroll to position [346, 0]
drag, startPoint x: 586, startPoint y: 395, endPoint x: 582, endPoint y: 383, distance: 12.4
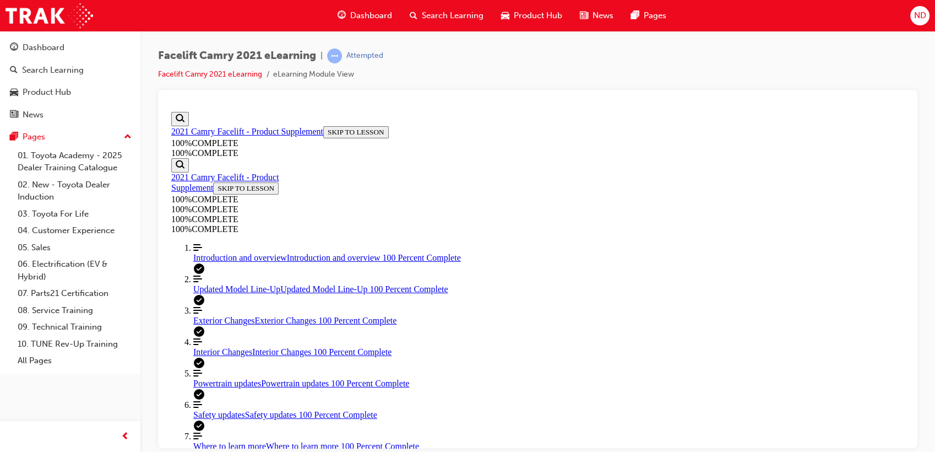
scroll to position [350, 0]
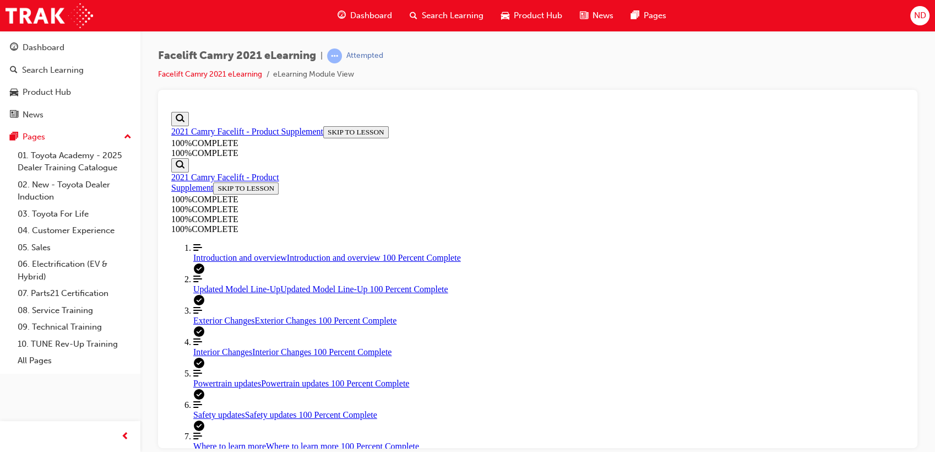
scroll to position [224, 0]
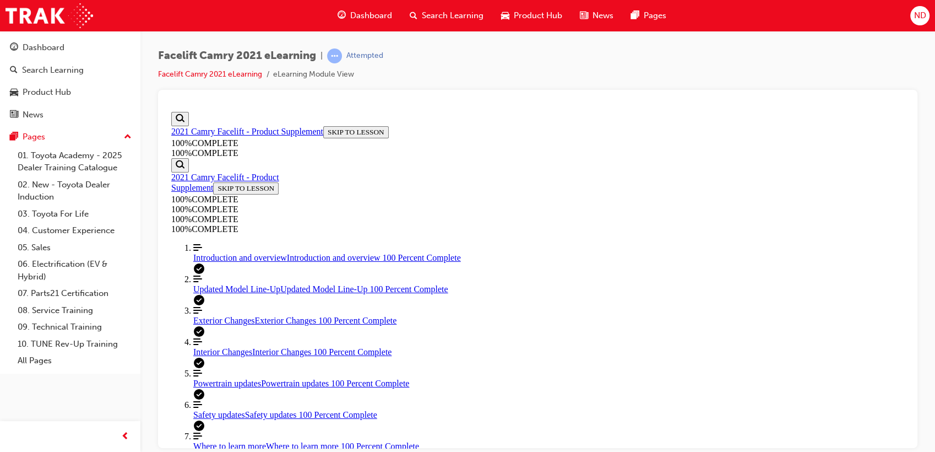
drag, startPoint x: 612, startPoint y: 392, endPoint x: 613, endPoint y: 386, distance: 5.6
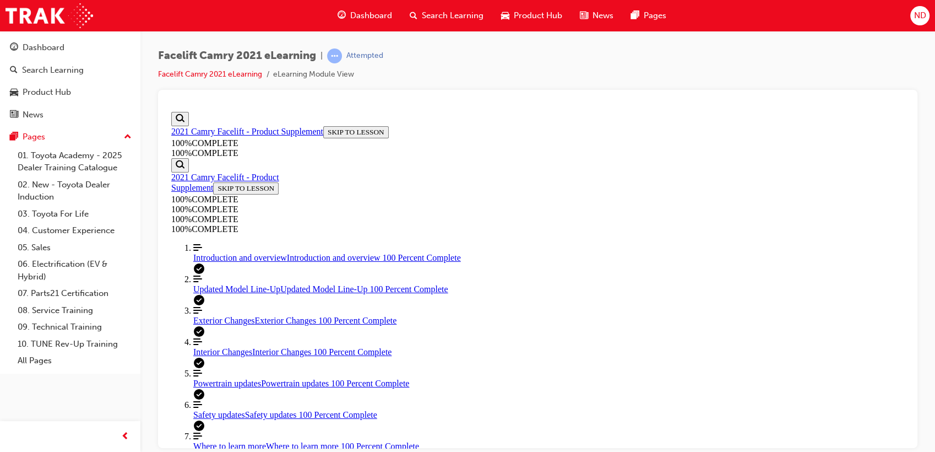
drag, startPoint x: 461, startPoint y: 195, endPoint x: 471, endPoint y: 191, distance: 10.6
drag, startPoint x: 473, startPoint y: 261, endPoint x: 466, endPoint y: 251, distance: 11.8
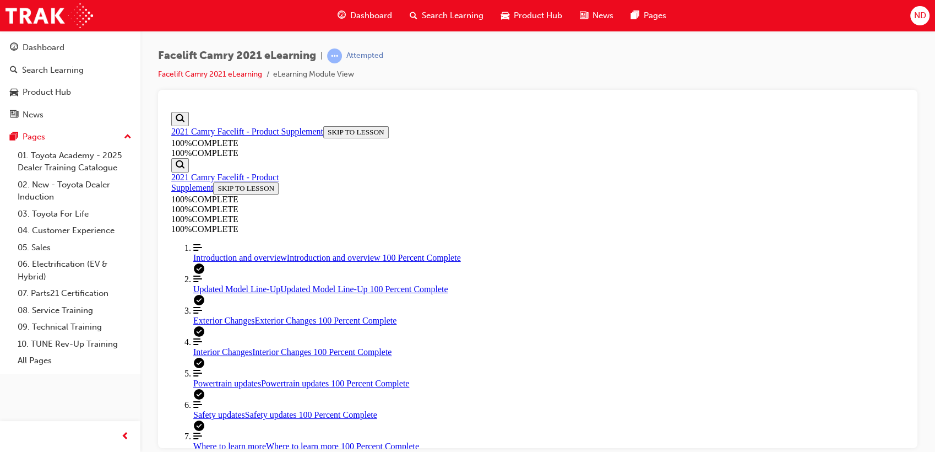
drag, startPoint x: 598, startPoint y: 388, endPoint x: 600, endPoint y: 379, distance: 9.6
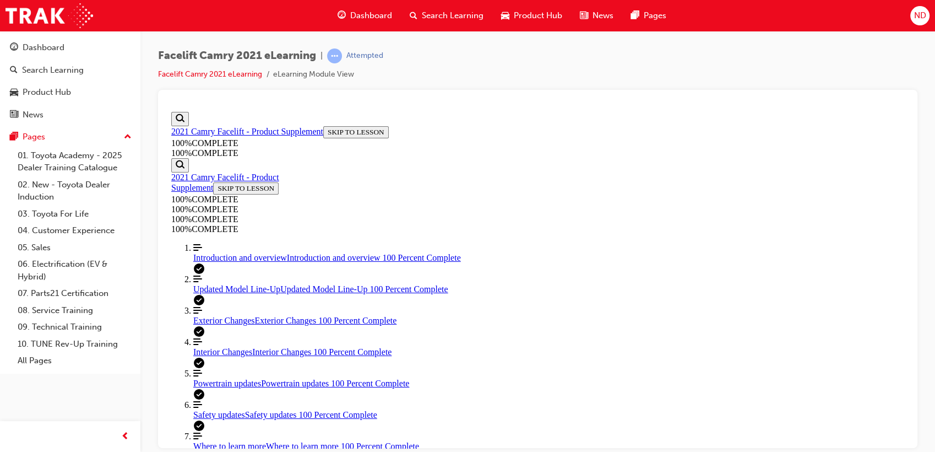
scroll to position [407, 0]
drag, startPoint x: 457, startPoint y: 232, endPoint x: 464, endPoint y: 236, distance: 8.4
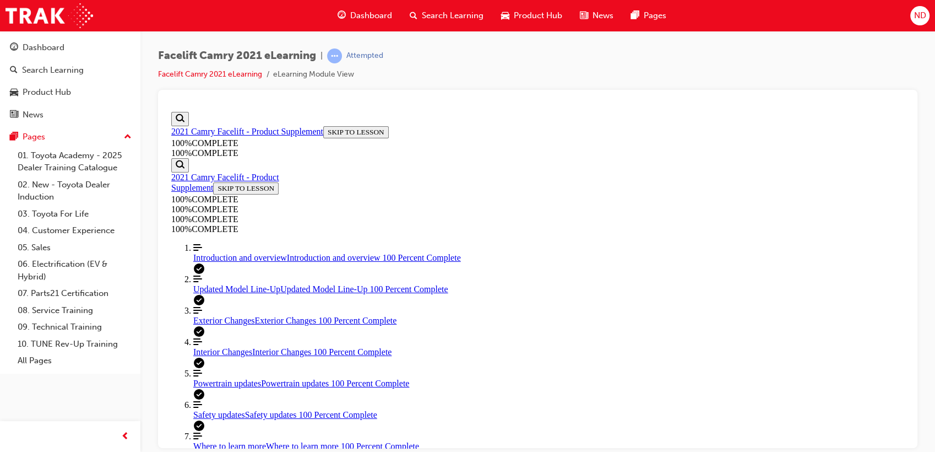
drag, startPoint x: 594, startPoint y: 381, endPoint x: 593, endPoint y: 388, distance: 7.2
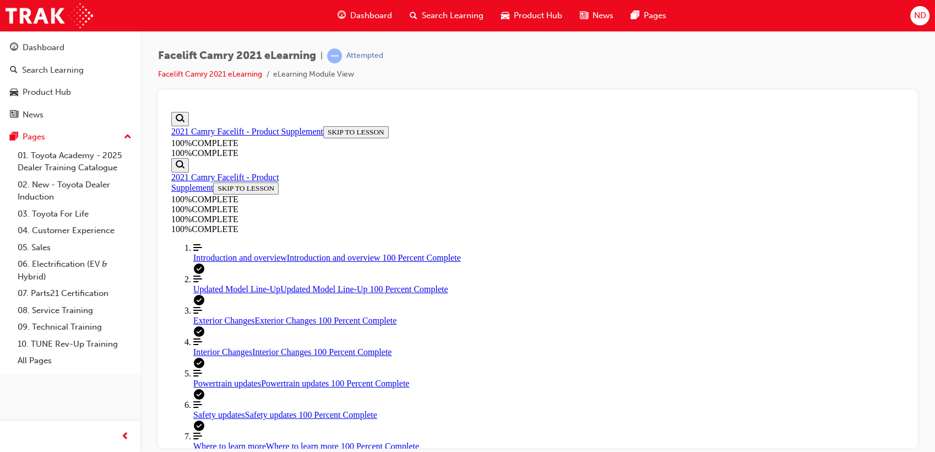
drag, startPoint x: 613, startPoint y: 380, endPoint x: 619, endPoint y: 387, distance: 9.8
drag, startPoint x: 491, startPoint y: 372, endPoint x: 485, endPoint y: 370, distance: 6.3
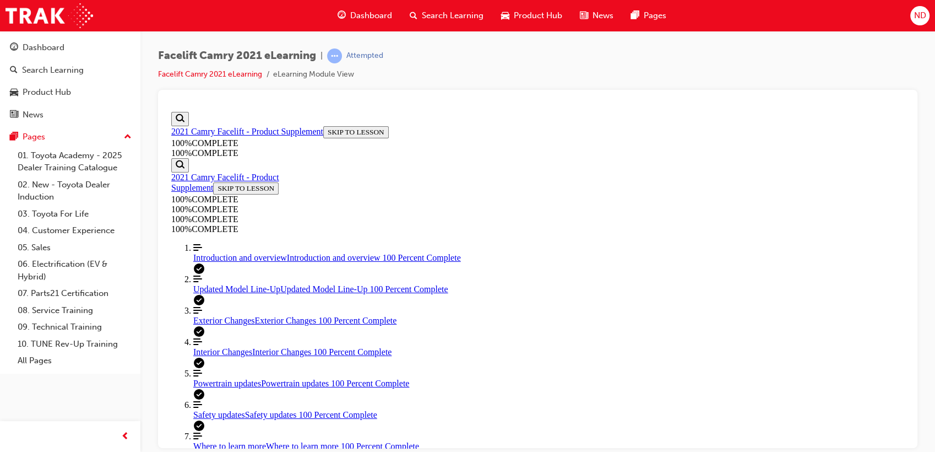
scroll to position [346, 0]
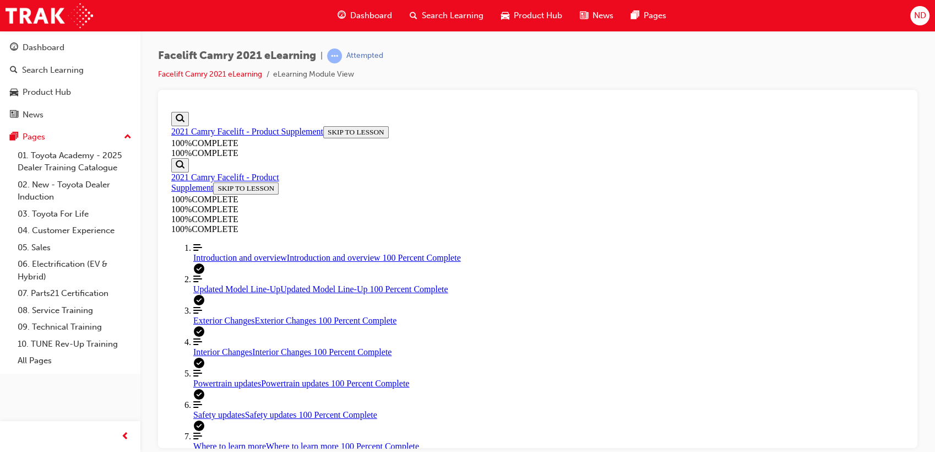
scroll to position [101, 0]
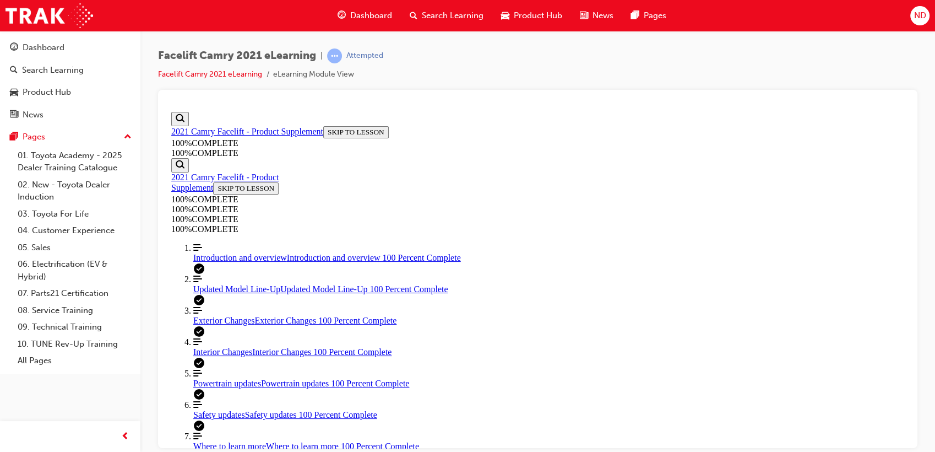
drag, startPoint x: 452, startPoint y: 256, endPoint x: 496, endPoint y: 307, distance: 68.0
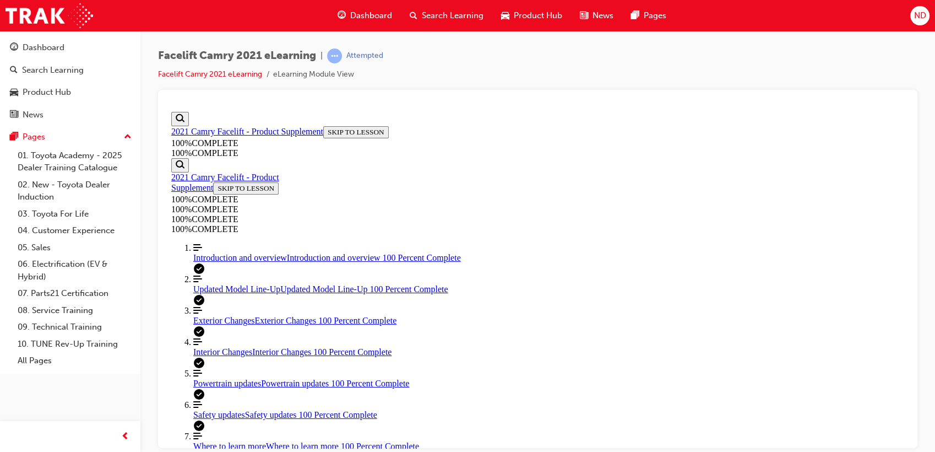
drag, startPoint x: 617, startPoint y: 400, endPoint x: 443, endPoint y: 263, distance: 221.3
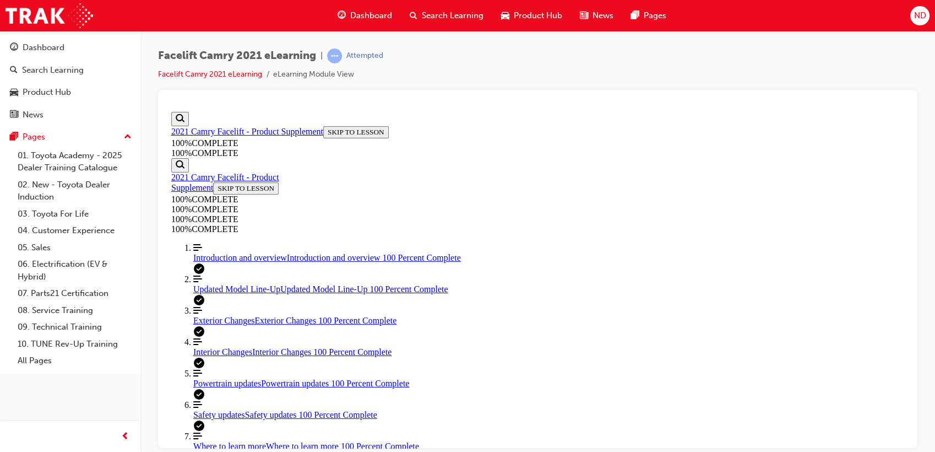
scroll to position [250, 0]
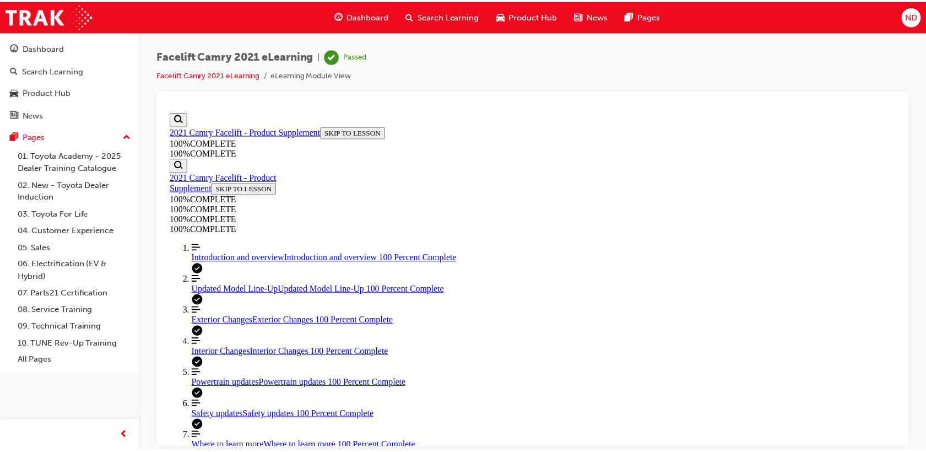
scroll to position [229, 0]
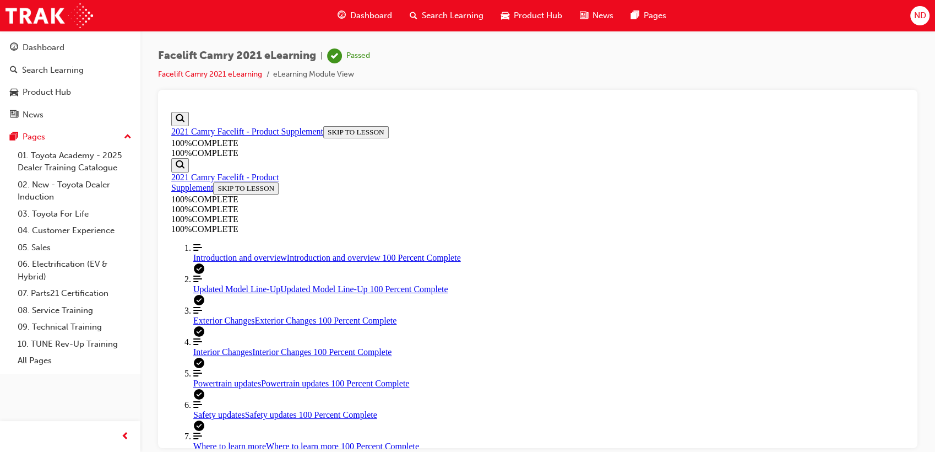
click at [467, 19] on span "Search Learning" at bounding box center [453, 15] width 62 height 13
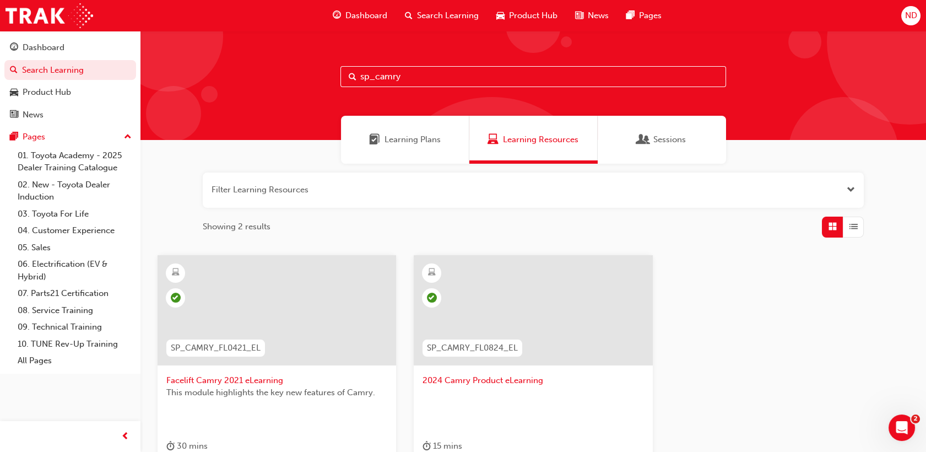
drag, startPoint x: 470, startPoint y: 73, endPoint x: 218, endPoint y: 69, distance: 252.9
click at [218, 69] on div "sp_camry" at bounding box center [533, 85] width 786 height 109
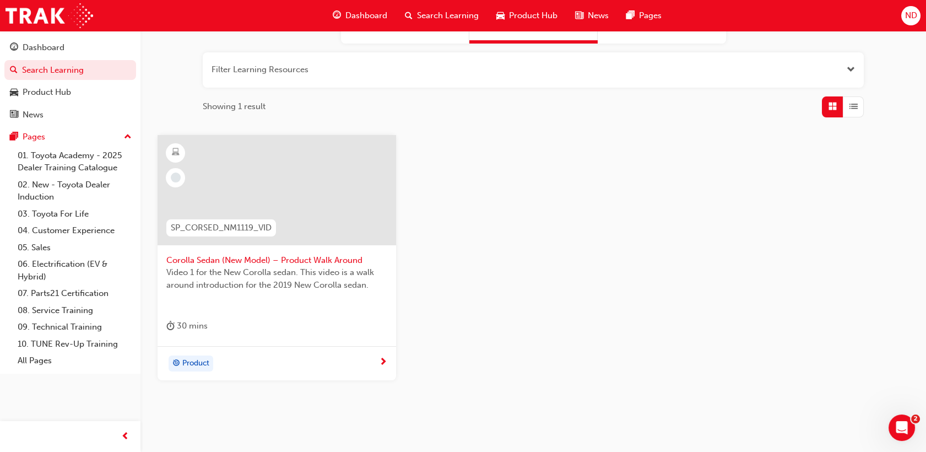
scroll to position [122, 0]
type input "sp_corsed"
click at [311, 253] on span "Corolla Sedan (New Model) – Product Walk Around" at bounding box center [276, 258] width 221 height 13
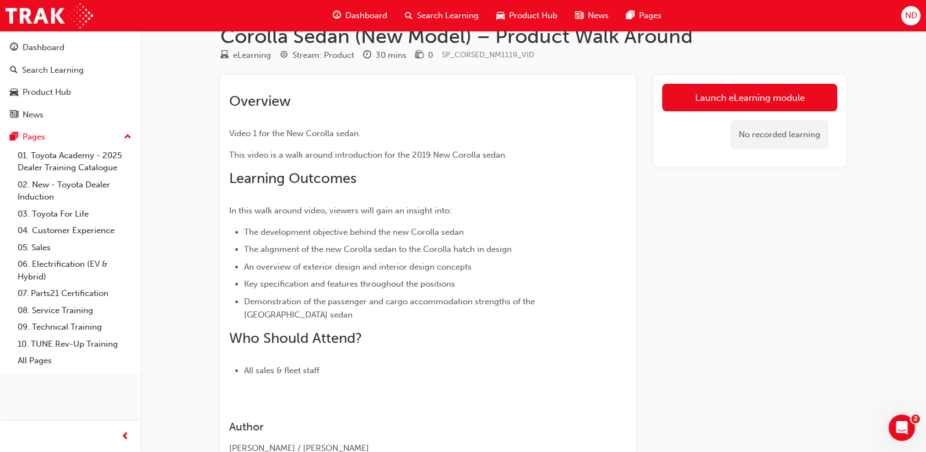
scroll to position [61, 0]
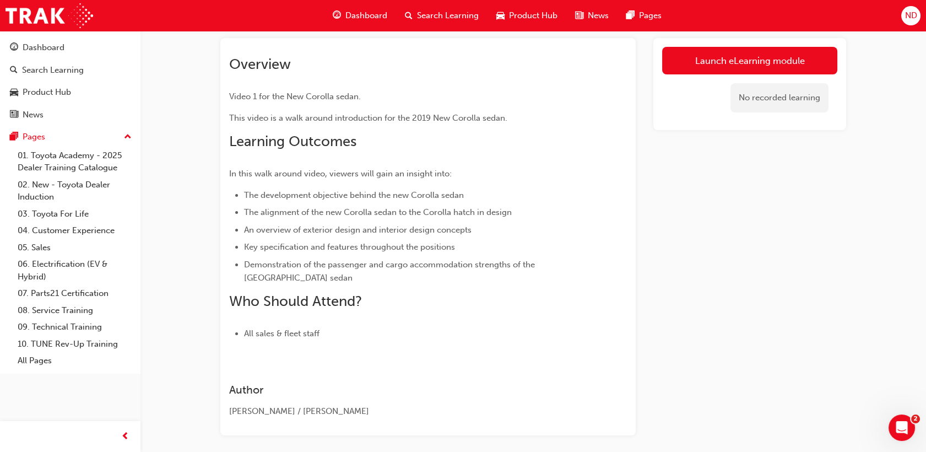
click at [714, 69] on link "Launch eLearning module" at bounding box center [749, 61] width 175 height 28
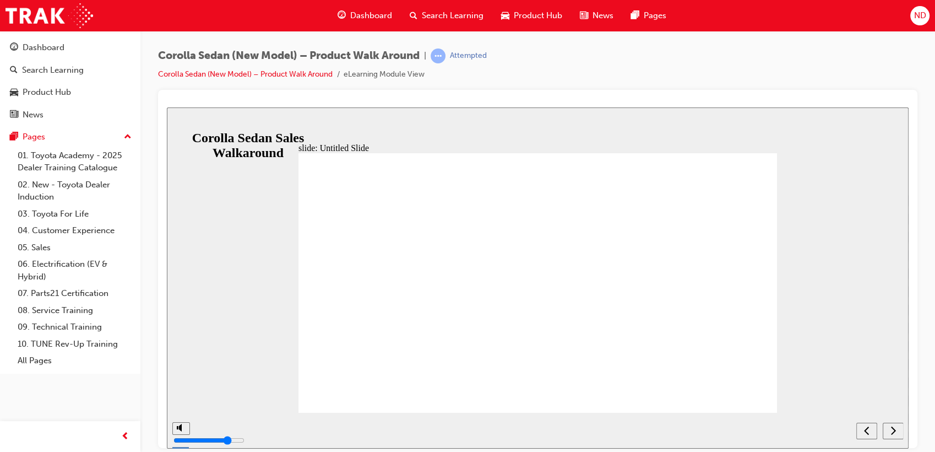
click at [899, 430] on div "next" at bounding box center [893, 431] width 12 height 12
type input "689400"
